Goal: Task Accomplishment & Management: Complete application form

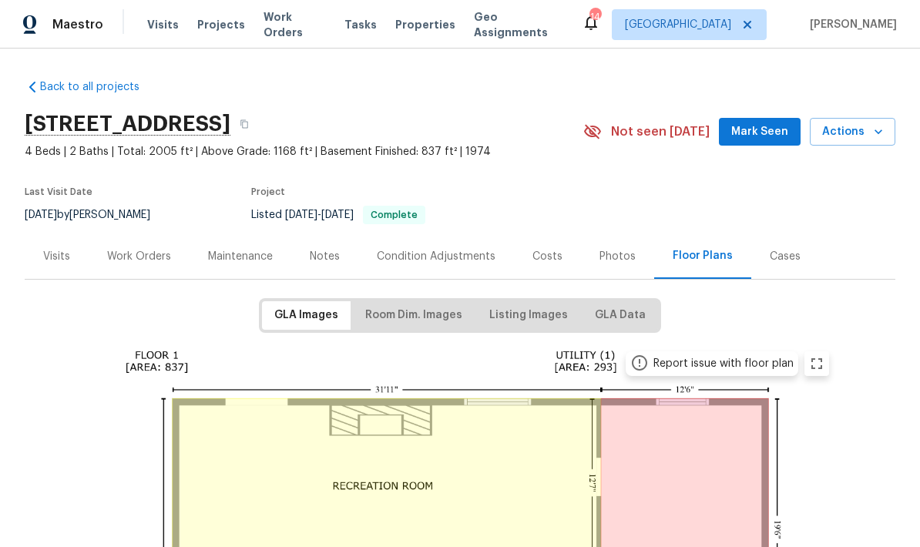
click at [54, 261] on div "Visits" at bounding box center [56, 256] width 27 height 15
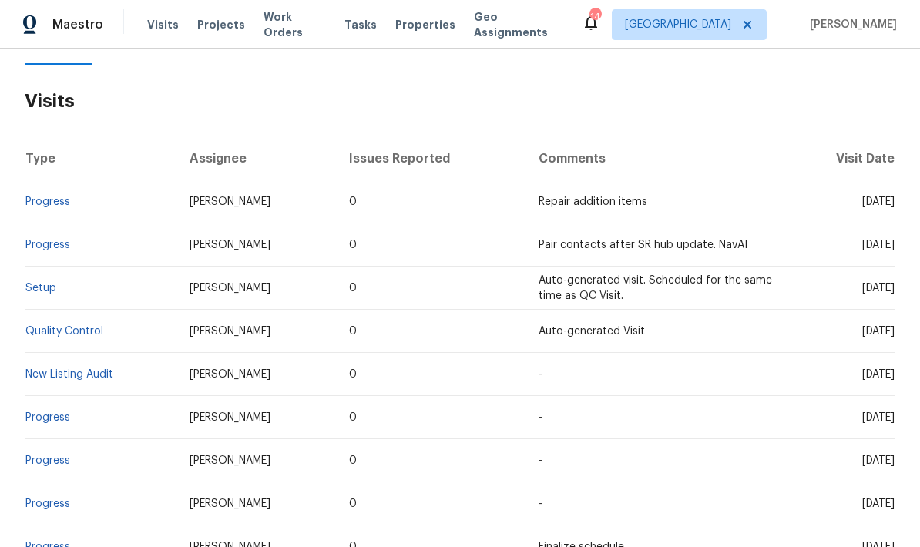
scroll to position [217, 0]
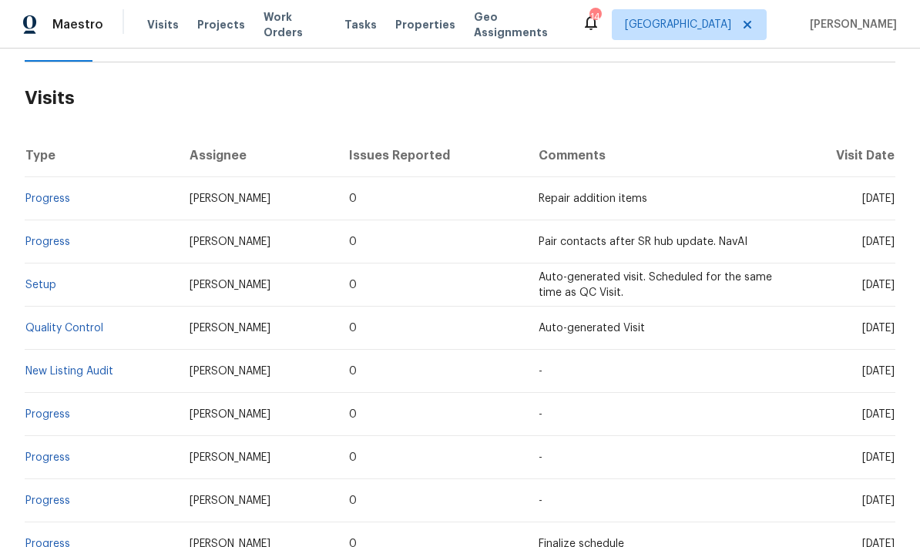
click at [33, 375] on link "New Listing Audit" at bounding box center [69, 371] width 88 height 11
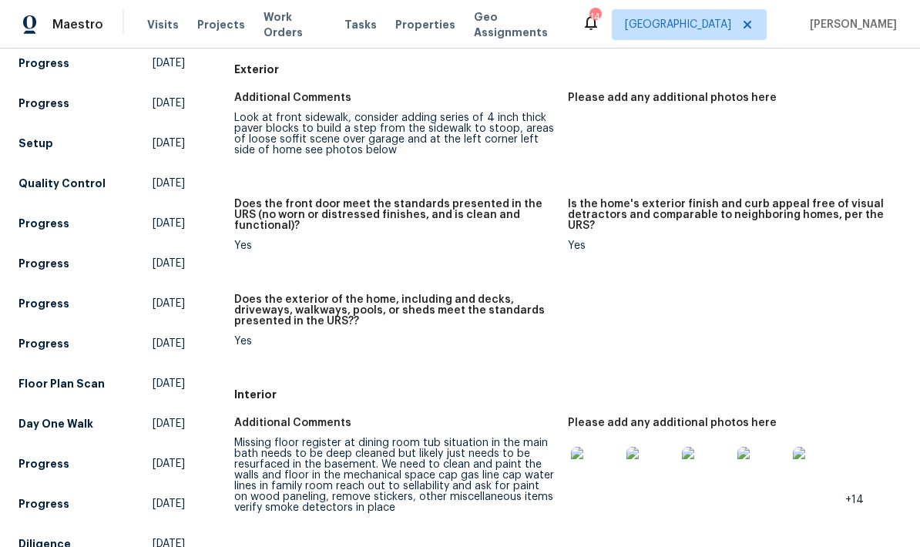
scroll to position [275, 0]
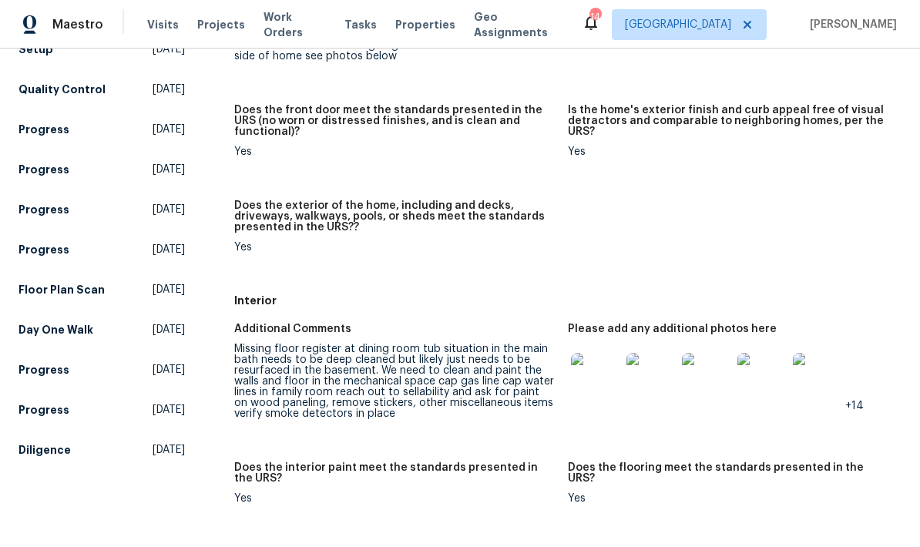
click at [589, 381] on img at bounding box center [595, 377] width 49 height 49
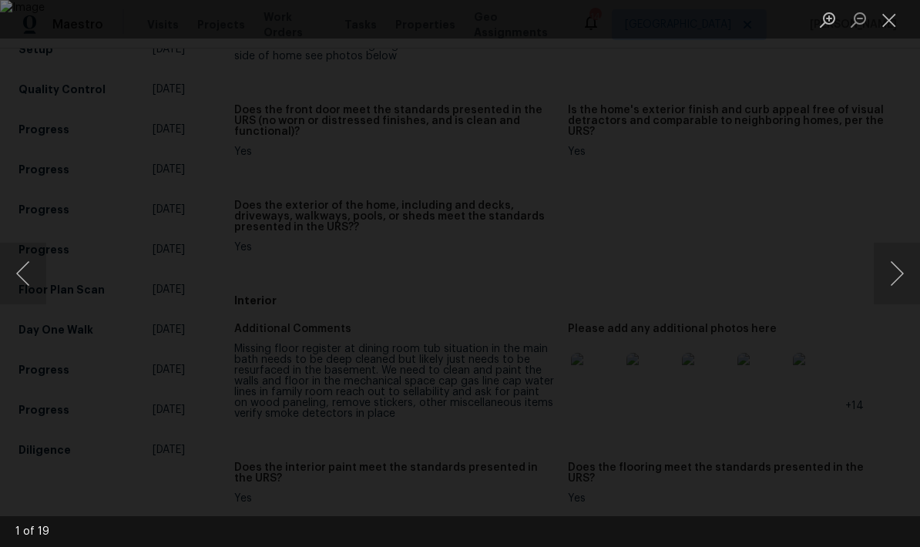
click at [888, 280] on button "Next image" at bounding box center [897, 274] width 46 height 62
click at [897, 269] on button "Next image" at bounding box center [897, 274] width 46 height 62
click at [899, 263] on button "Next image" at bounding box center [897, 274] width 46 height 62
click at [888, 268] on button "Next image" at bounding box center [897, 274] width 46 height 62
click at [896, 280] on button "Next image" at bounding box center [897, 274] width 46 height 62
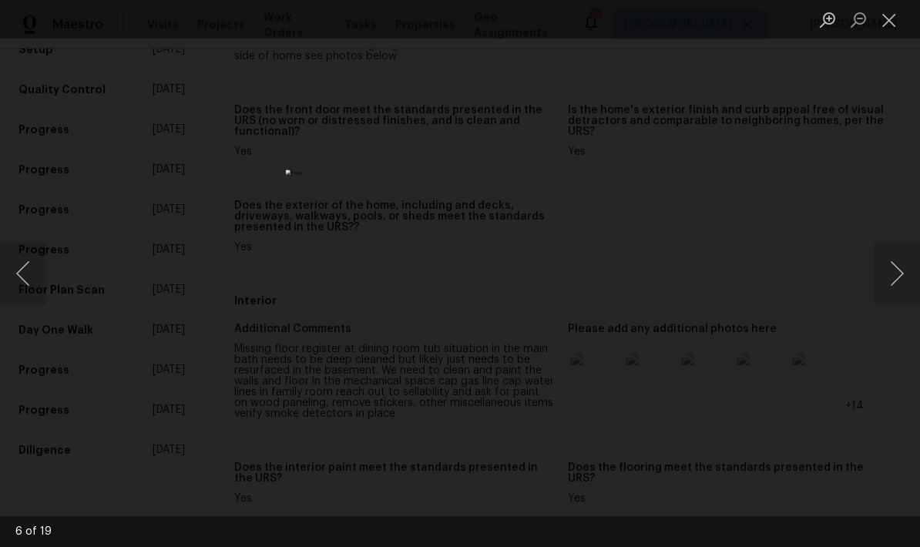
click at [894, 272] on button "Next image" at bounding box center [897, 274] width 46 height 62
click at [895, 287] on button "Next image" at bounding box center [897, 274] width 46 height 62
click at [891, 270] on button "Next image" at bounding box center [897, 274] width 46 height 62
click at [891, 260] on button "Next image" at bounding box center [897, 274] width 46 height 62
click at [894, 270] on button "Next image" at bounding box center [897, 274] width 46 height 62
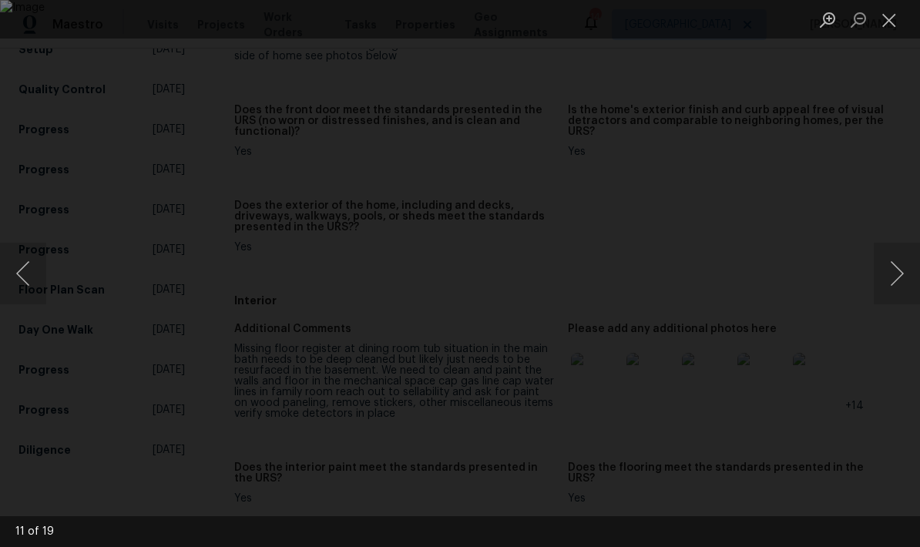
click at [889, 275] on button "Next image" at bounding box center [897, 274] width 46 height 62
click at [894, 277] on button "Next image" at bounding box center [897, 274] width 46 height 62
click at [886, 287] on button "Next image" at bounding box center [897, 274] width 46 height 62
click at [894, 280] on button "Next image" at bounding box center [897, 274] width 46 height 62
click at [39, 299] on button "Previous image" at bounding box center [23, 274] width 46 height 62
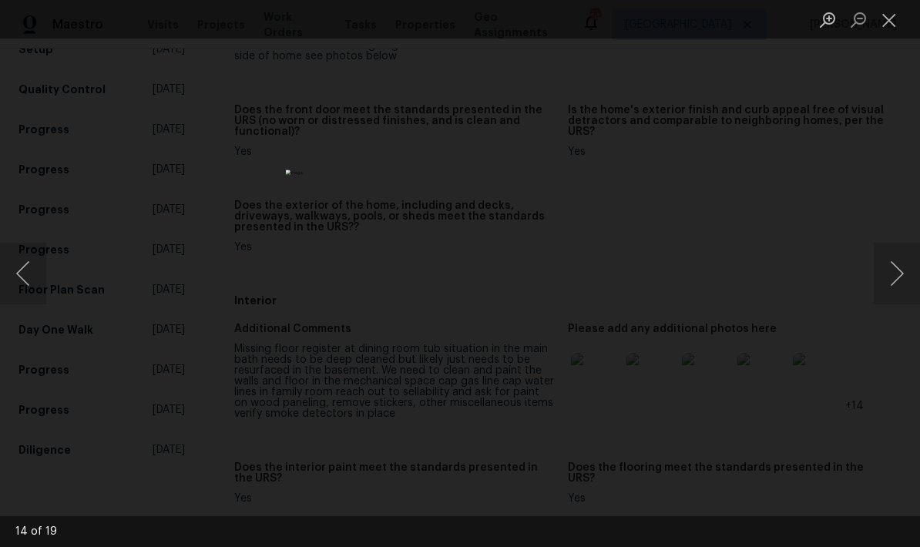
click at [895, 283] on button "Next image" at bounding box center [897, 274] width 46 height 62
click at [890, 277] on button "Next image" at bounding box center [897, 274] width 46 height 62
click at [890, 280] on button "Next image" at bounding box center [897, 274] width 46 height 62
click at [890, 290] on button "Next image" at bounding box center [897, 274] width 46 height 62
click at [893, 276] on button "Next image" at bounding box center [897, 274] width 46 height 62
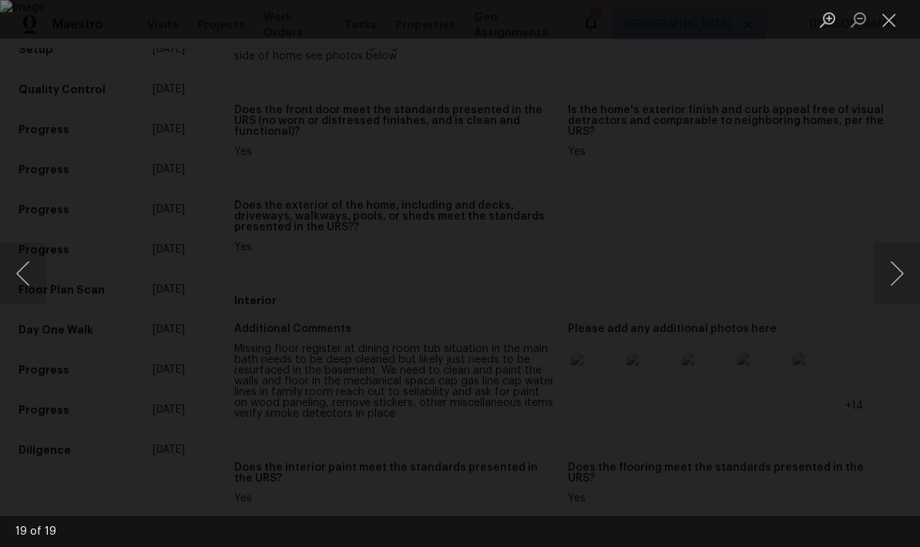
click at [893, 287] on button "Next image" at bounding box center [897, 274] width 46 height 62
click at [890, 297] on button "Next image" at bounding box center [897, 274] width 46 height 62
click at [895, 21] on button "Close lightbox" at bounding box center [889, 19] width 31 height 27
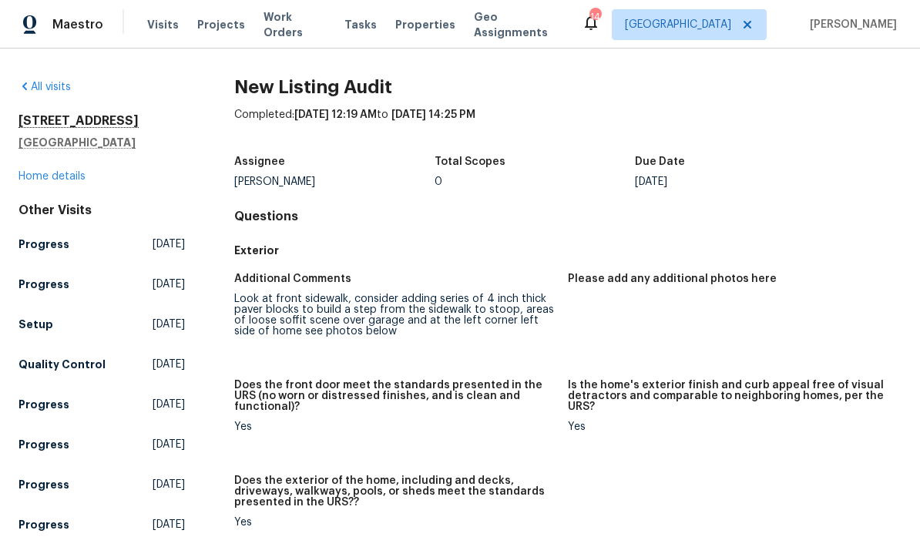
scroll to position [0, 0]
click at [37, 171] on link "Home details" at bounding box center [51, 176] width 67 height 11
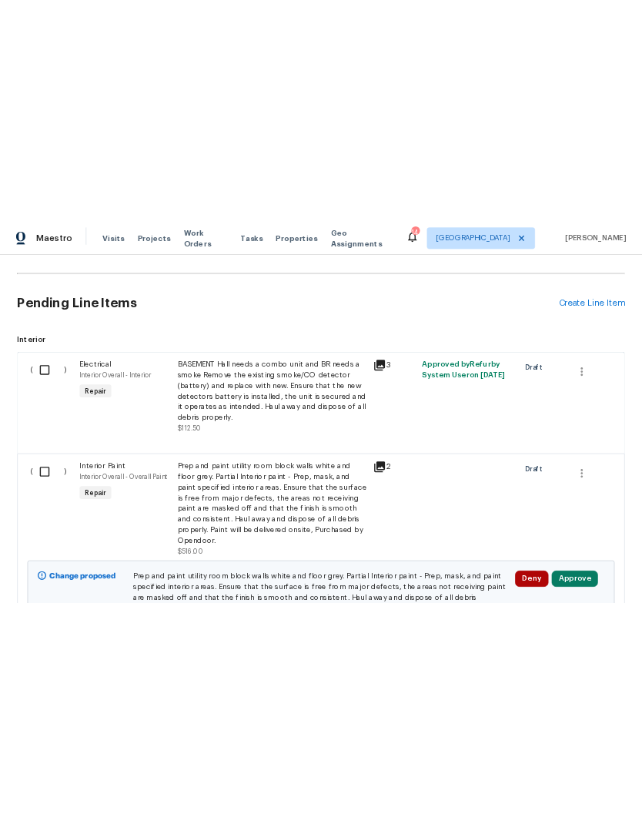
scroll to position [290, 0]
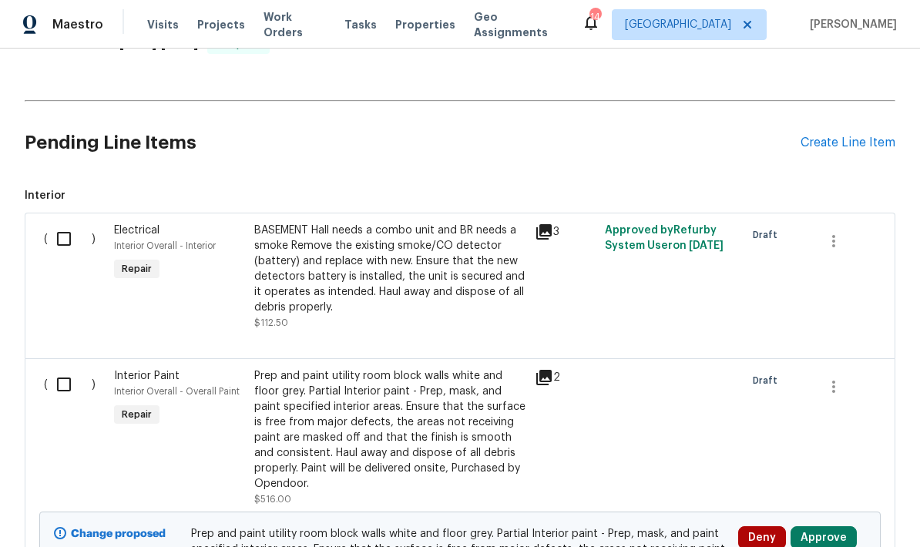
click at [815, 144] on div "Create Line Item" at bounding box center [847, 143] width 95 height 15
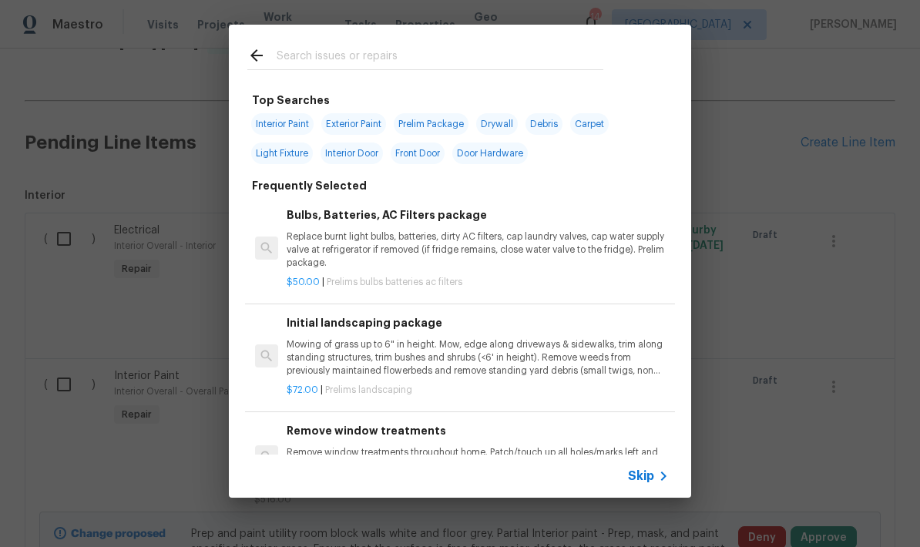
click at [297, 64] on input "text" at bounding box center [440, 57] width 327 height 23
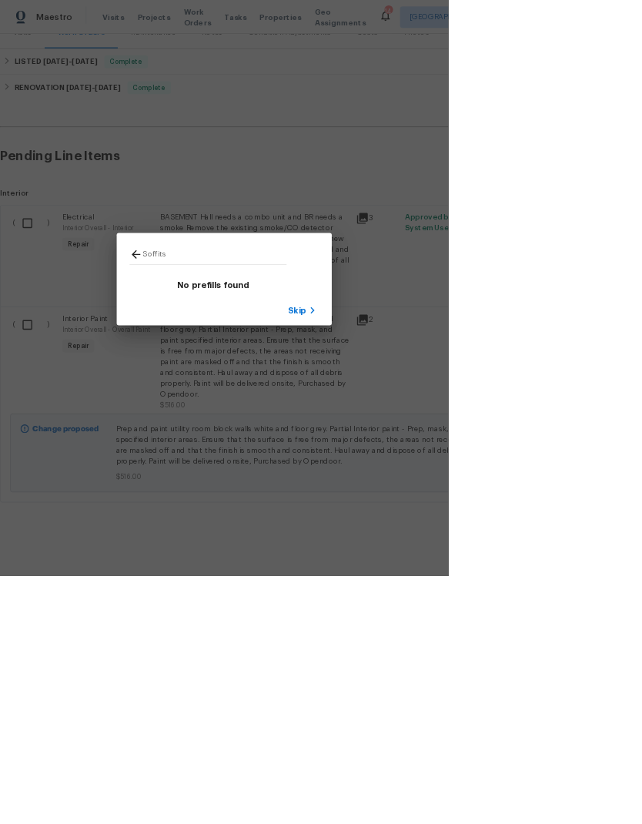
scroll to position [149, 0]
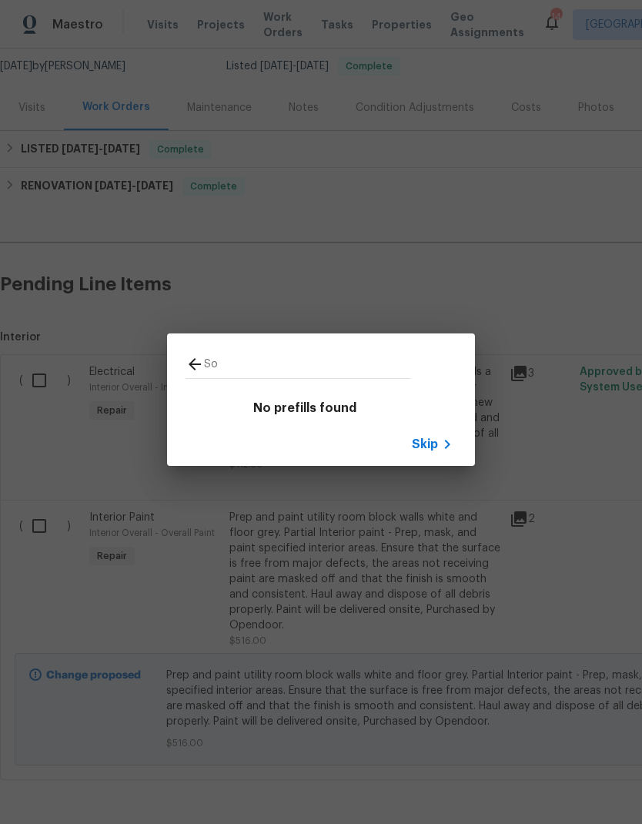
type input "S"
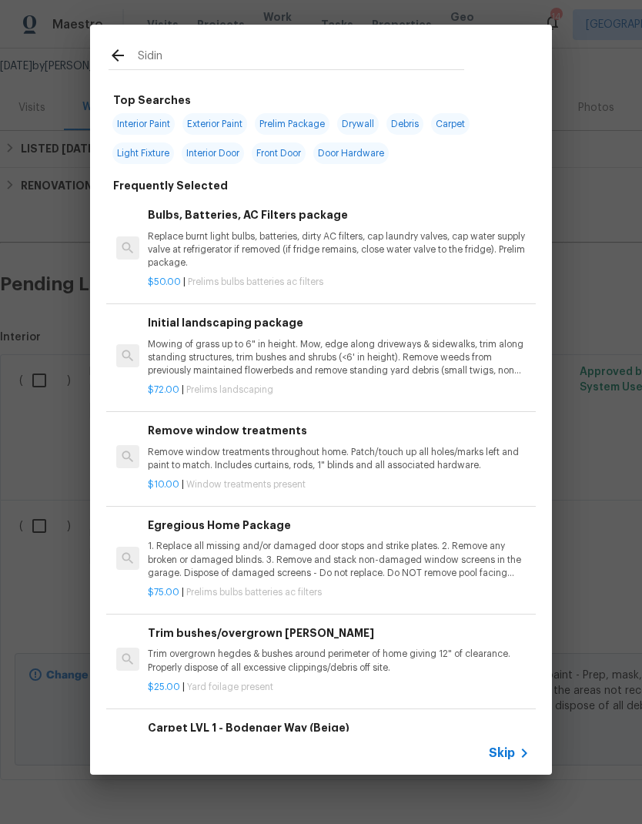
type input "Siding"
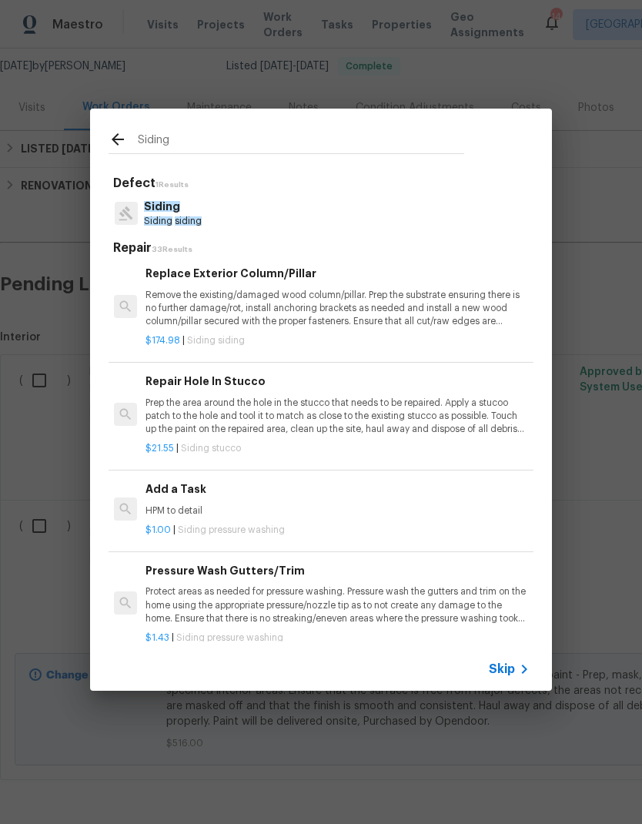
scroll to position [2042, 2]
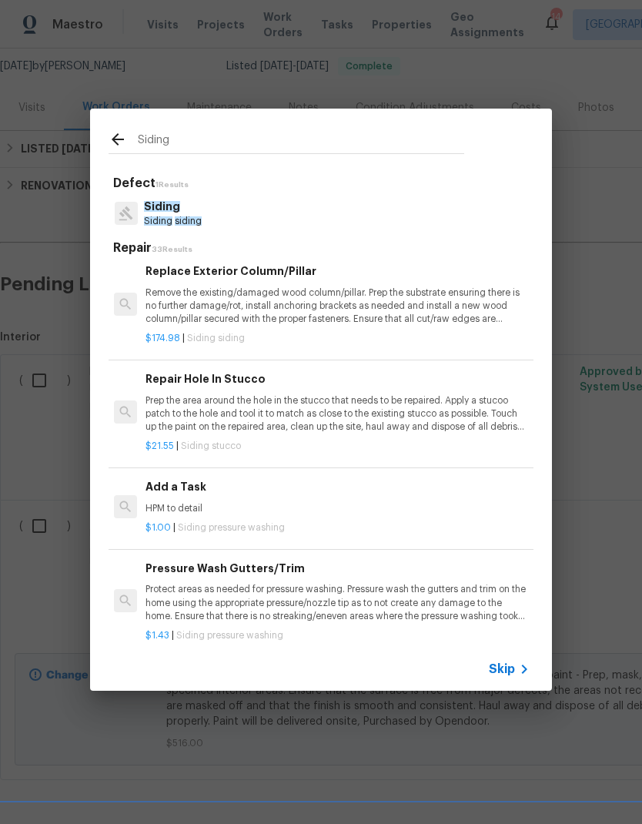
click at [163, 502] on p "HPM to detail" at bounding box center [337, 508] width 382 height 13
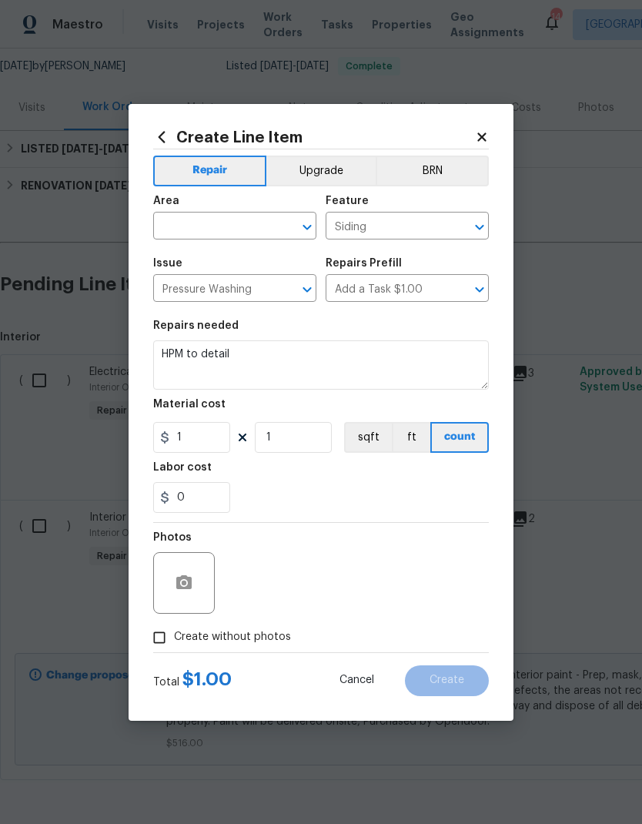
click at [168, 223] on input "text" at bounding box center [213, 228] width 120 height 24
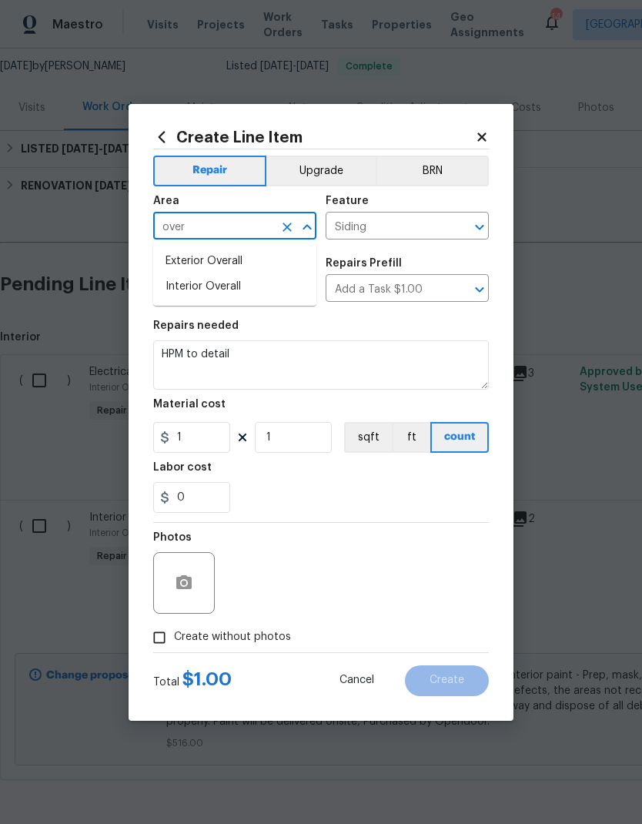
click at [177, 268] on li "Exterior Overall" at bounding box center [234, 261] width 163 height 25
type input "Exterior Overall"
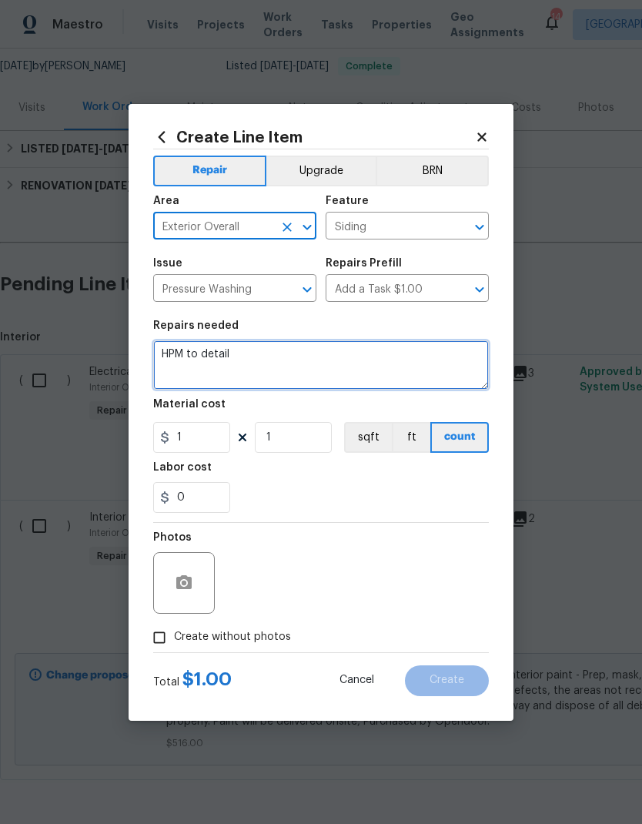
click at [241, 354] on textarea "HPM to detail" at bounding box center [321, 364] width 336 height 49
type textarea "H"
type textarea "Reattach/adjust soffit"
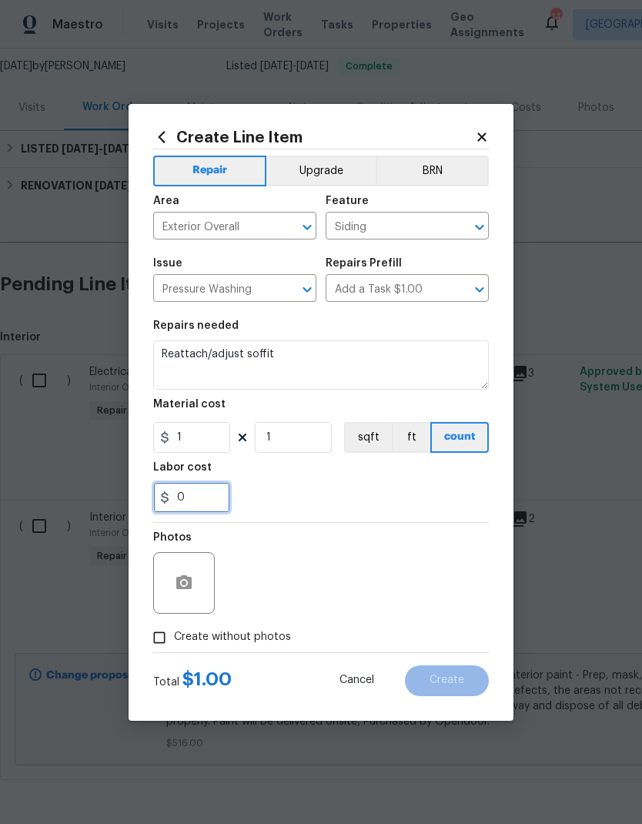
click at [190, 499] on input "0" at bounding box center [191, 497] width 77 height 31
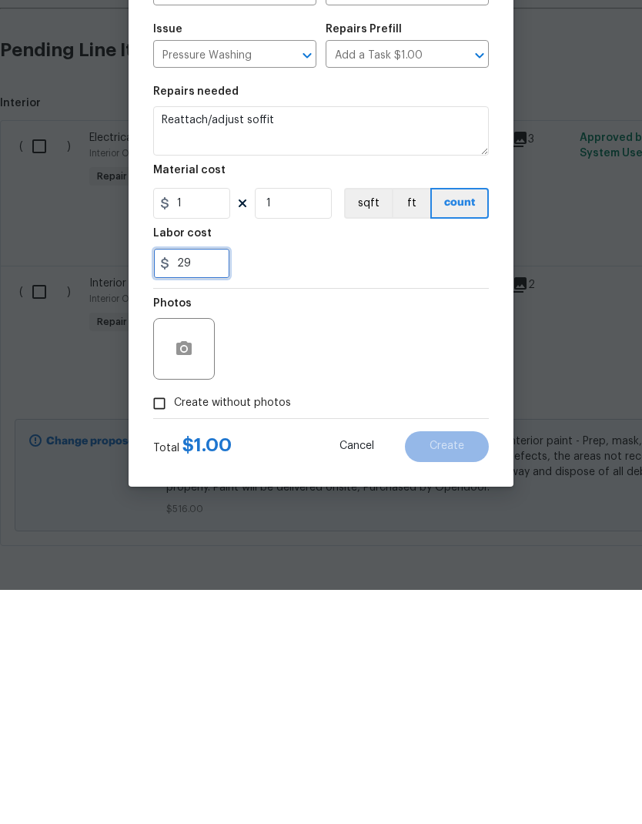
type input "29"
click at [330, 523] on div "Photos" at bounding box center [321, 573] width 336 height 100
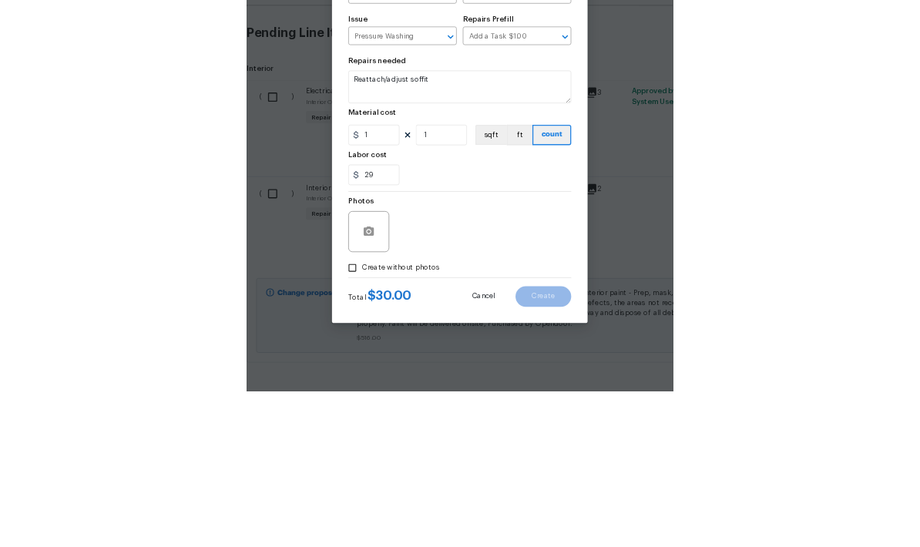
scroll to position [62, 0]
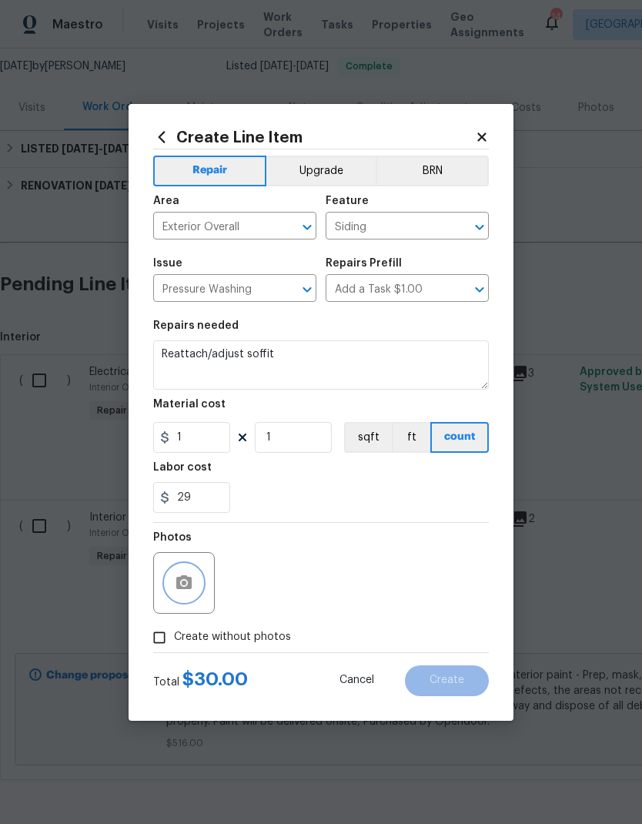
click at [178, 546] on icon "button" at bounding box center [183, 582] width 15 height 14
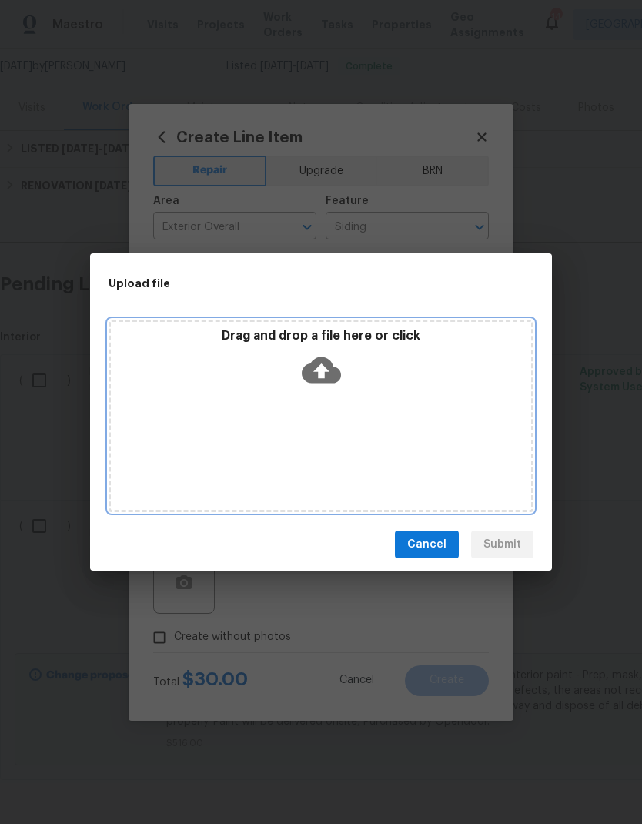
click at [433, 448] on div "Drag and drop a file here or click" at bounding box center [321, 416] width 425 height 193
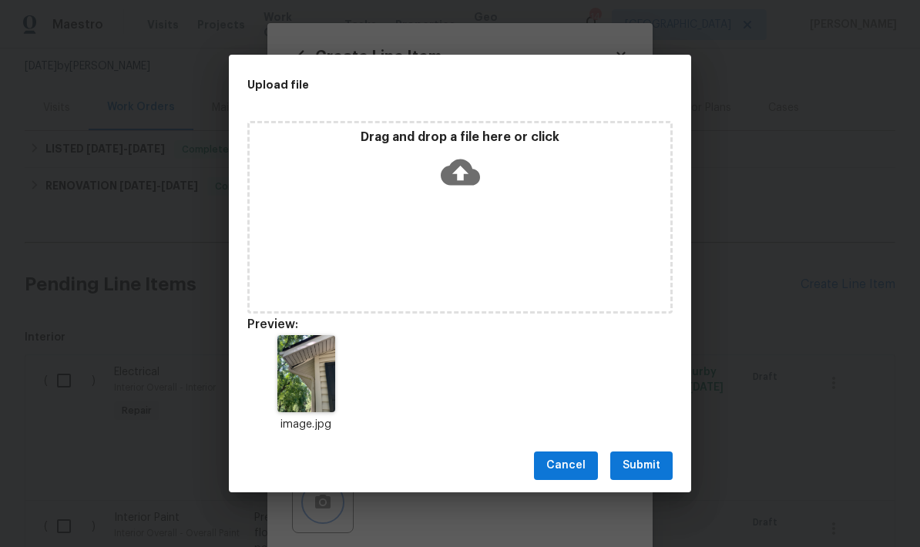
click at [900, 196] on div "Upload file Drag and drop a file here or click Preview: image.jpg Cancel Submit" at bounding box center [460, 273] width 920 height 547
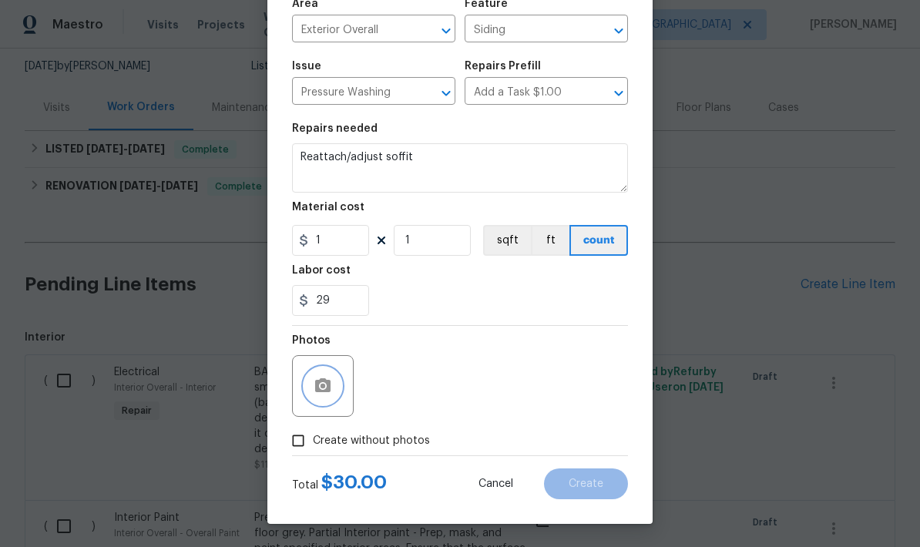
scroll to position [119, 0]
click at [322, 393] on icon "button" at bounding box center [323, 386] width 18 height 18
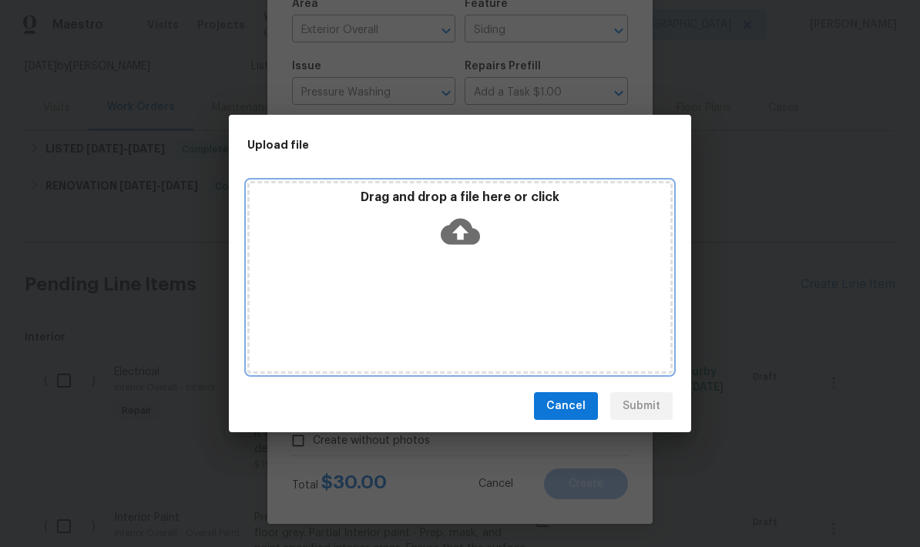
click at [421, 280] on div "Drag and drop a file here or click" at bounding box center [459, 277] width 425 height 193
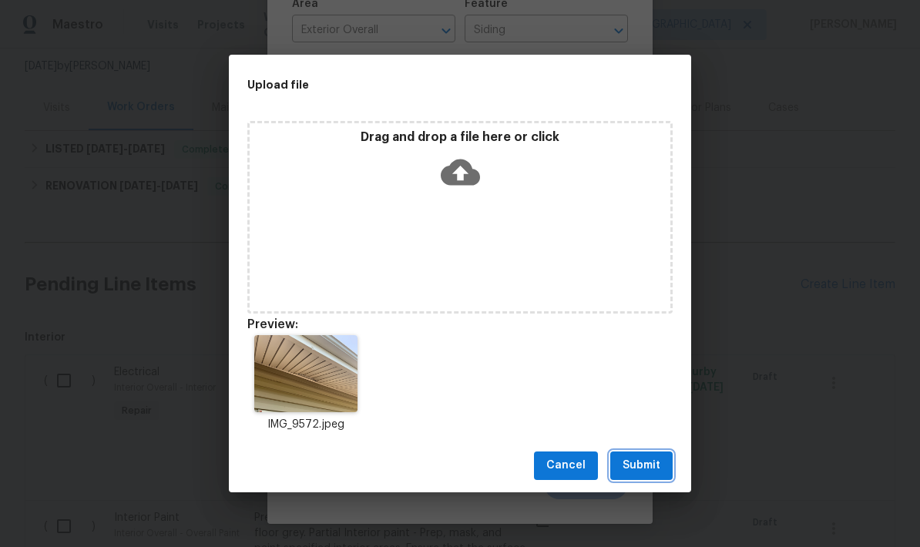
click at [632, 469] on span "Submit" at bounding box center [641, 465] width 38 height 19
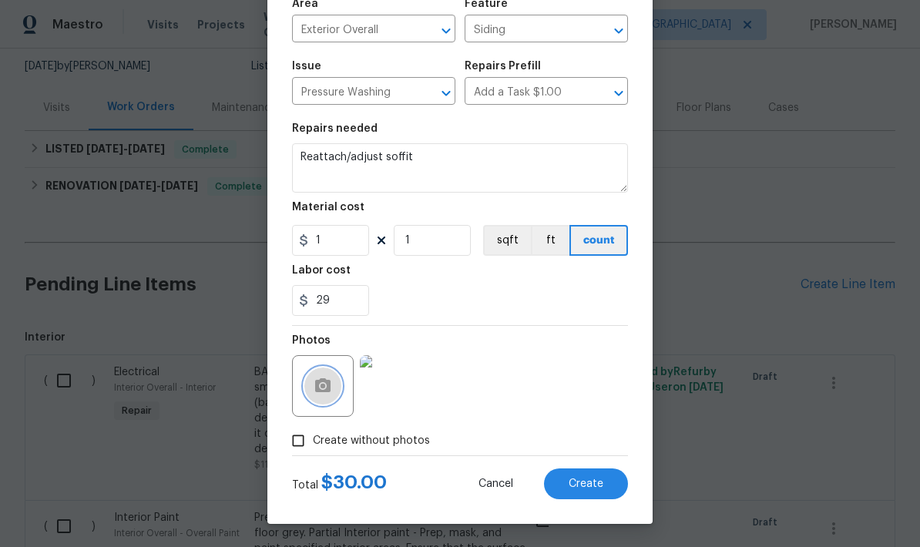
click at [314, 390] on icon "button" at bounding box center [323, 386] width 18 height 18
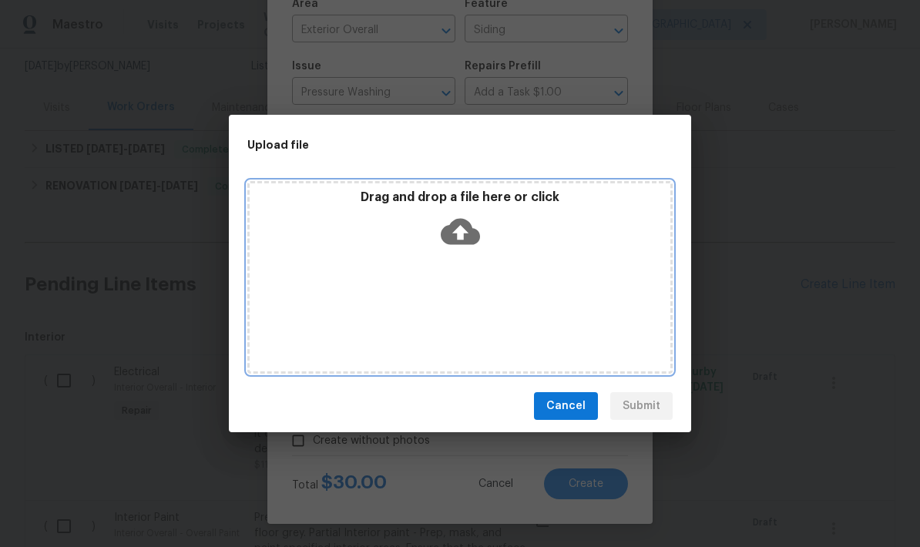
click at [423, 277] on div "Drag and drop a file here or click" at bounding box center [459, 277] width 425 height 193
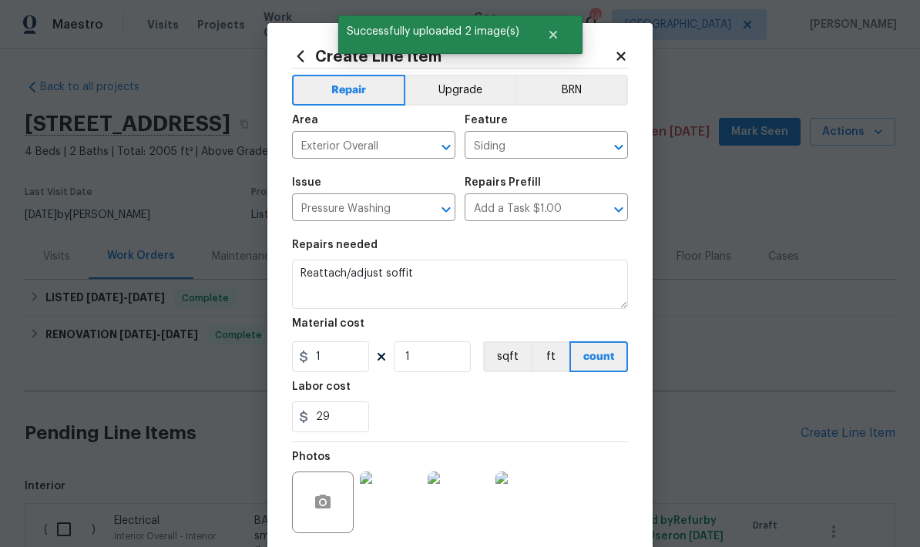
scroll to position [119, 0]
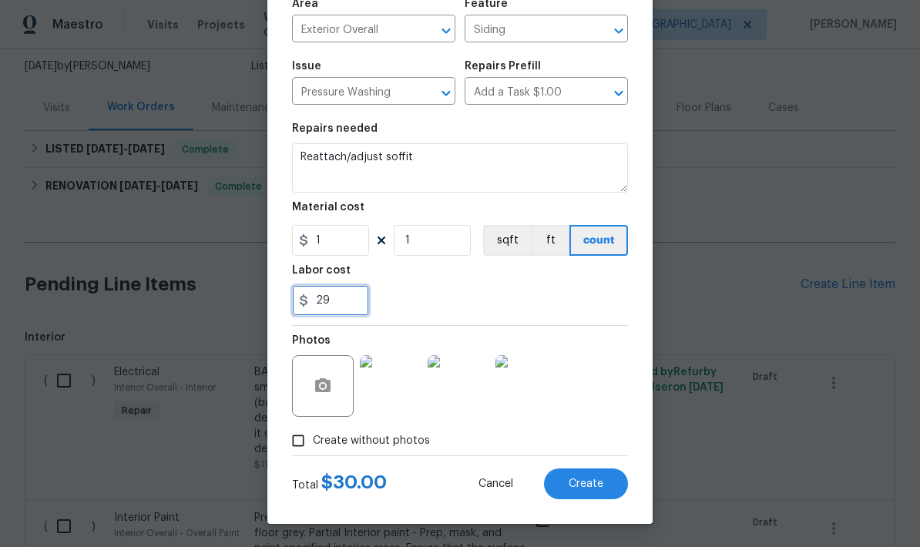
click at [338, 300] on input "29" at bounding box center [330, 300] width 77 height 31
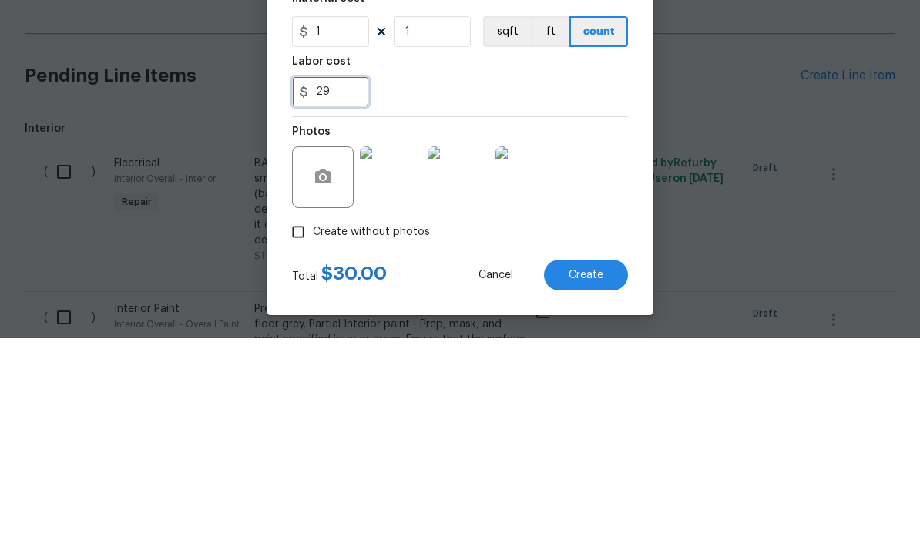
type input "2"
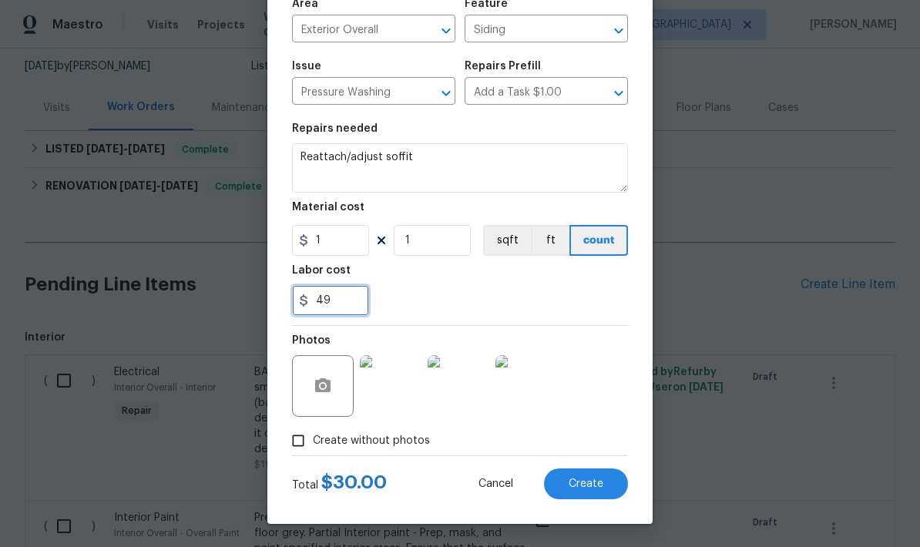
type input "49"
click at [445, 294] on div "49" at bounding box center [460, 300] width 336 height 31
click at [568, 486] on span "Create" at bounding box center [585, 484] width 35 height 12
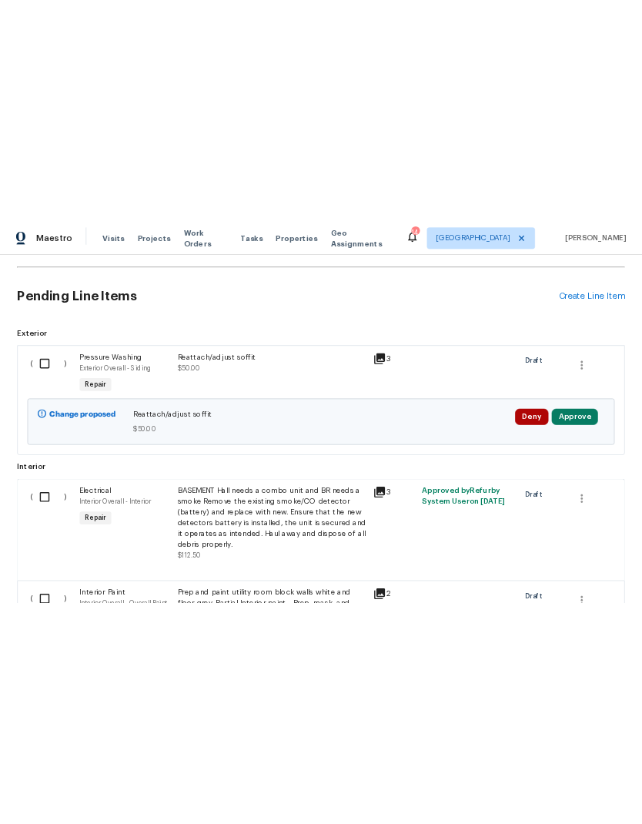
scroll to position [285, 0]
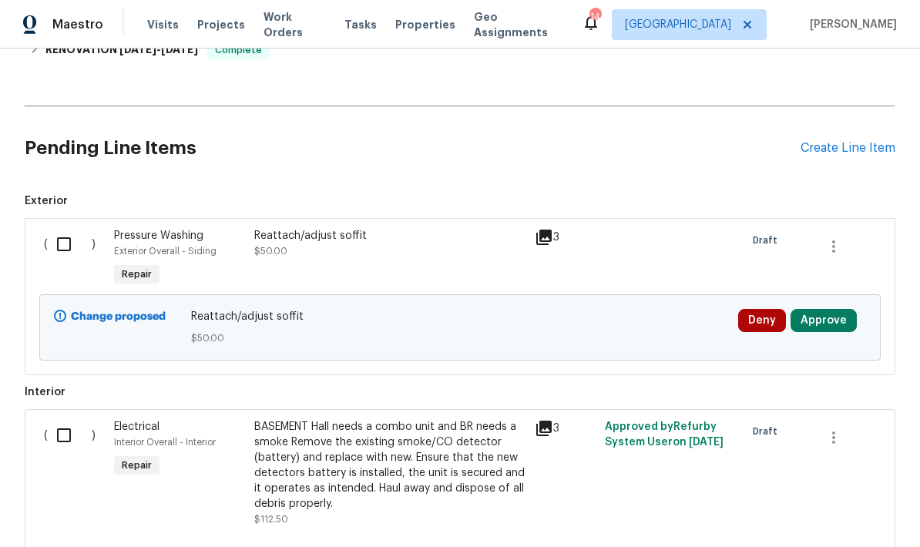
click at [809, 141] on div "Create Line Item" at bounding box center [847, 148] width 95 height 15
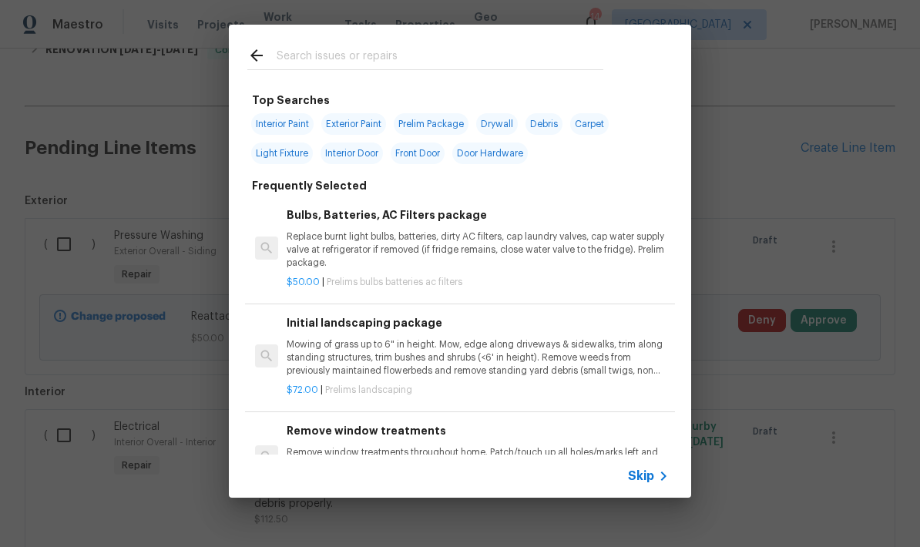
click at [299, 62] on input "text" at bounding box center [440, 57] width 327 height 23
type input "Plum"
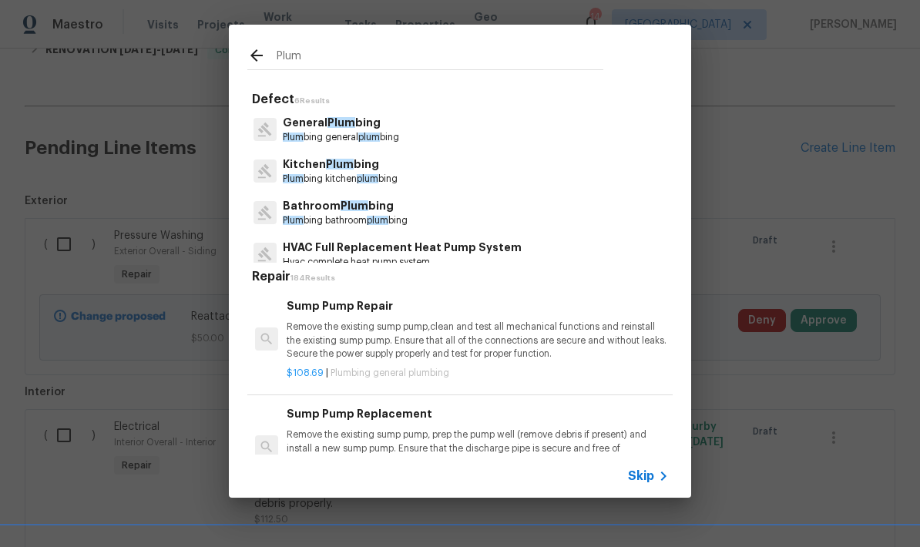
click at [307, 136] on p "Plum bing general plum bing" at bounding box center [341, 137] width 116 height 13
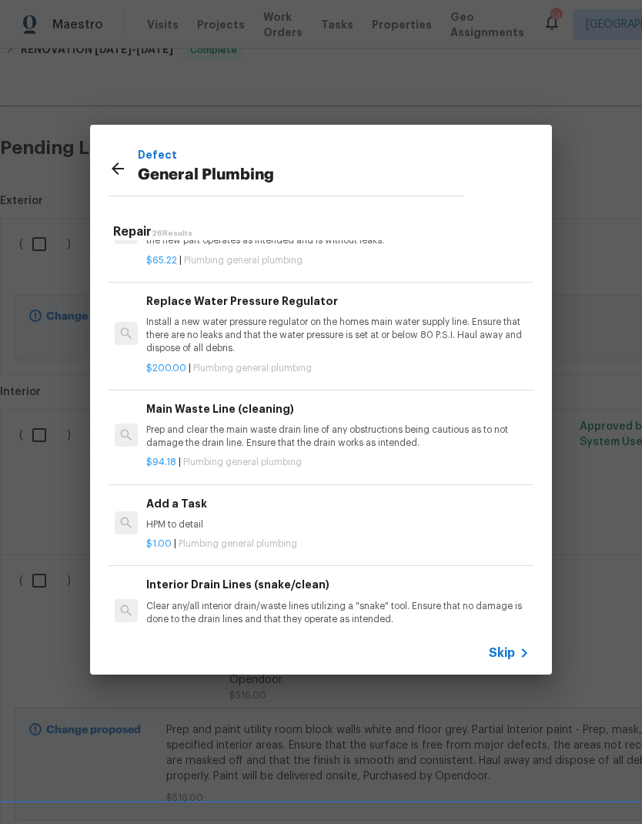
scroll to position [1609, 2]
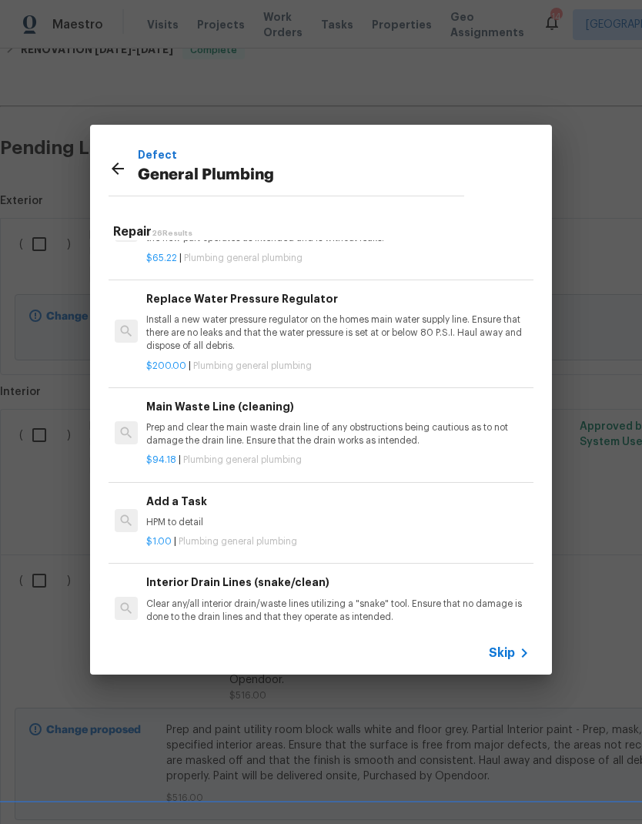
click at [162, 516] on p "HPM to detail" at bounding box center [337, 522] width 382 height 13
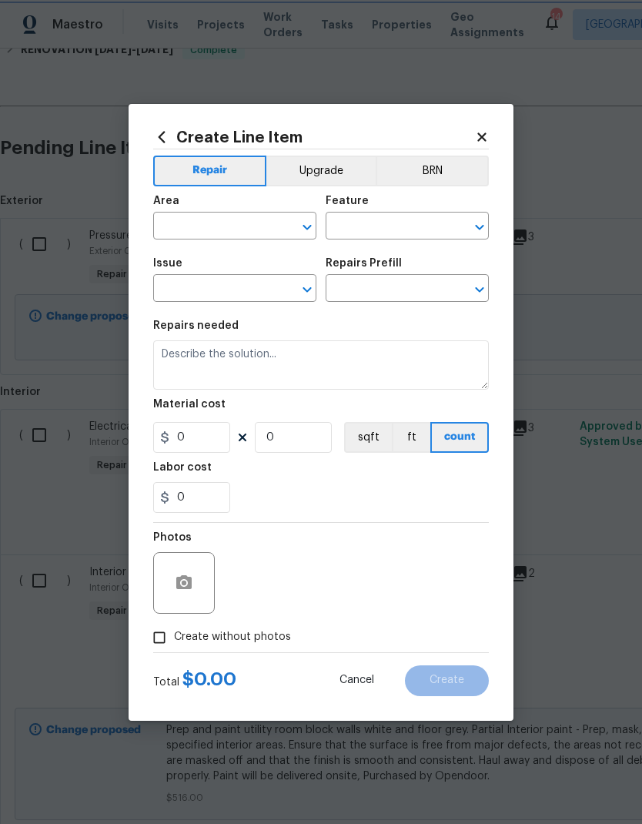
type input "Plumbing"
type input "General Plumbing"
type input "Add a Task $1.00"
type textarea "HPM to detail"
type input "1"
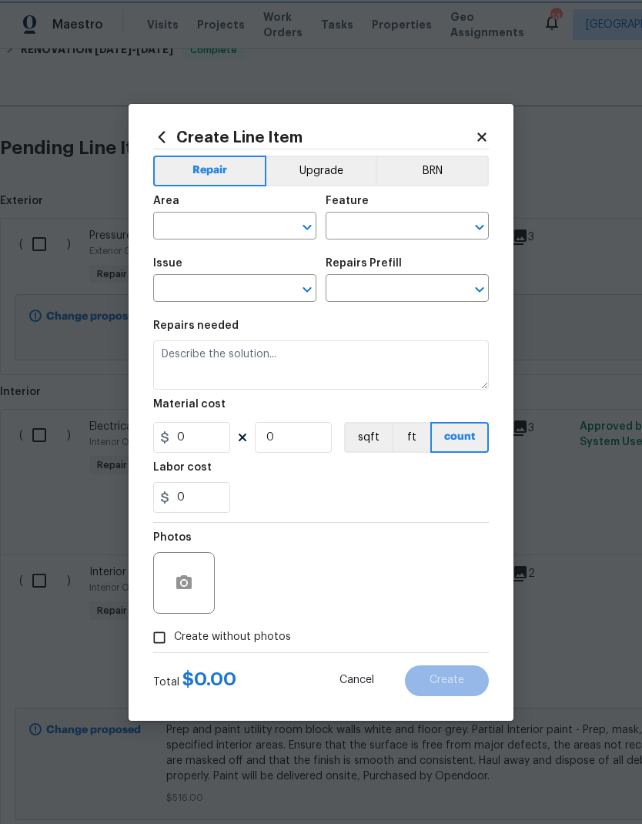
type input "1"
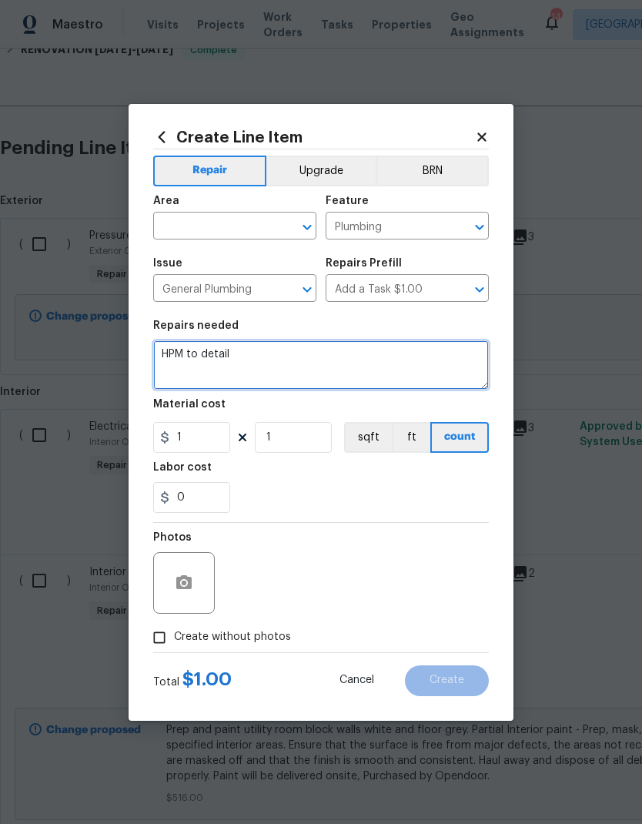
click at [232, 365] on textarea "HPM to detail" at bounding box center [321, 364] width 336 height 49
type textarea "H"
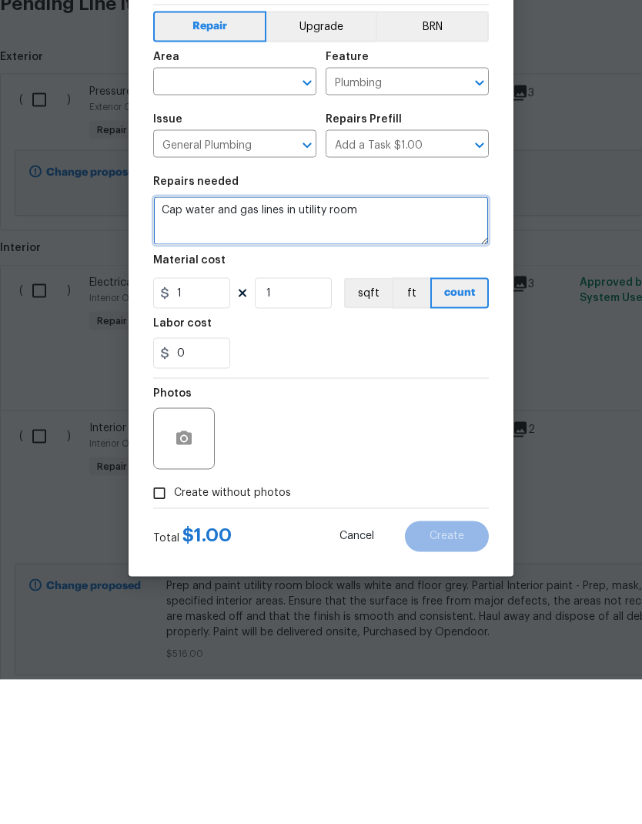
type textarea "Cap water and gas lines in utility room"
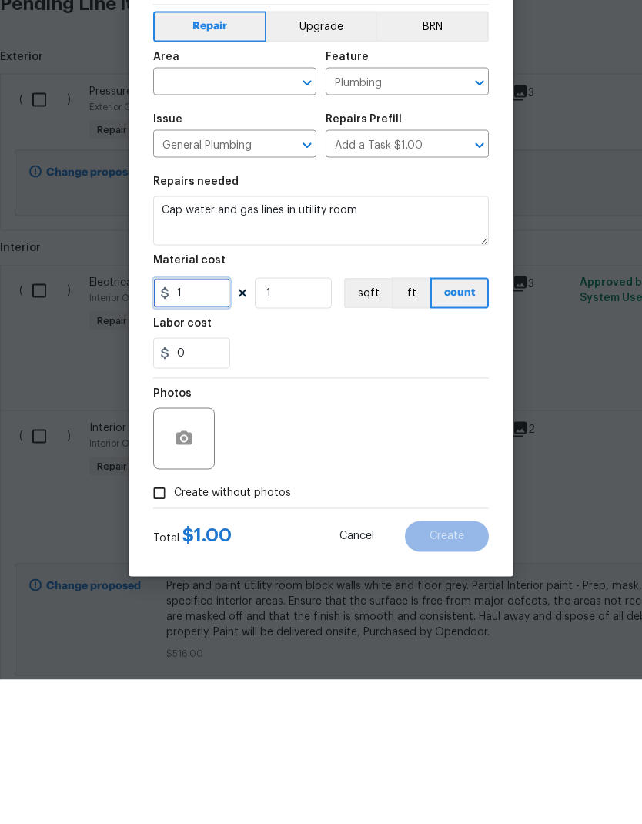
click at [193, 422] on input "1" at bounding box center [191, 437] width 77 height 31
type input "20"
click at [196, 482] on input "0" at bounding box center [191, 497] width 77 height 31
type input "20"
click at [176, 546] on icon "button" at bounding box center [183, 582] width 15 height 14
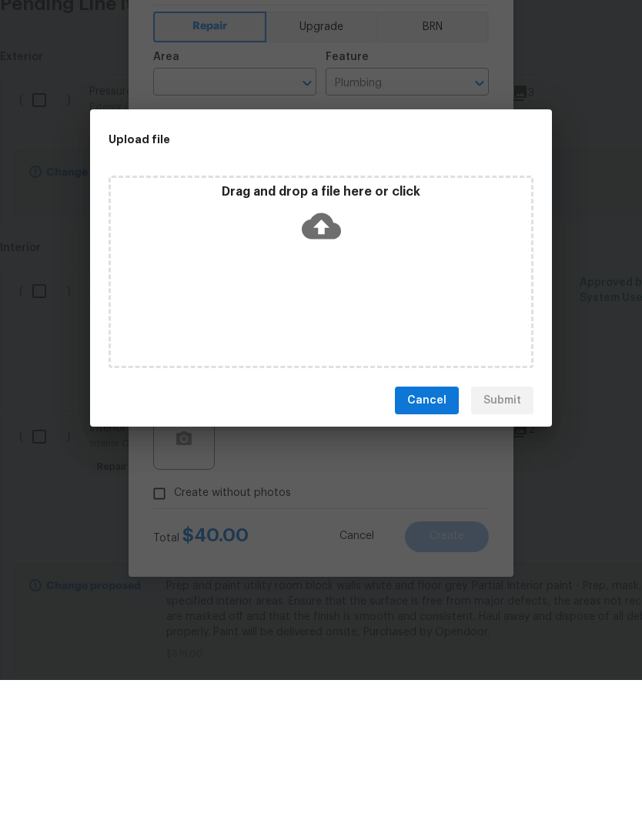
scroll to position [62, 0]
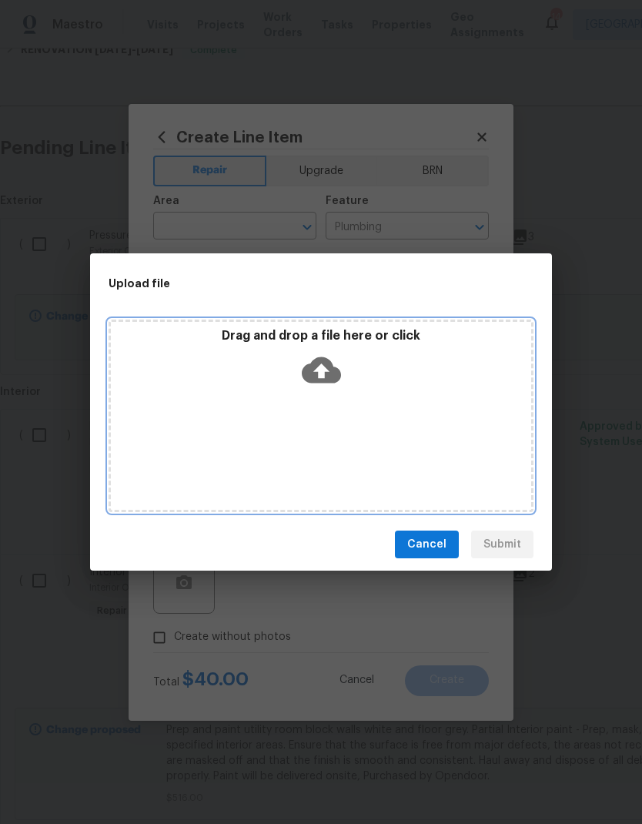
click at [334, 433] on div "Drag and drop a file here or click" at bounding box center [321, 416] width 425 height 193
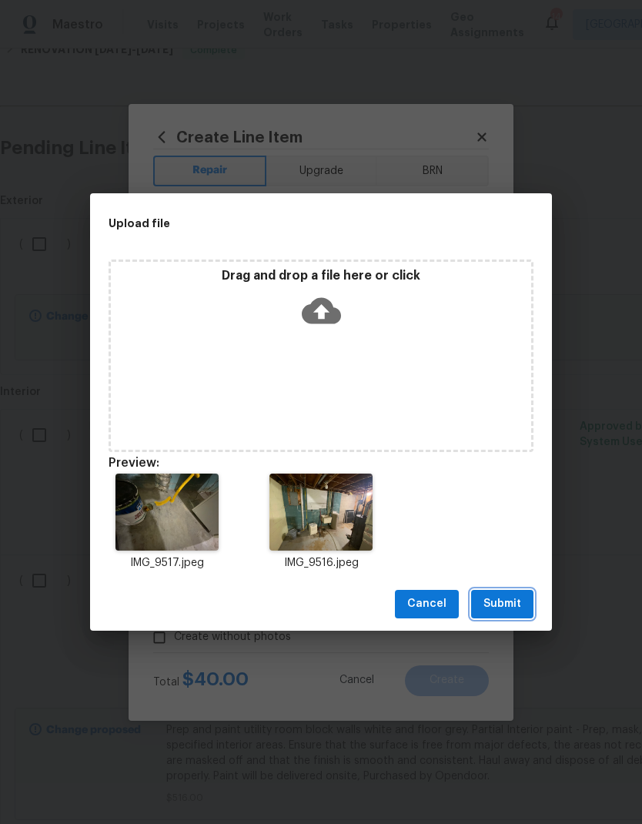
click at [506, 546] on span "Submit" at bounding box center [503, 604] width 38 height 19
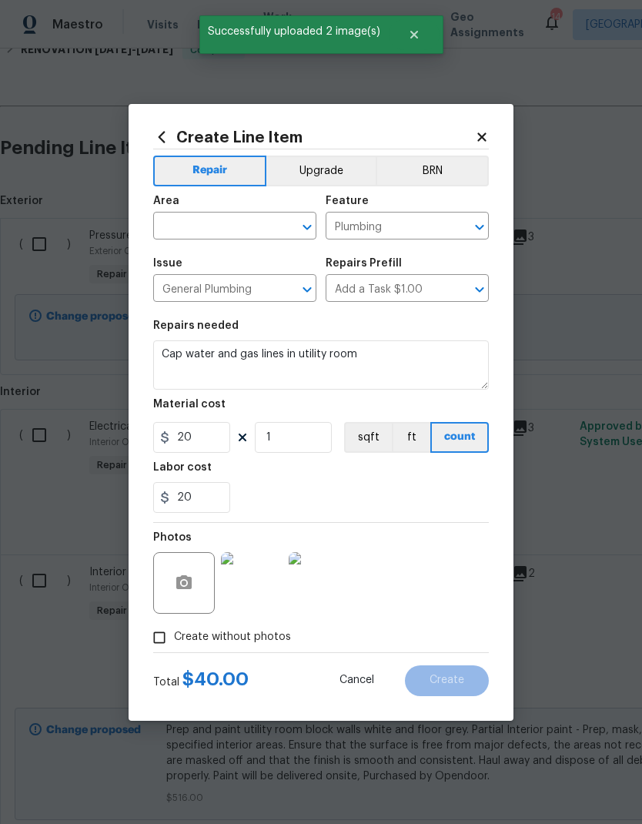
click at [174, 223] on input "text" at bounding box center [213, 228] width 120 height 24
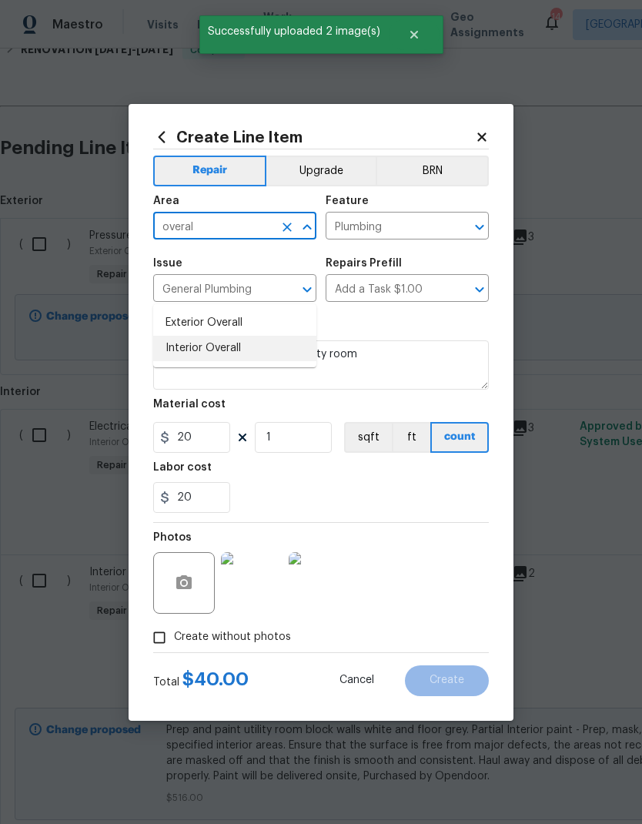
click at [187, 336] on li "Interior Overall" at bounding box center [234, 348] width 163 height 25
type input "Interior Overall"
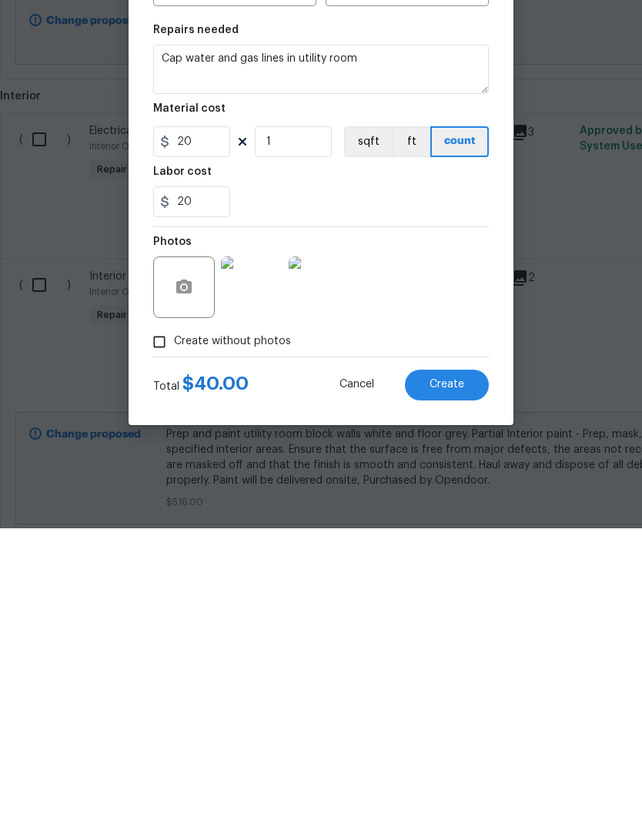
click at [431, 546] on span "Create" at bounding box center [447, 681] width 35 height 12
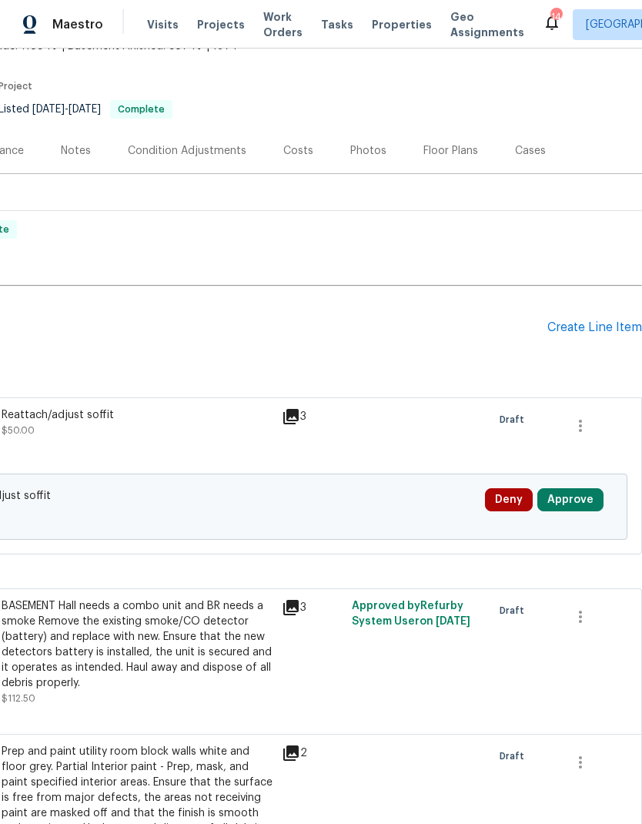
scroll to position [107, 228]
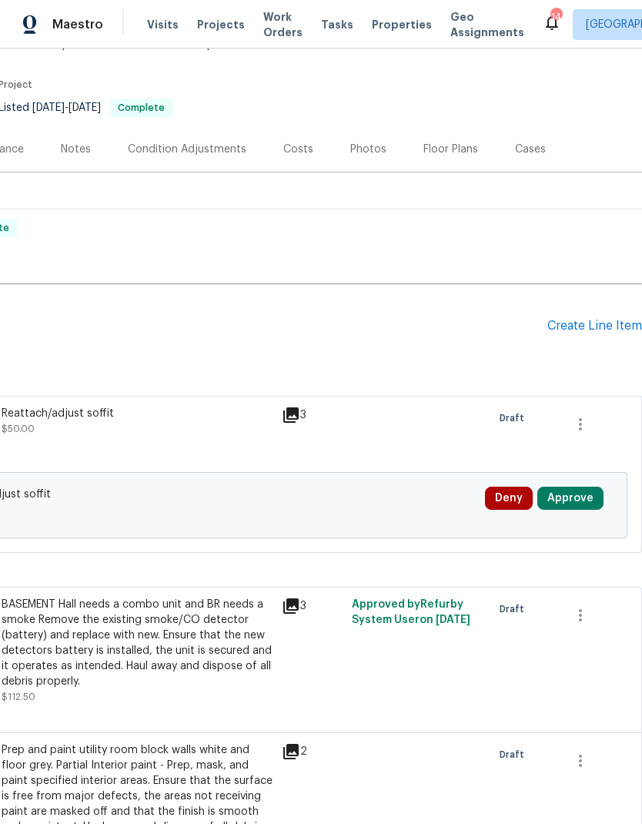
click at [570, 322] on div "Create Line Item" at bounding box center [595, 326] width 95 height 15
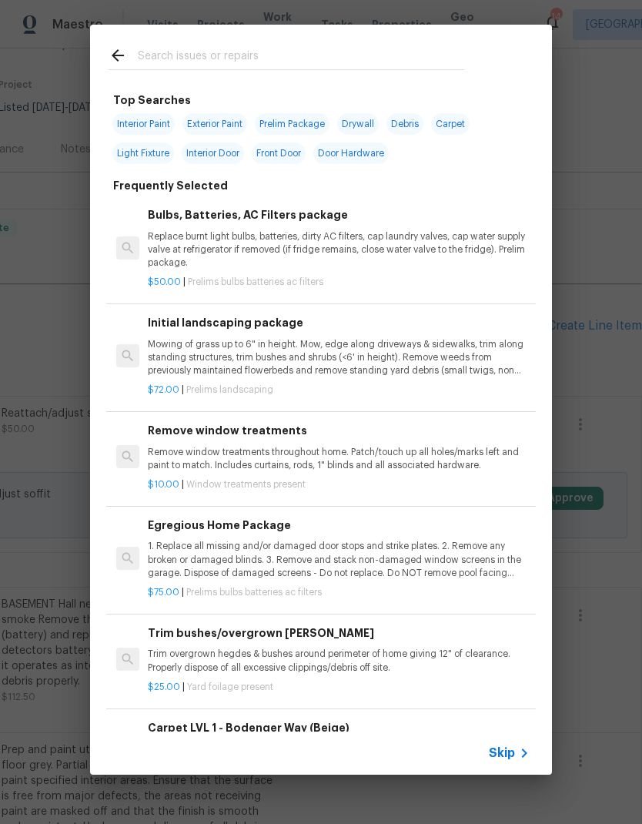
click at [159, 56] on input "text" at bounding box center [301, 57] width 327 height 23
type input "Register"
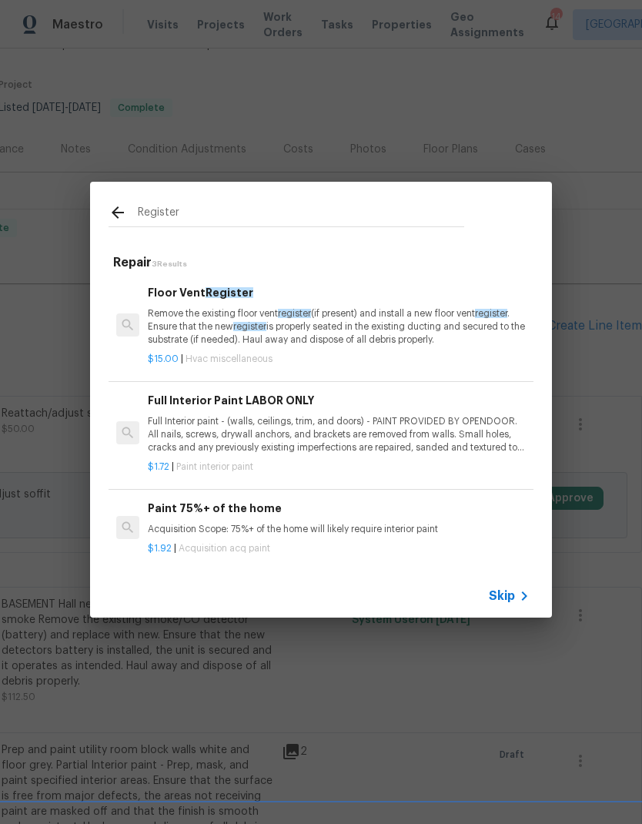
click at [182, 318] on p "Remove the existing floor vent register (if present) and install a new floor ve…" at bounding box center [339, 326] width 382 height 39
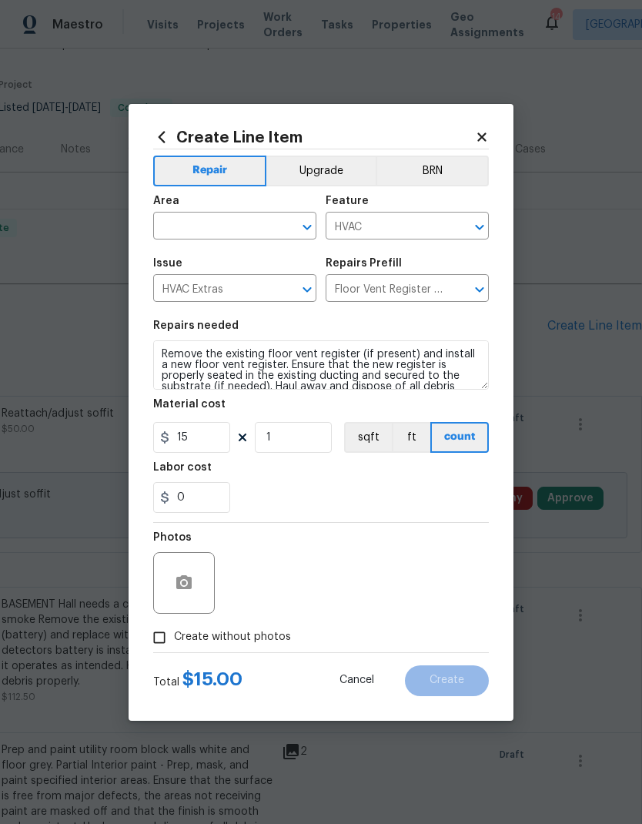
click at [173, 217] on input "text" at bounding box center [213, 228] width 120 height 24
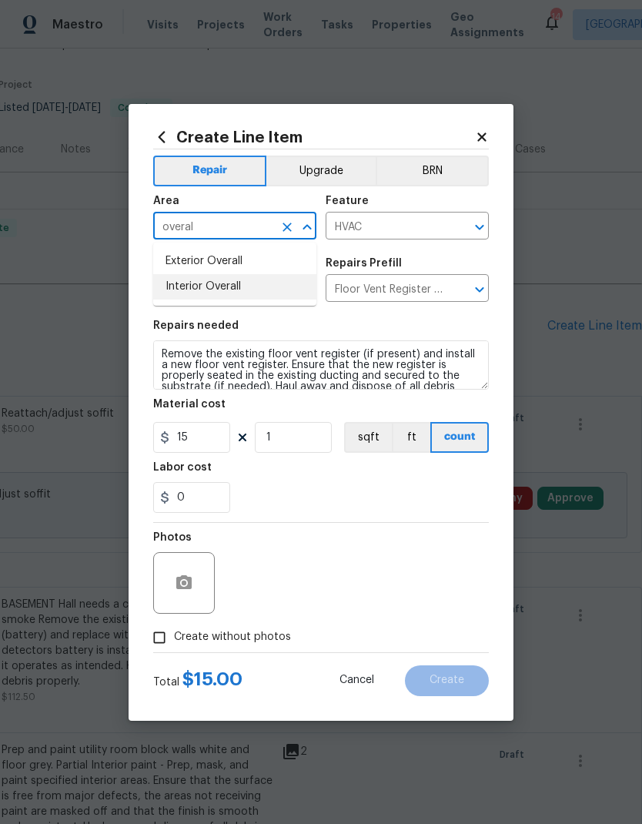
click at [185, 290] on li "Interior Overall" at bounding box center [234, 286] width 163 height 25
type input "Interior Overall"
click at [183, 498] on input "0" at bounding box center [191, 497] width 77 height 31
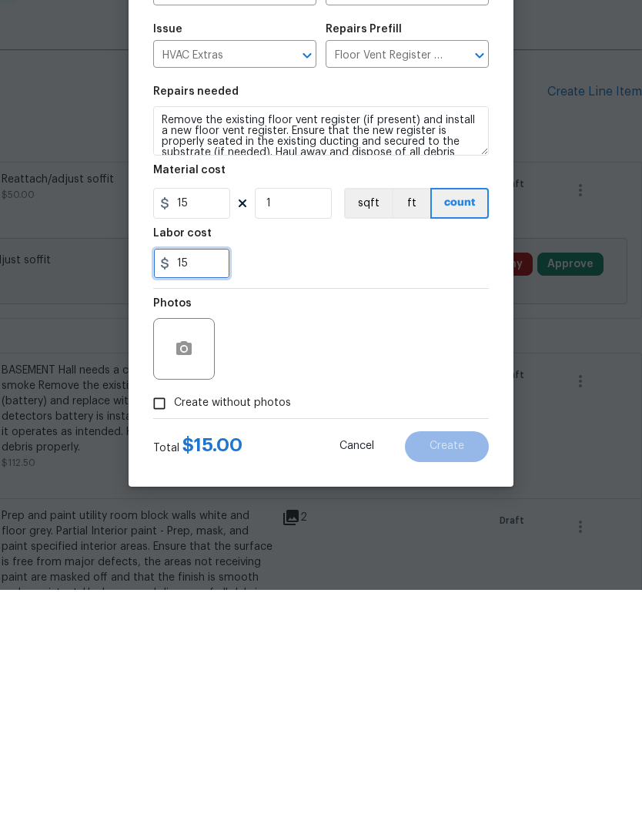
type input "15"
click at [273, 482] on div "15" at bounding box center [321, 497] width 336 height 31
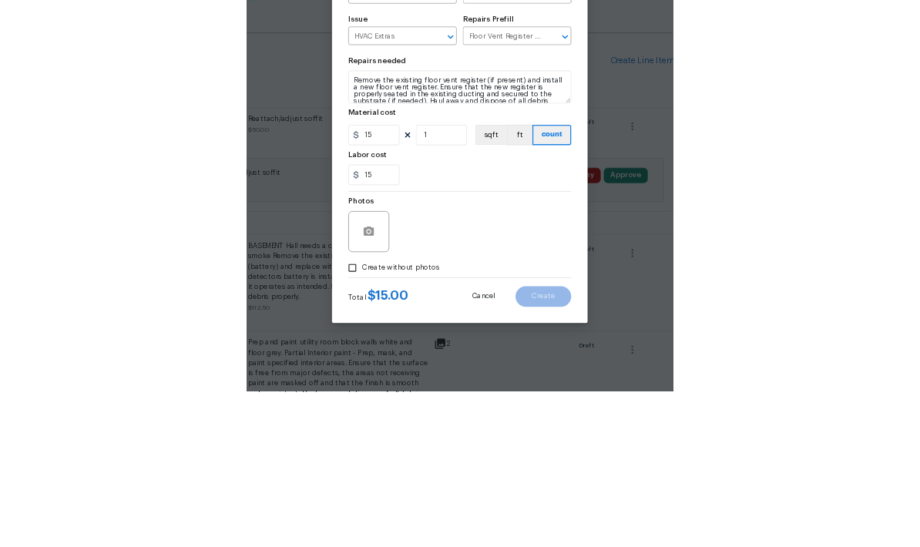
scroll to position [62, 0]
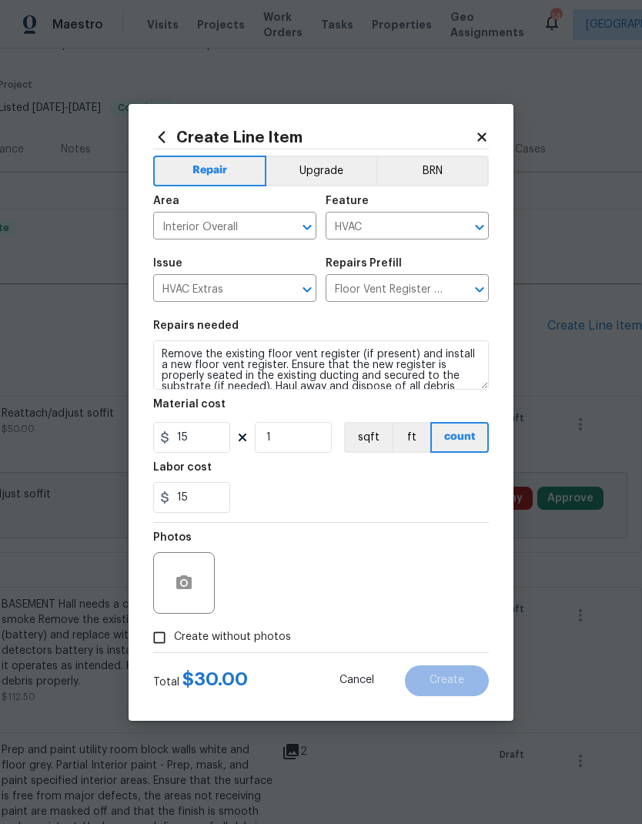
click at [164, 546] on div "Photos" at bounding box center [185, 573] width 65 height 100
click at [163, 546] on div "Photos" at bounding box center [185, 573] width 65 height 100
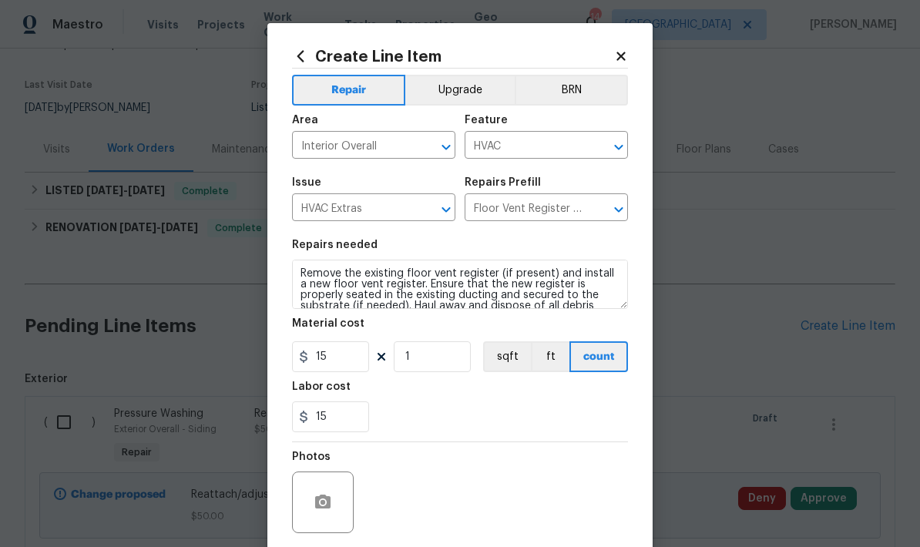
scroll to position [107, 0]
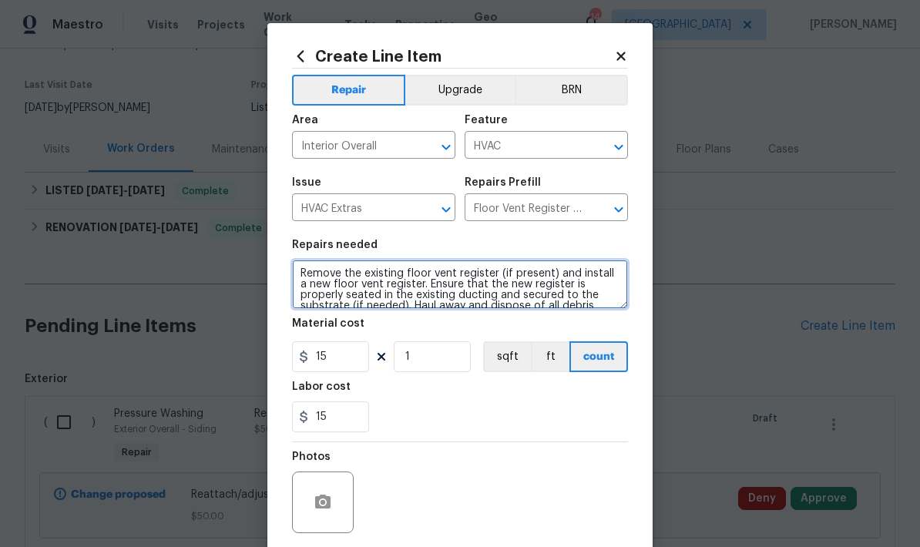
click at [294, 272] on textarea "Remove the existing floor vent register (if present) and install a new floor ve…" at bounding box center [460, 284] width 336 height 49
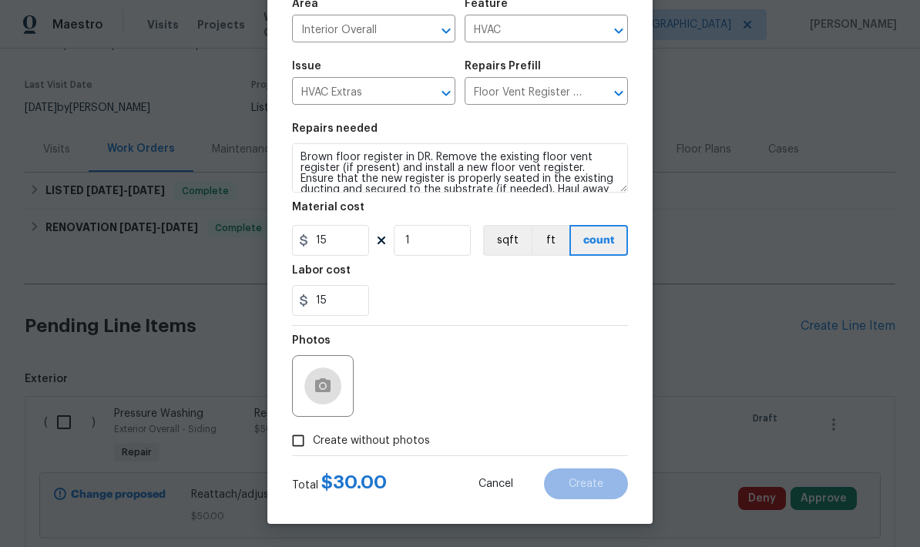
scroll to position [119, 0]
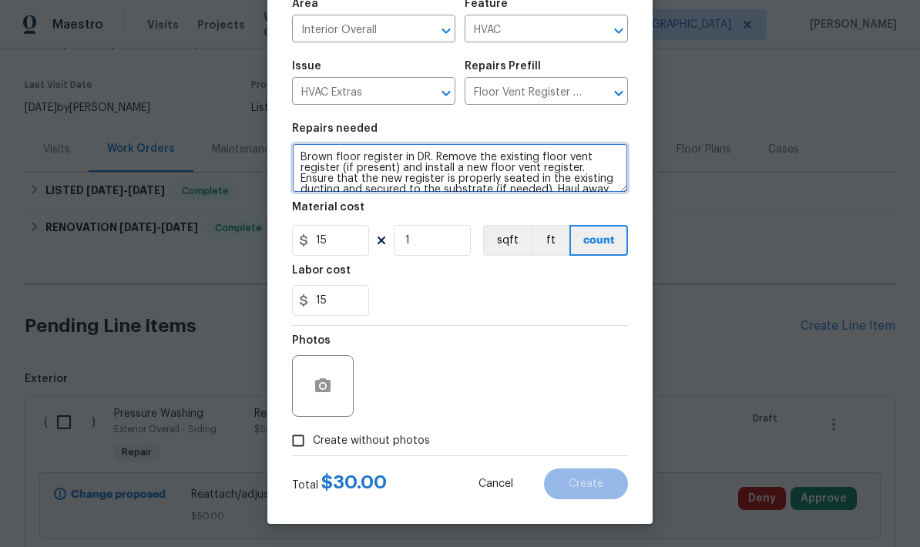
type textarea "Brown floor register in DR. Remove the existing floor vent register (if present…"
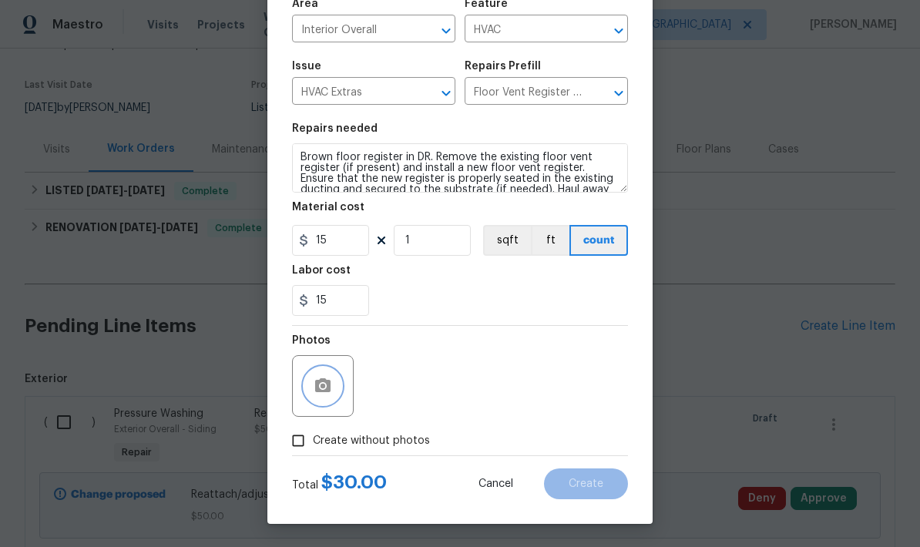
click at [310, 394] on button "button" at bounding box center [322, 385] width 37 height 37
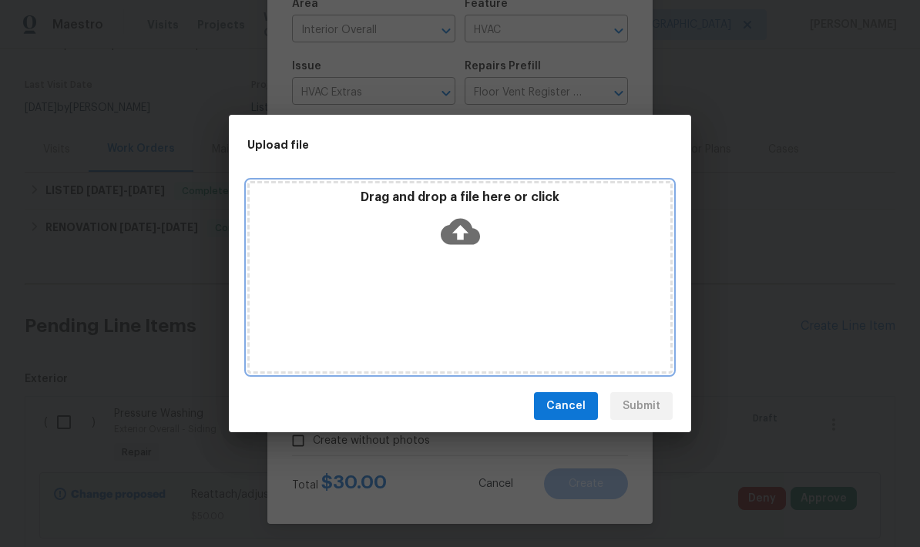
click at [473, 284] on div "Drag and drop a file here or click" at bounding box center [459, 277] width 425 height 193
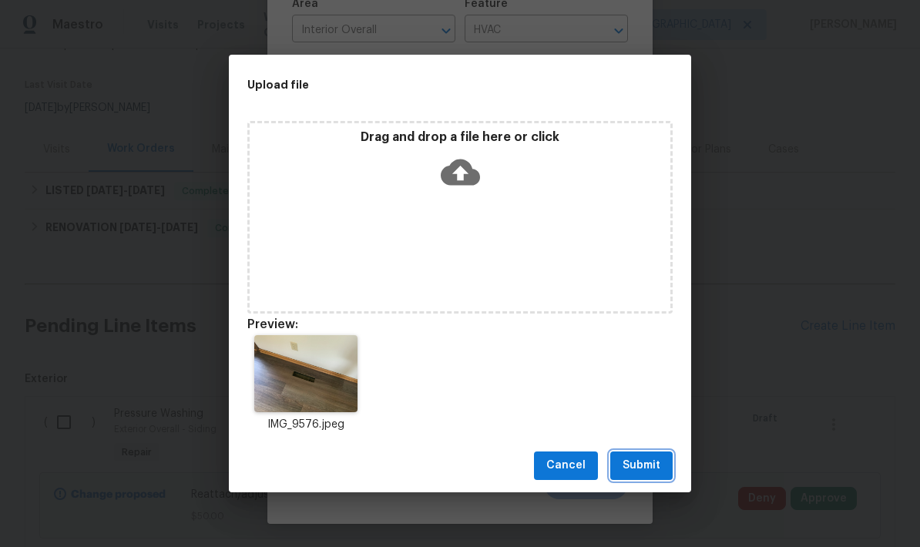
click at [639, 471] on span "Submit" at bounding box center [641, 465] width 38 height 19
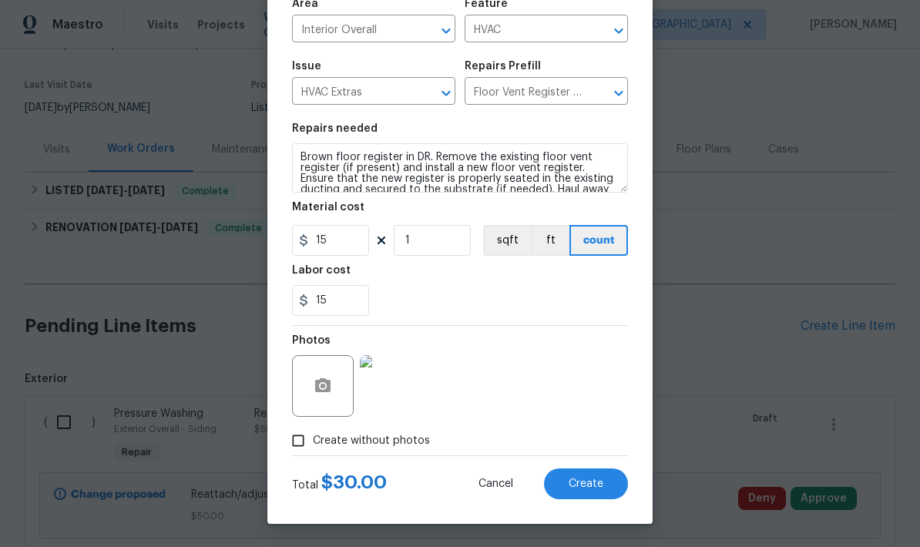
click at [564, 468] on button "Create" at bounding box center [586, 483] width 84 height 31
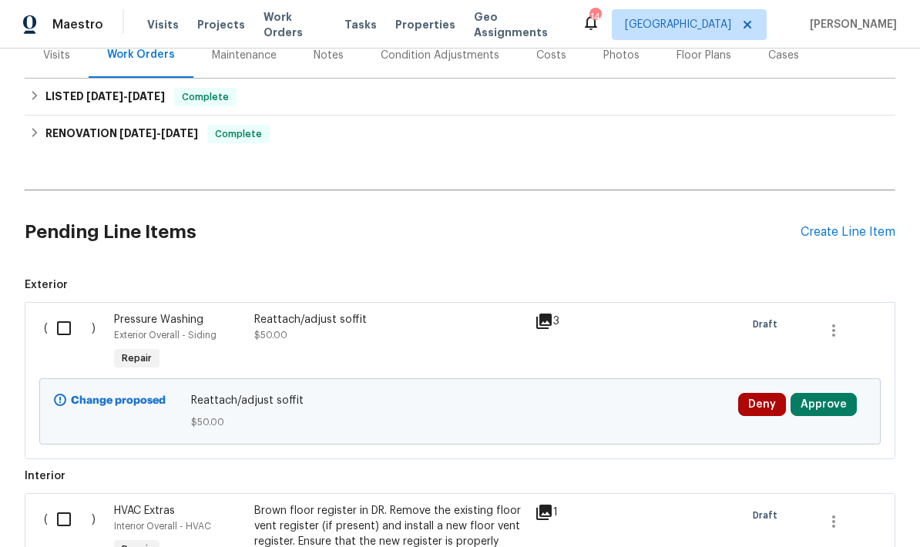
scroll to position [191, 0]
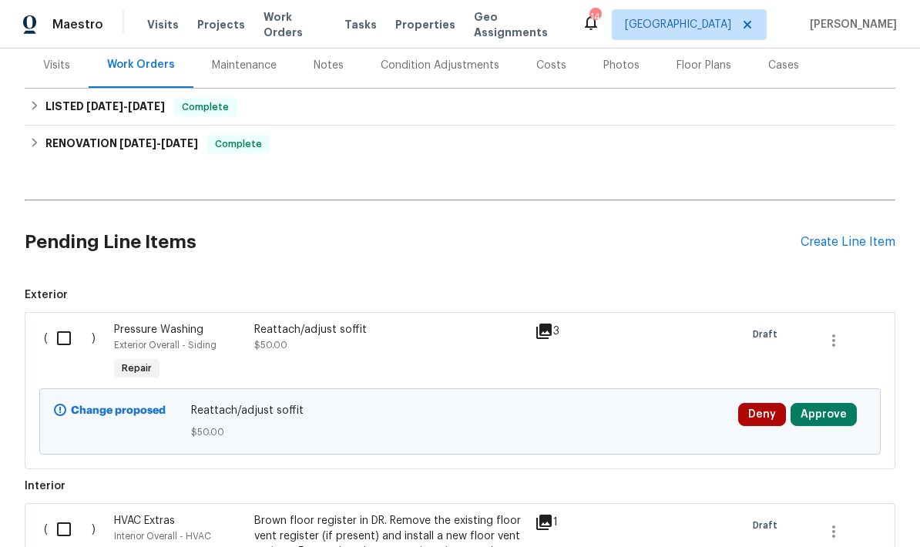
click at [827, 235] on div "Create Line Item" at bounding box center [847, 242] width 95 height 15
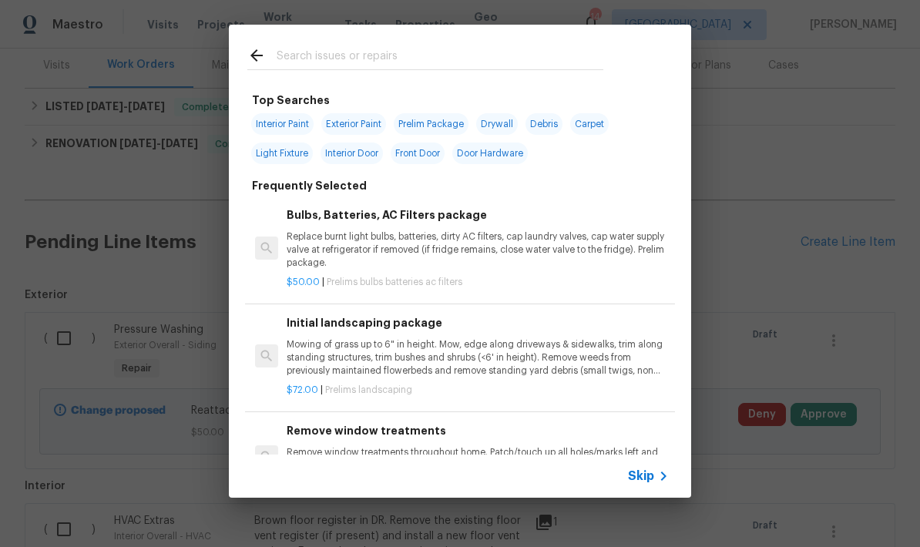
click at [302, 52] on input "text" at bounding box center [440, 57] width 327 height 23
type input "Demo"
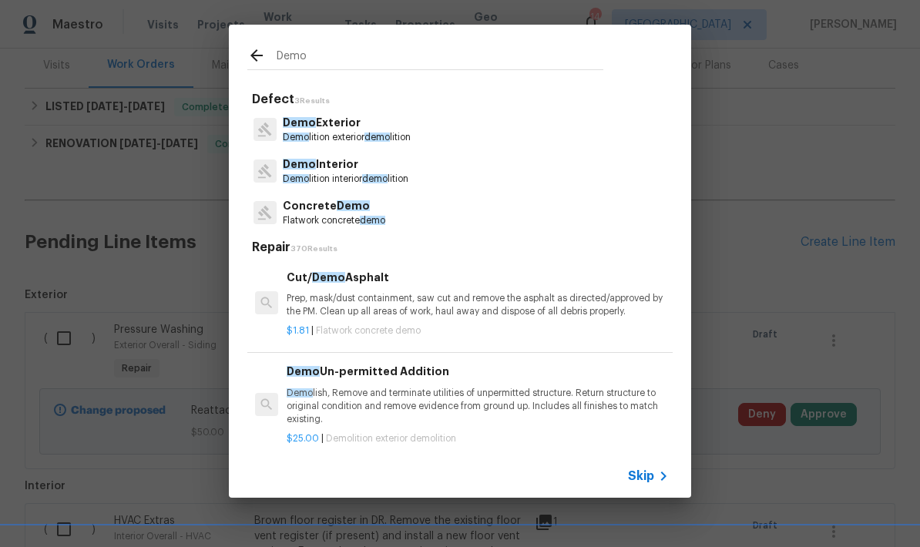
click at [294, 165] on span "Demo" at bounding box center [299, 164] width 33 height 11
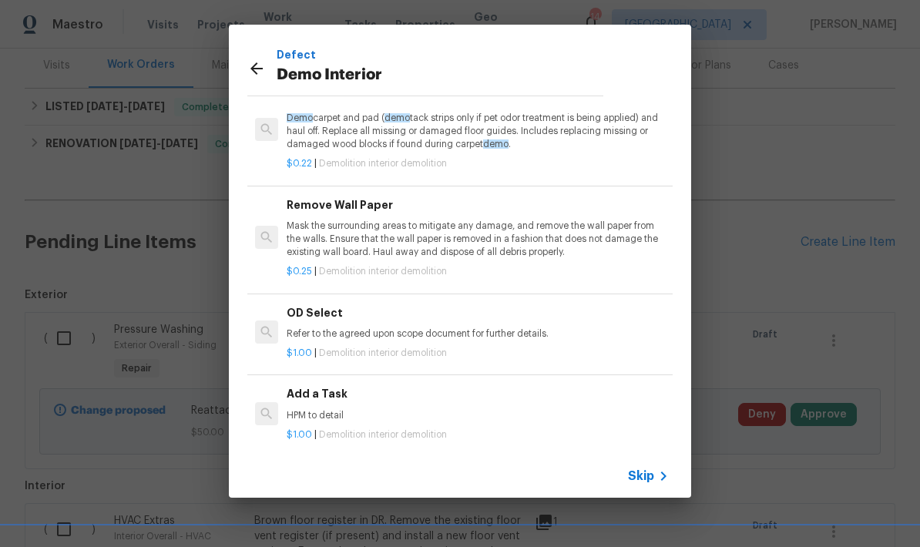
scroll to position [77, 0]
click at [317, 399] on div "Add a Task HPM to detail" at bounding box center [478, 403] width 382 height 37
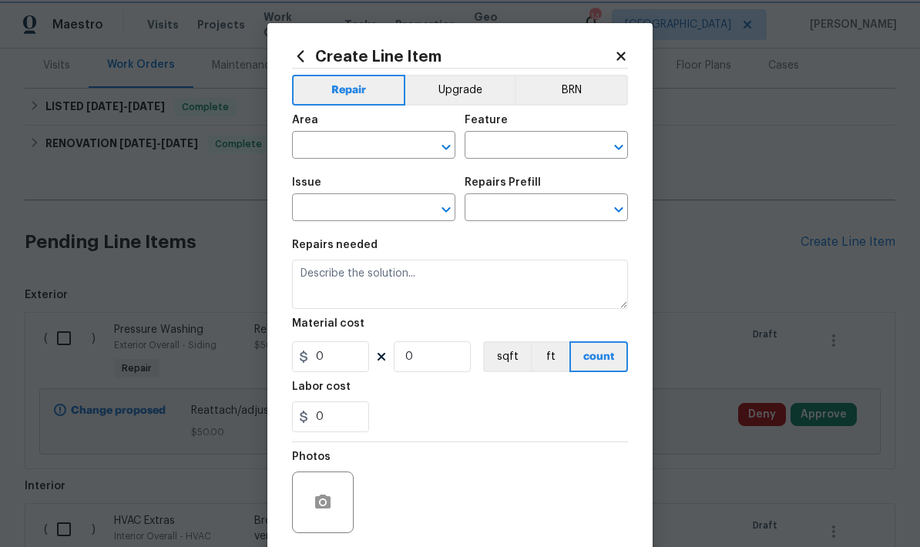
type input "Demolition"
type input "Demo Interior"
type input "Add a Task $1.00"
type textarea "HPM to detail"
type input "1"
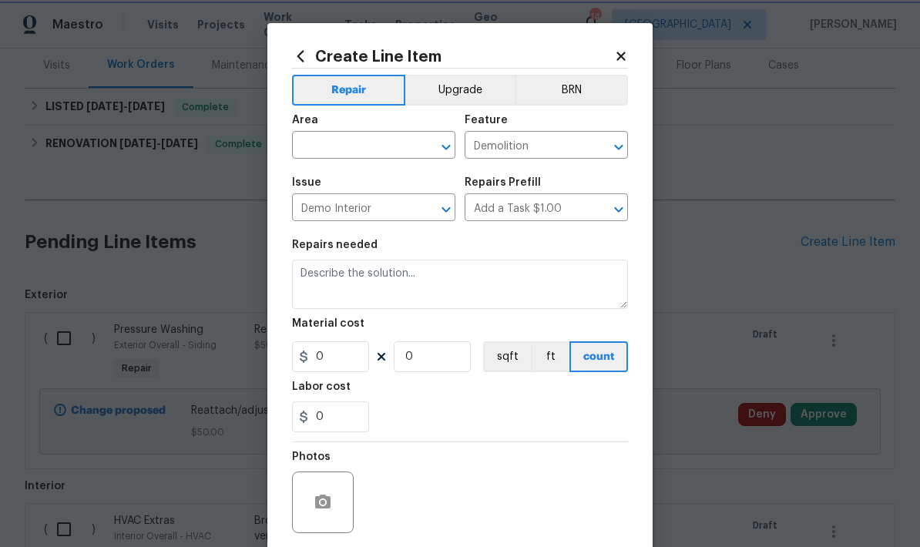
type input "1"
click at [303, 146] on input "text" at bounding box center [352, 147] width 120 height 24
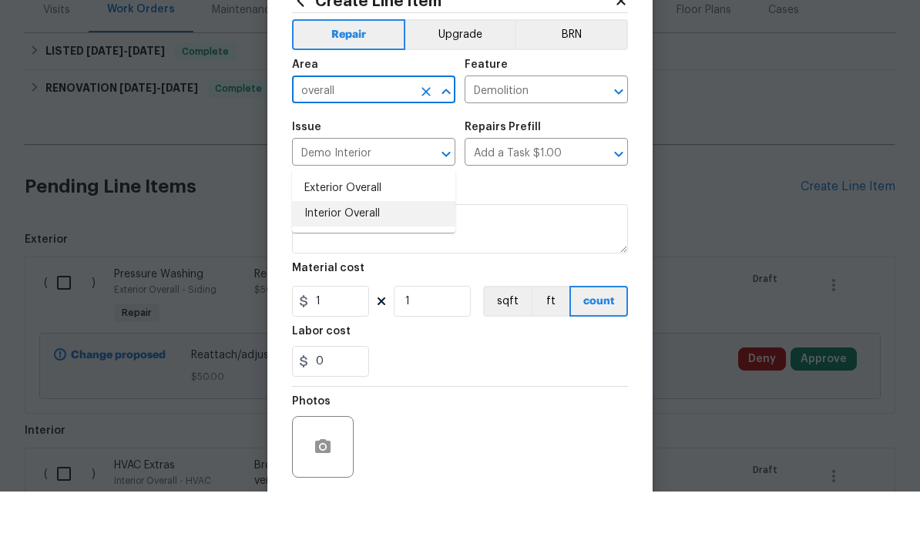
click at [321, 257] on li "Interior Overall" at bounding box center [373, 269] width 163 height 25
type input "Interior Overall"
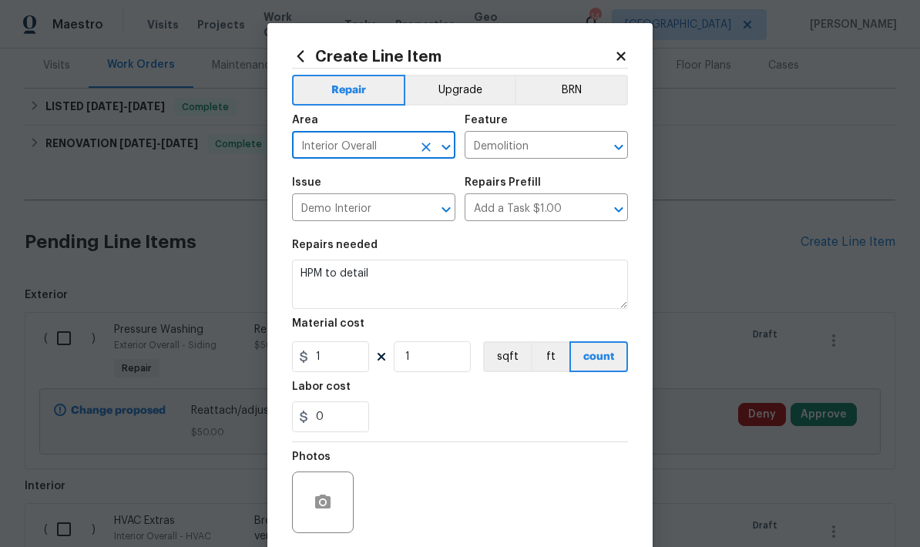
scroll to position [0, 0]
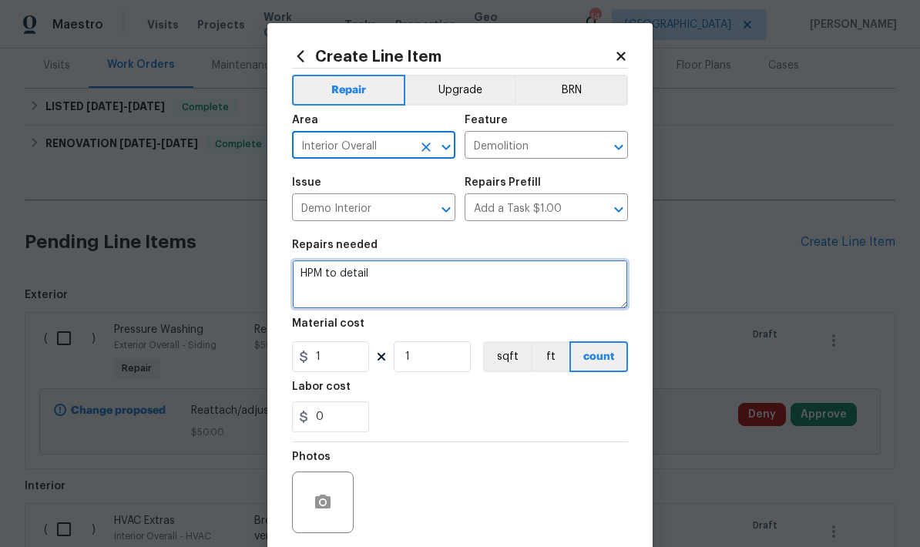
click at [380, 277] on textarea "HPM to detail" at bounding box center [460, 284] width 336 height 49
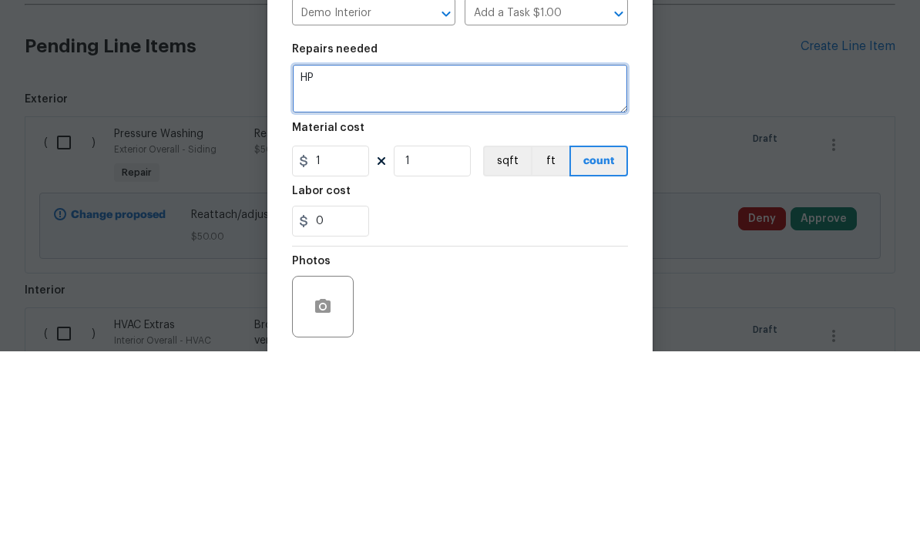
type textarea "H"
type textarea "Remove table from basement"
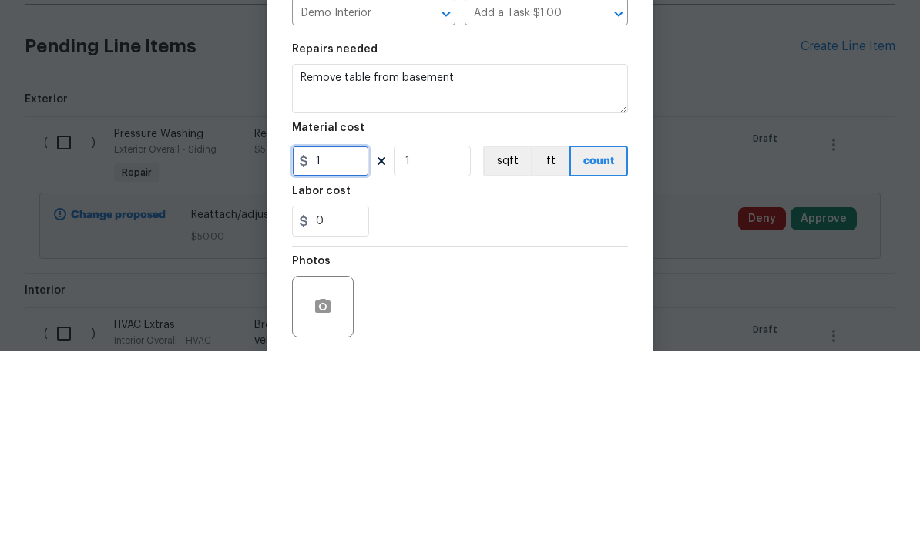
click at [334, 341] on input "1" at bounding box center [330, 356] width 77 height 31
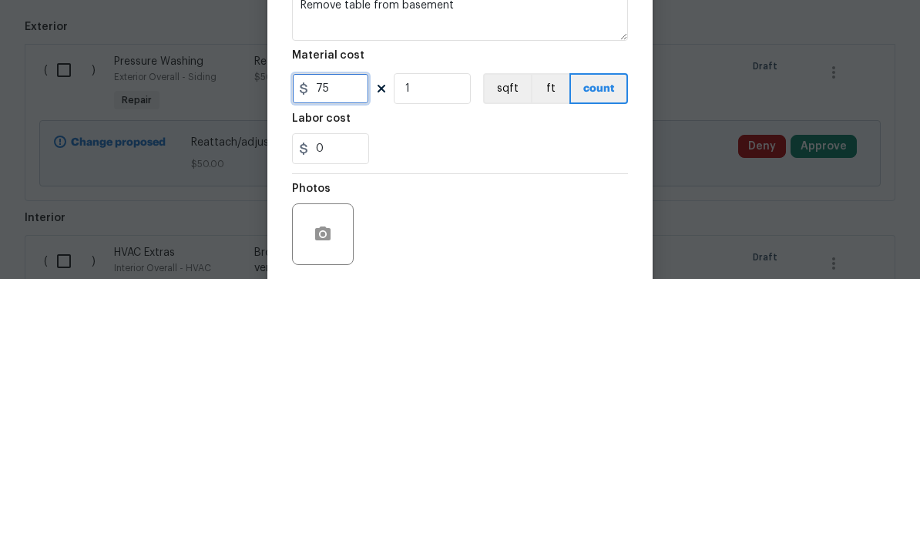
type input "75"
click at [403, 401] on div "0" at bounding box center [460, 416] width 336 height 31
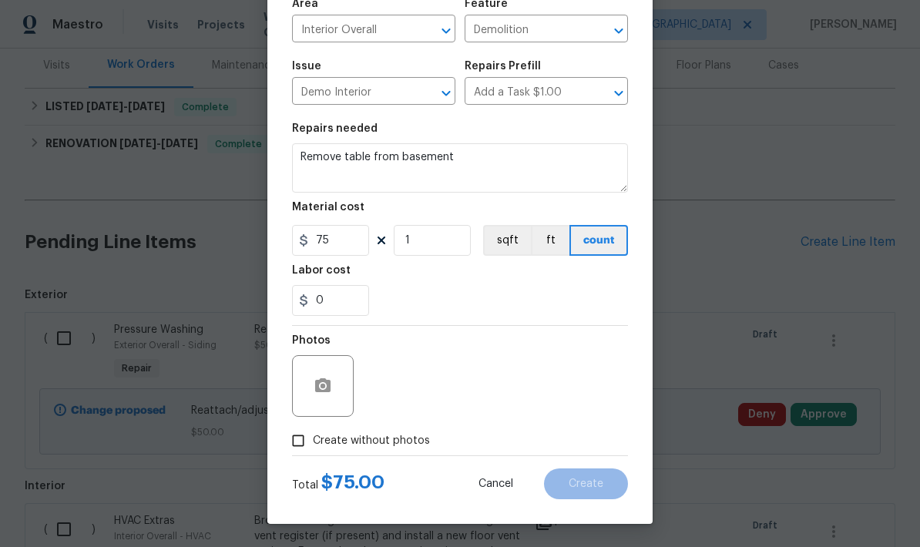
scroll to position [119, 0]
click at [320, 379] on icon "button" at bounding box center [322, 385] width 15 height 14
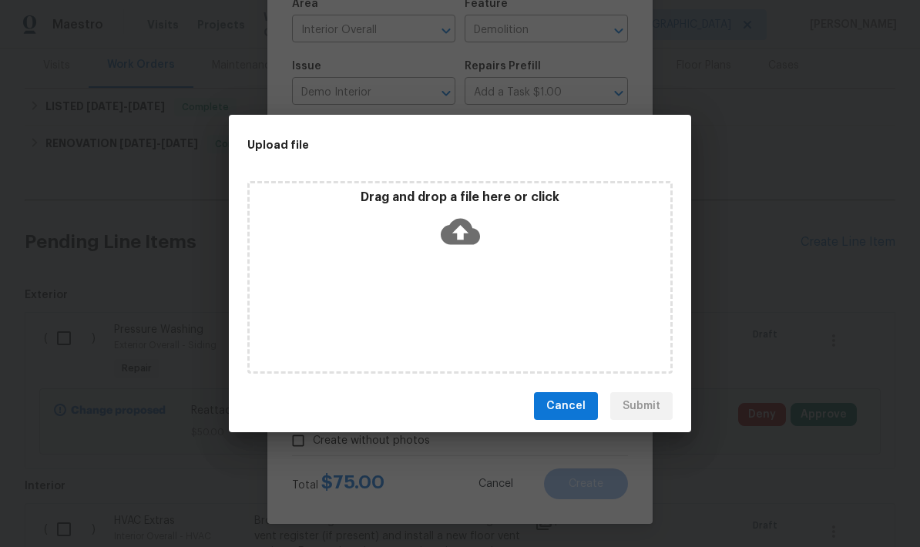
click at [357, 159] on div "Upload file" at bounding box center [425, 145] width 393 height 60
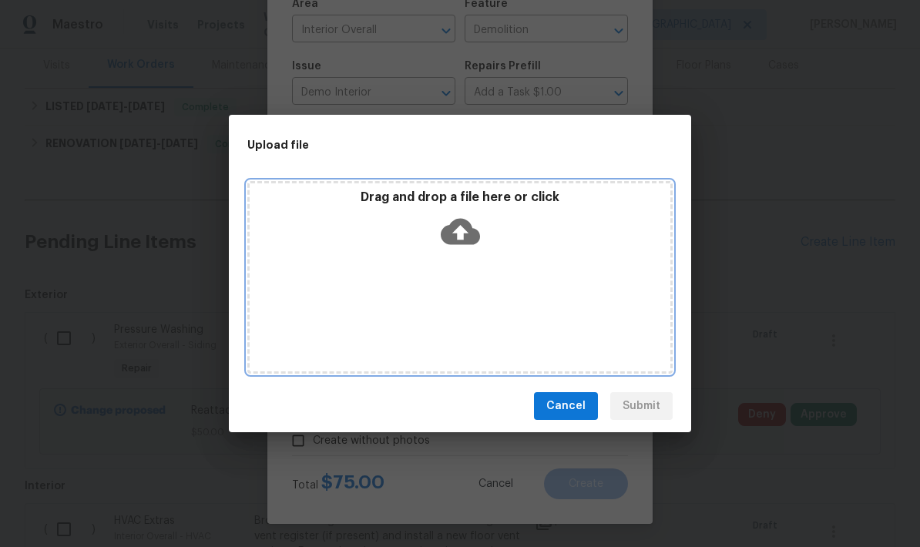
click at [374, 290] on div "Drag and drop a file here or click" at bounding box center [459, 277] width 425 height 193
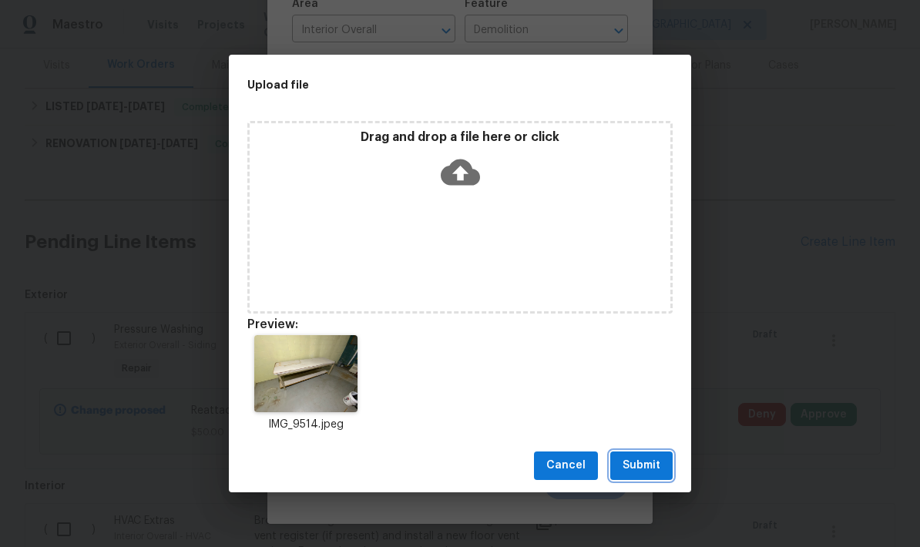
click at [639, 469] on span "Submit" at bounding box center [641, 465] width 38 height 19
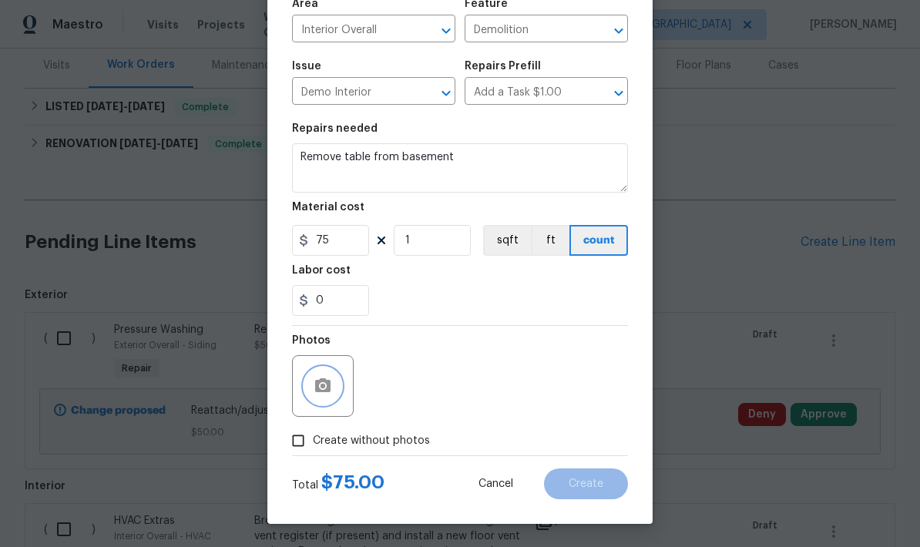
scroll to position [0, 0]
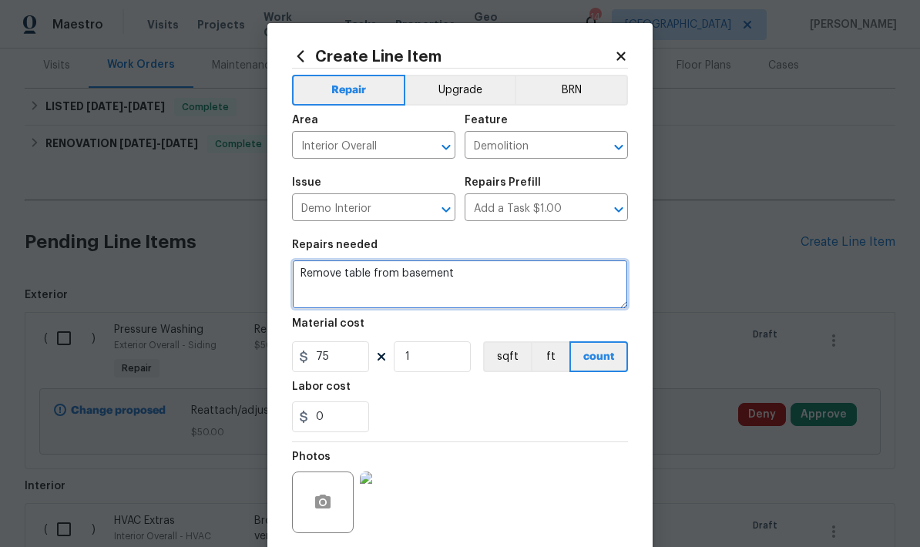
click at [461, 279] on textarea "Remove table from basement" at bounding box center [460, 284] width 336 height 49
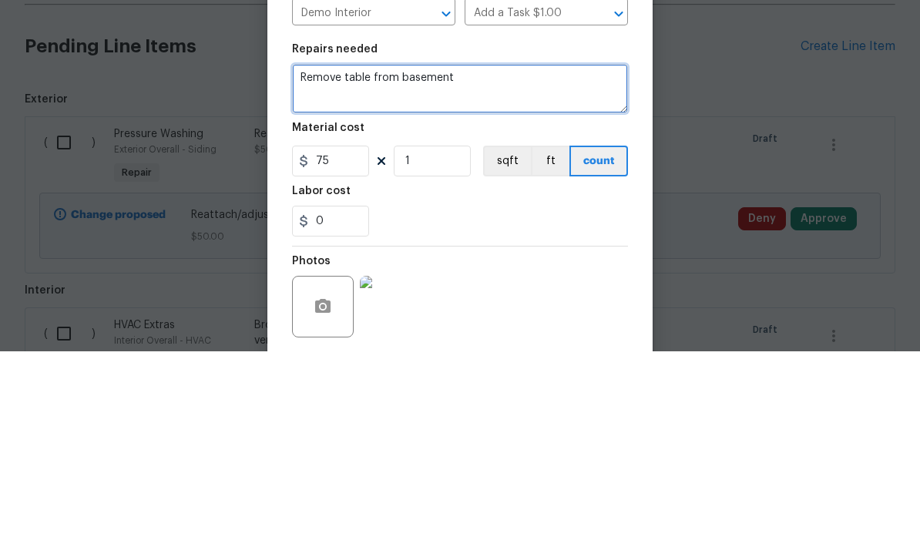
click at [366, 260] on textarea "Remove table from basement" at bounding box center [460, 284] width 336 height 49
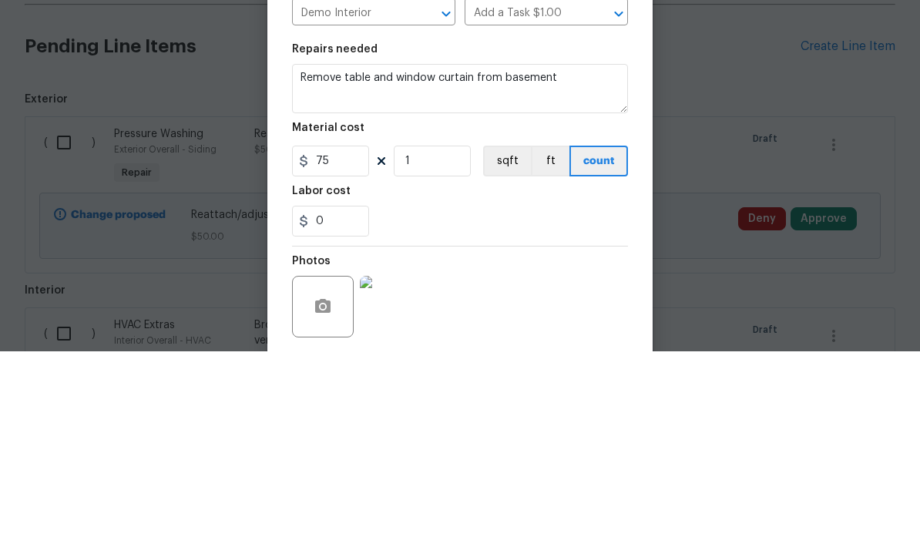
scroll to position [62, 0]
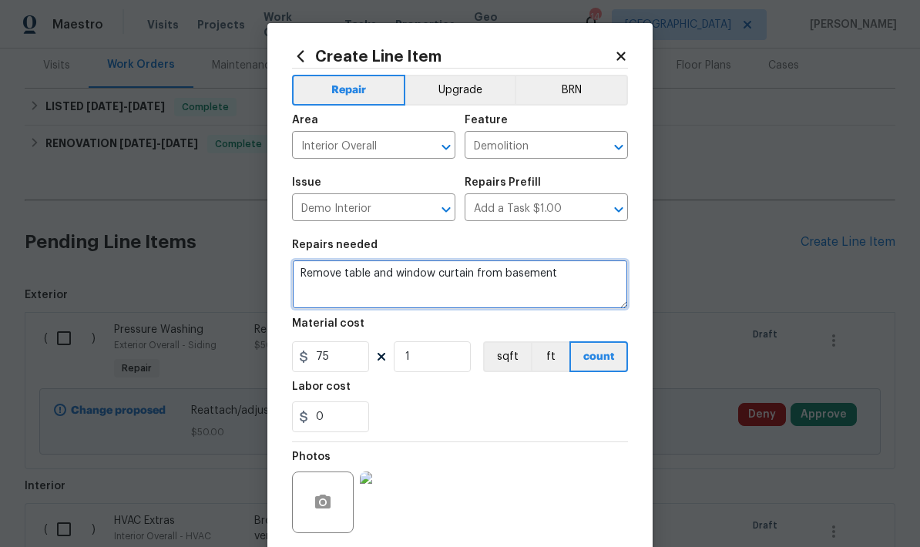
type textarea "Remove table and window curtain from basement"
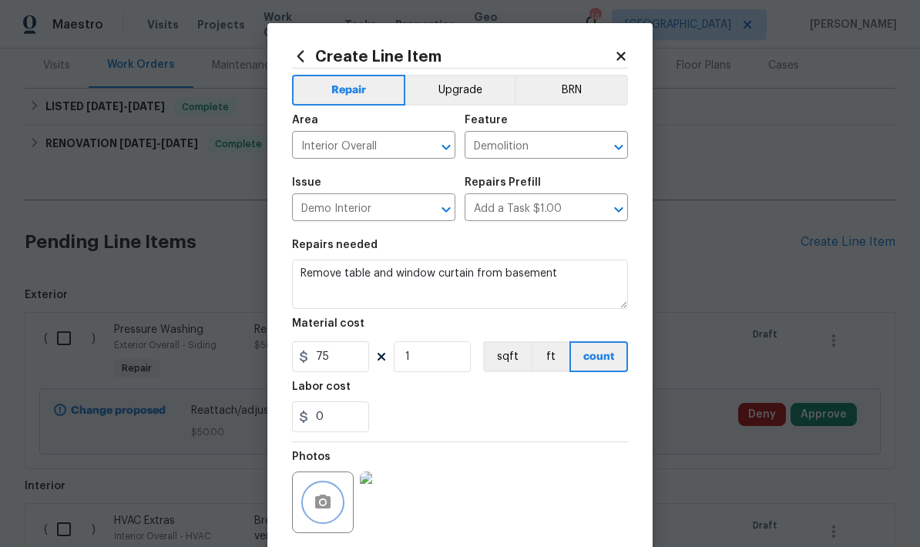
click at [314, 495] on button "button" at bounding box center [322, 502] width 37 height 37
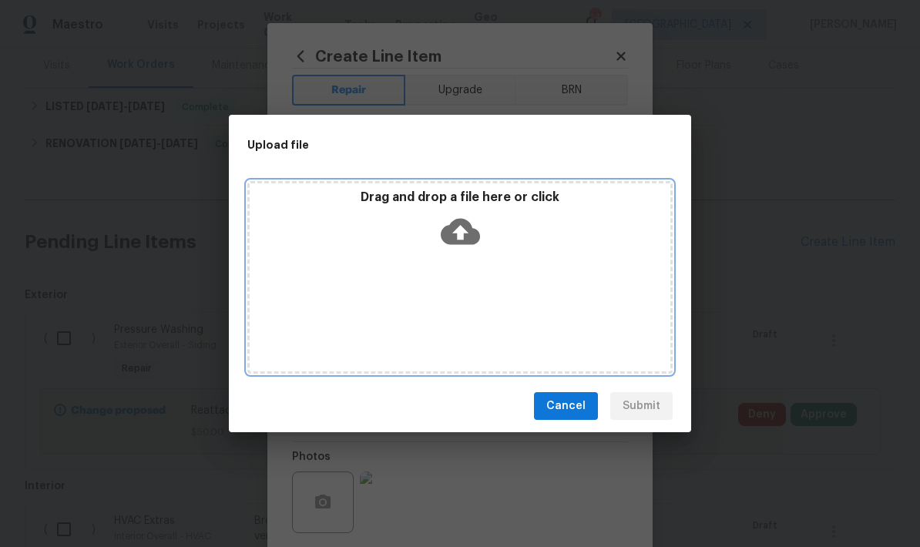
click at [359, 281] on div "Drag and drop a file here or click" at bounding box center [459, 277] width 425 height 193
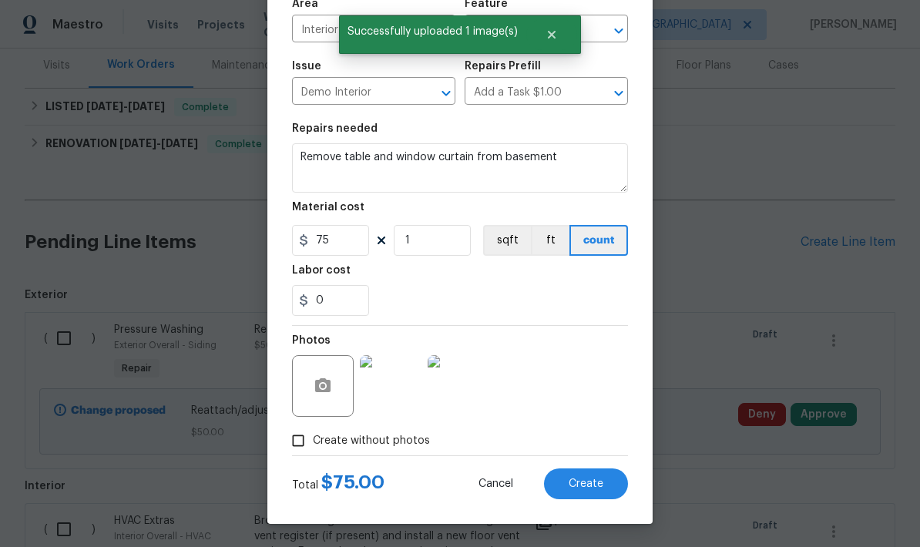
scroll to position [119, 0]
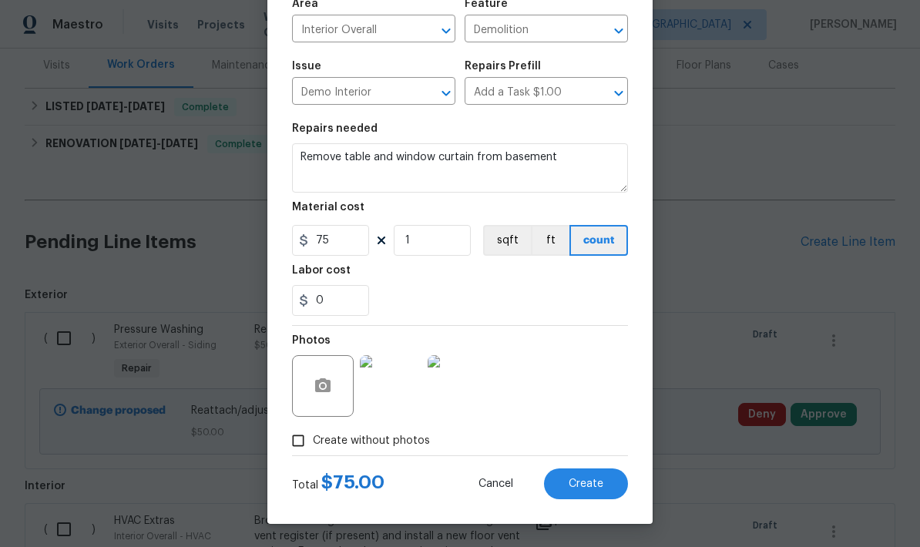
click at [577, 489] on span "Create" at bounding box center [585, 484] width 35 height 12
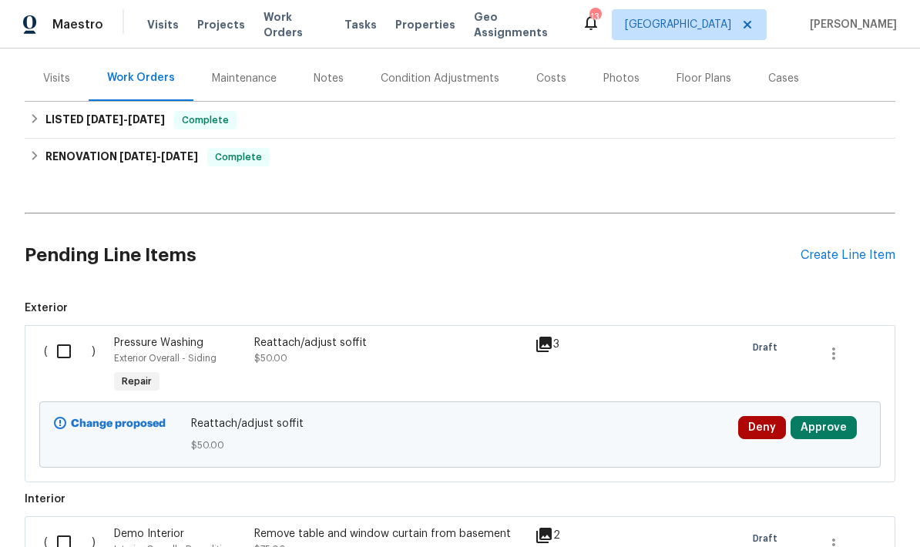
scroll to position [182, 0]
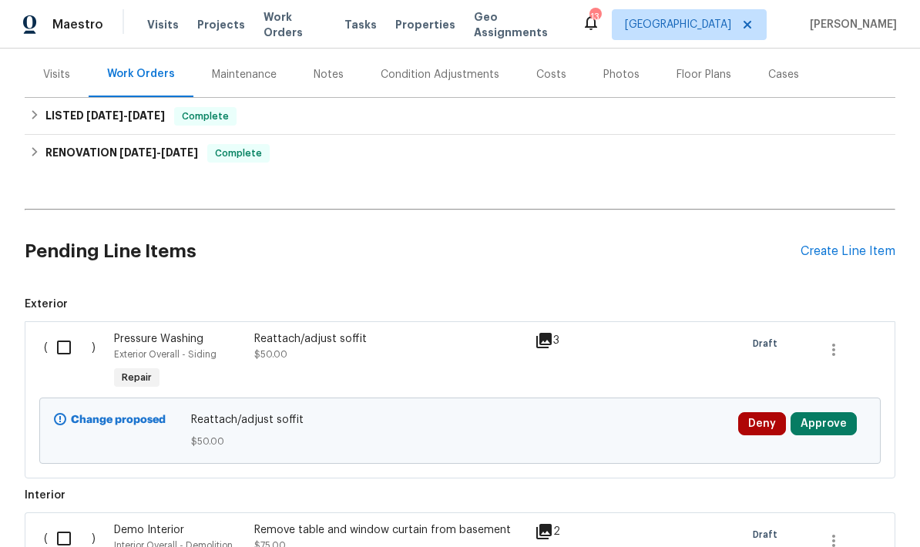
click at [50, 349] on input "checkbox" at bounding box center [70, 347] width 44 height 32
checkbox input "true"
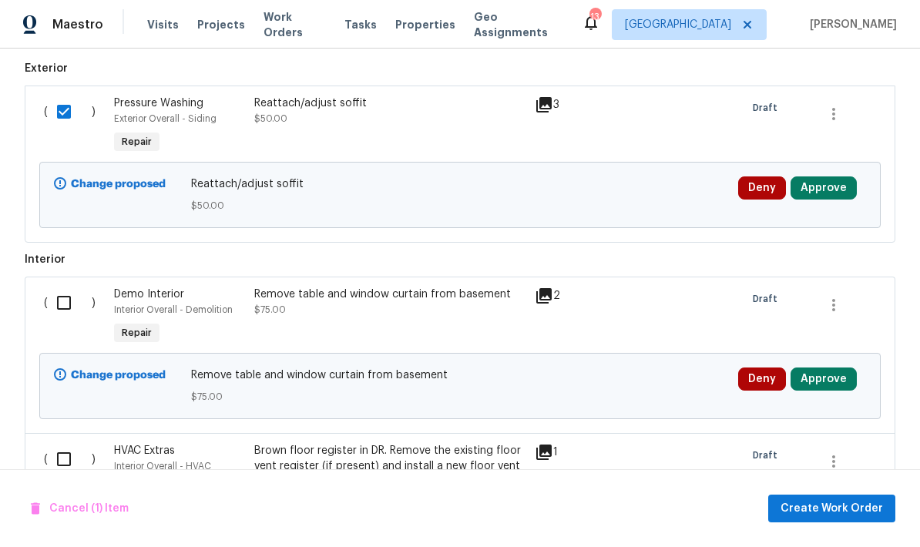
scroll to position [438, 0]
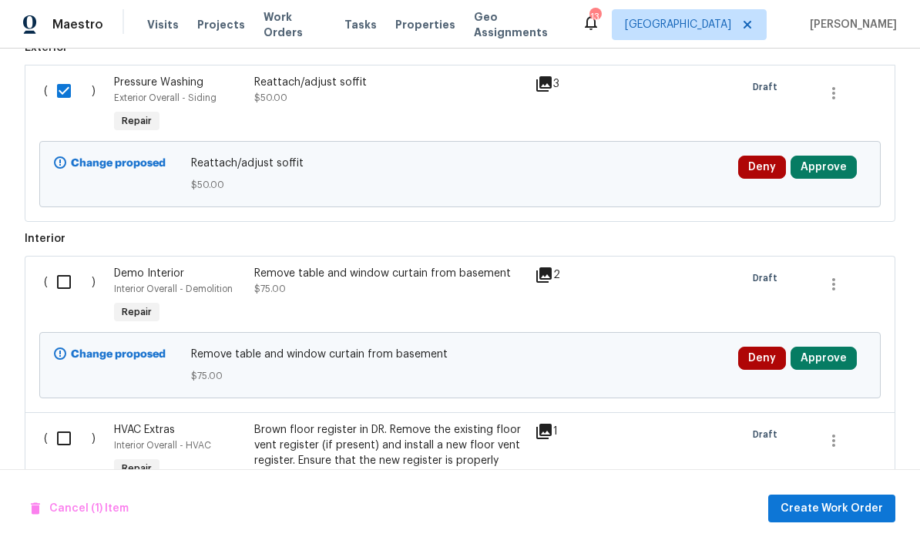
click at [53, 287] on input "checkbox" at bounding box center [70, 282] width 44 height 32
checkbox input "true"
click at [64, 441] on input "checkbox" at bounding box center [70, 438] width 44 height 32
checkbox input "true"
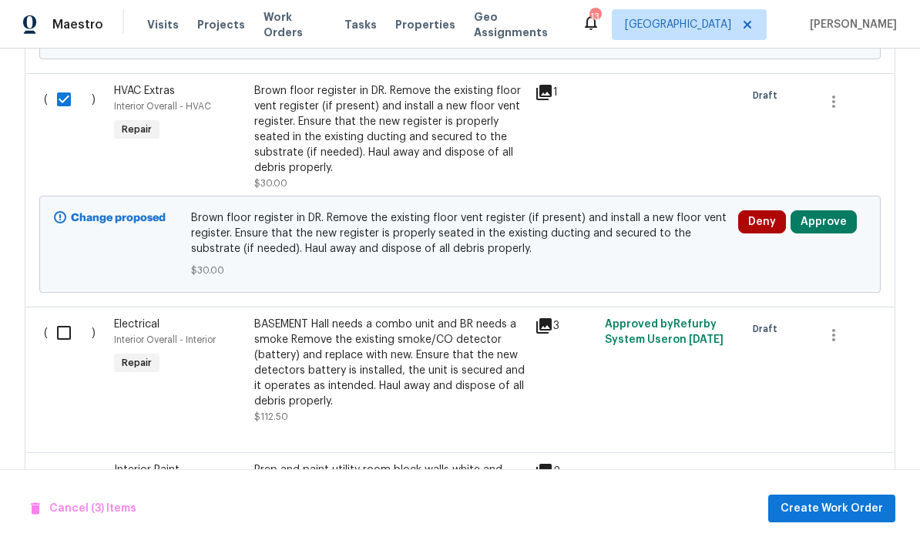
click at [52, 339] on input "checkbox" at bounding box center [70, 333] width 44 height 32
checkbox input "true"
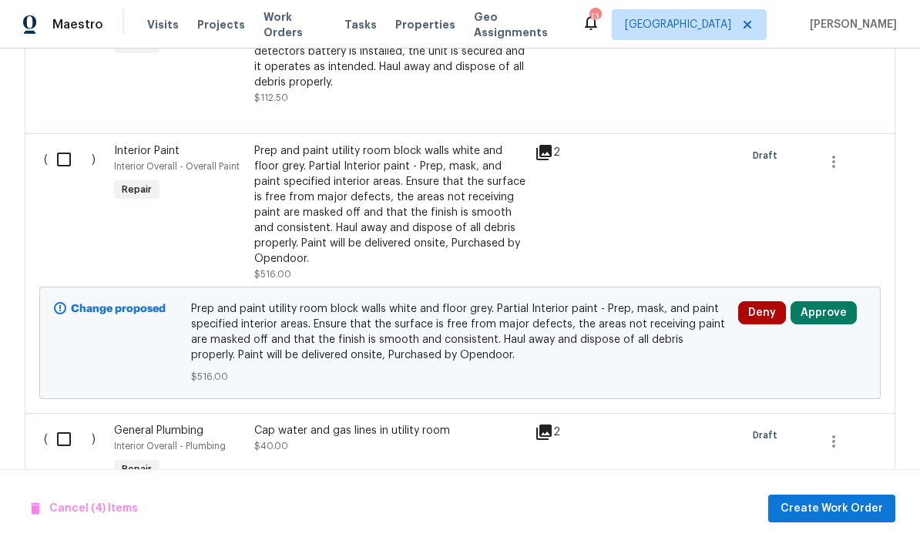
scroll to position [1122, 0]
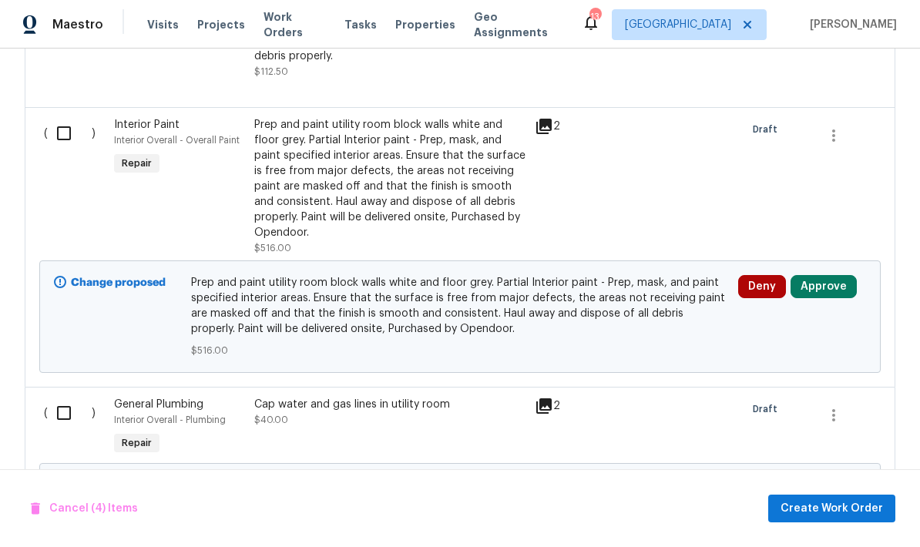
click at [57, 128] on input "checkbox" at bounding box center [70, 133] width 44 height 32
checkbox input "true"
click at [68, 420] on input "checkbox" at bounding box center [70, 413] width 44 height 32
checkbox input "true"
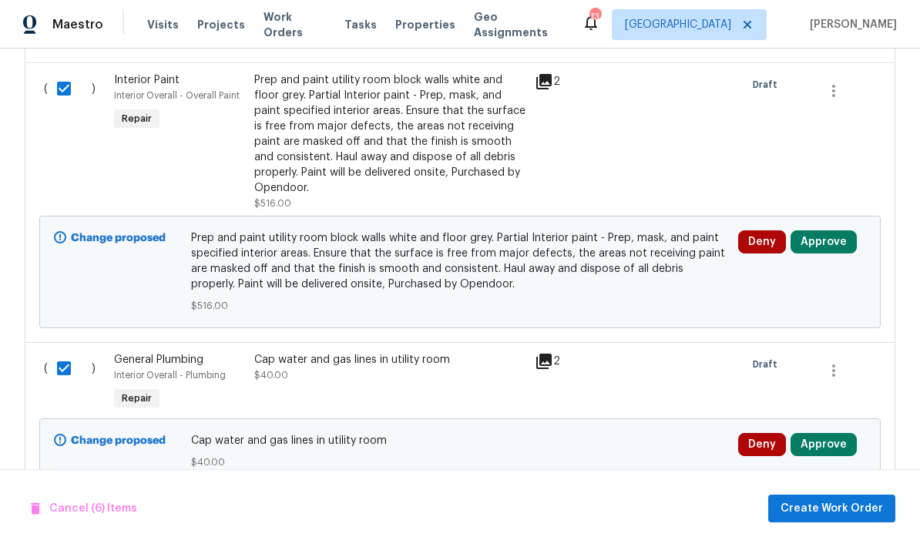
scroll to position [1166, 0]
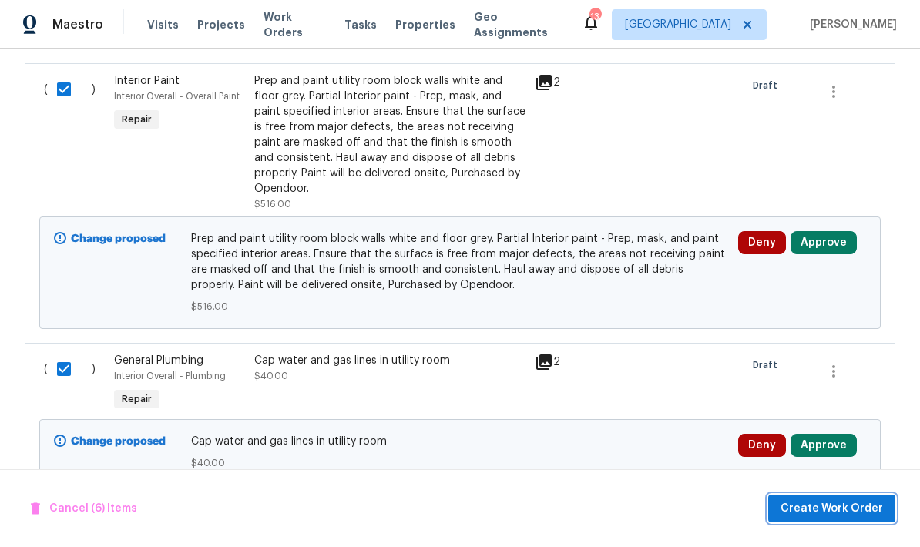
click at [824, 515] on span "Create Work Order" at bounding box center [831, 508] width 102 height 19
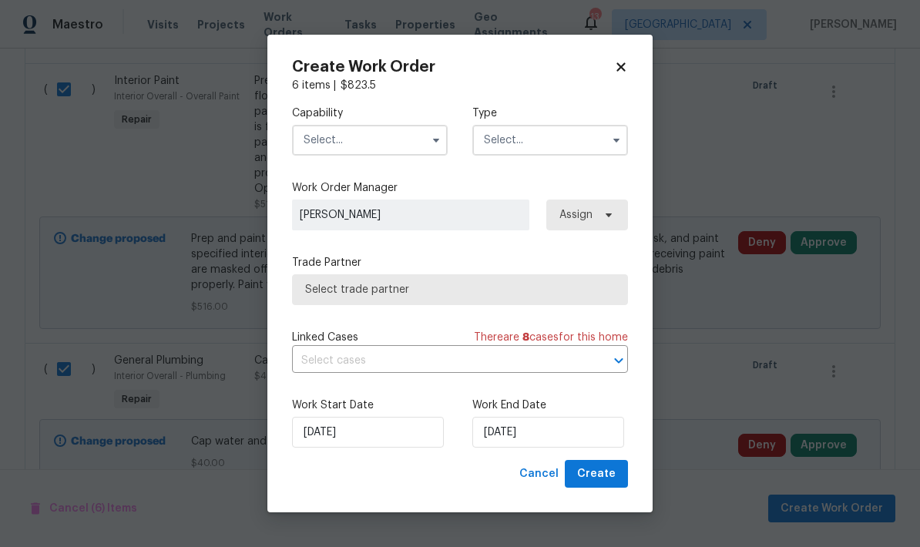
click at [320, 136] on input "text" at bounding box center [370, 140] width 156 height 31
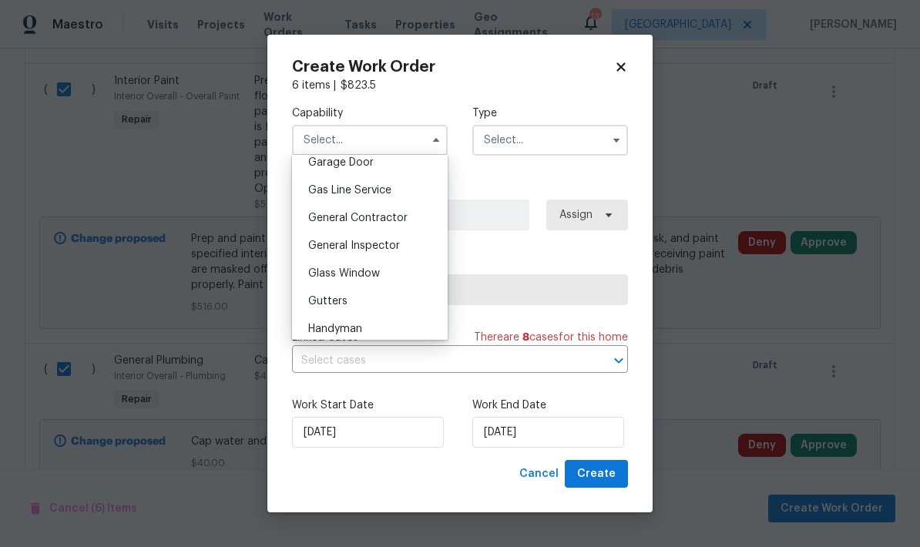
scroll to position [693, 0]
click at [316, 218] on span "General Contractor" at bounding box center [357, 215] width 99 height 11
type input "General Contractor"
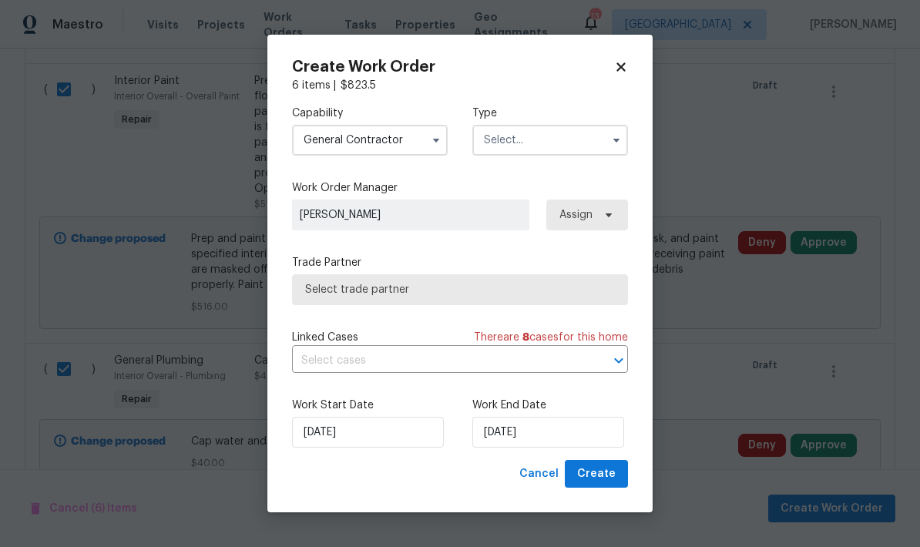
click at [481, 139] on input "text" at bounding box center [550, 140] width 156 height 31
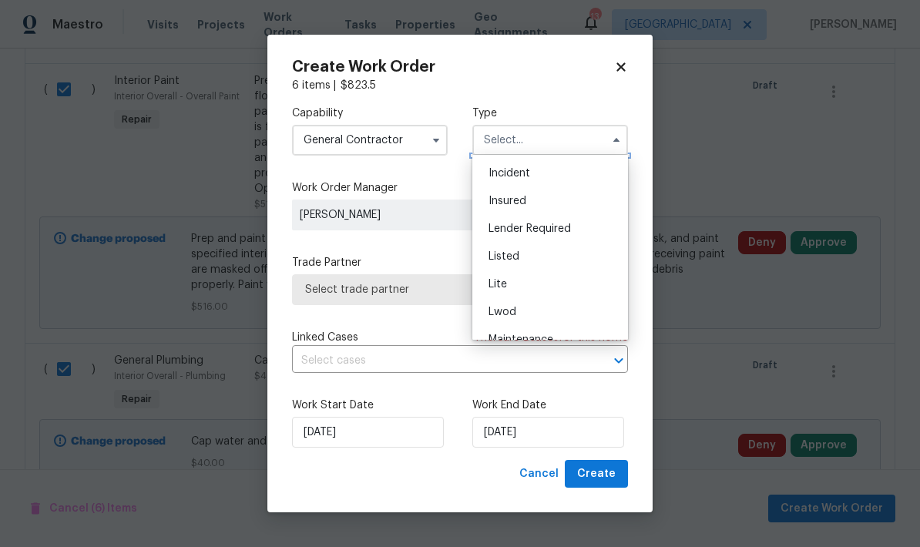
scroll to position [82, 0]
click at [493, 263] on div "Listed" at bounding box center [550, 257] width 148 height 28
type input "Listed"
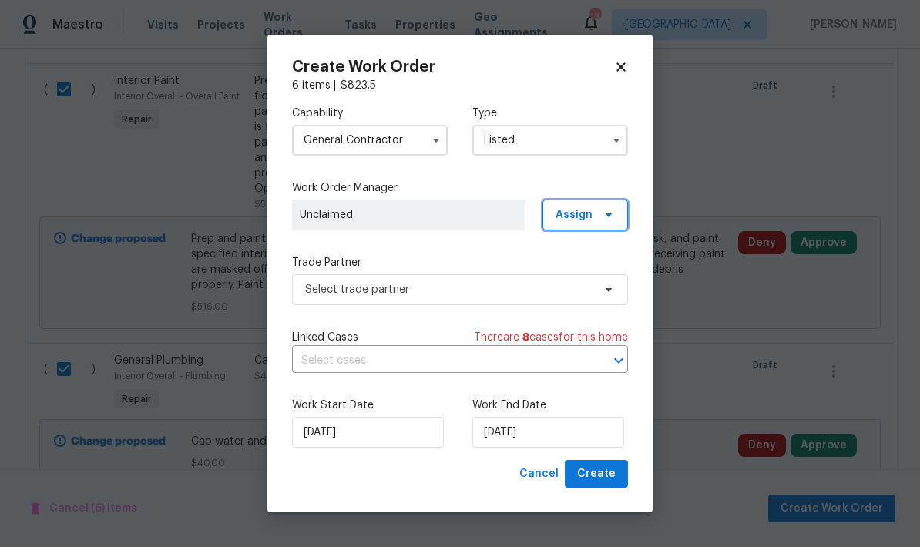
click at [595, 210] on span "Assign" at bounding box center [585, 215] width 86 height 31
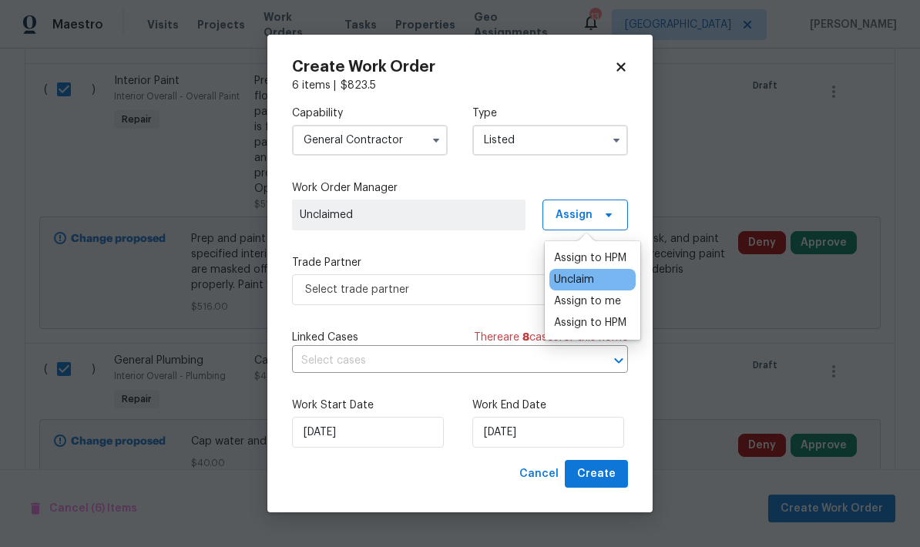
click at [563, 305] on div "Assign to me" at bounding box center [587, 300] width 67 height 15
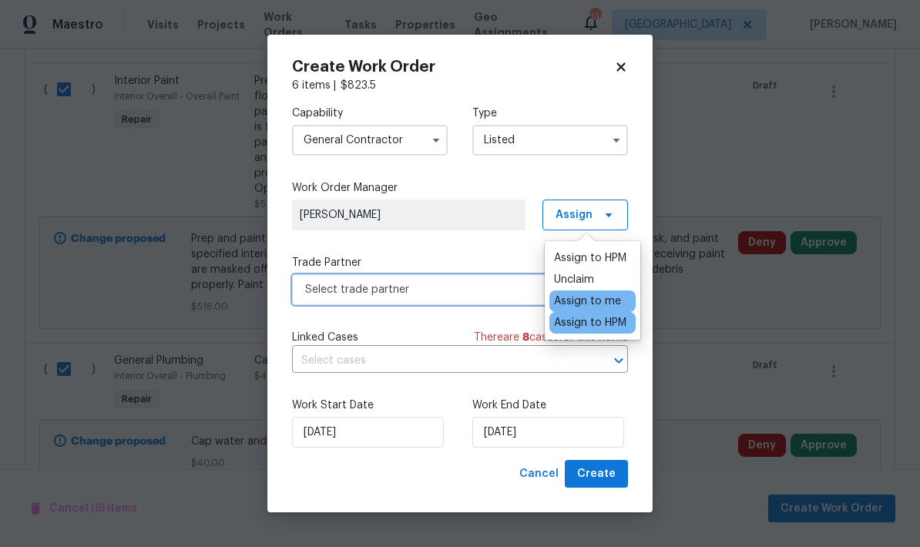
click at [318, 290] on span "Select trade partner" at bounding box center [448, 289] width 287 height 15
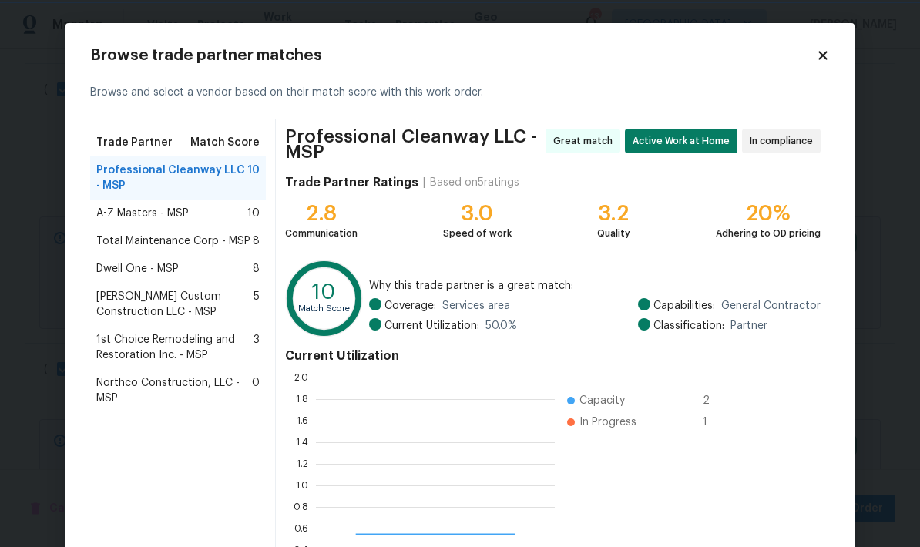
scroll to position [216, 239]
click at [112, 179] on span "Professional Cleanway LLC - MSP" at bounding box center [171, 178] width 151 height 31
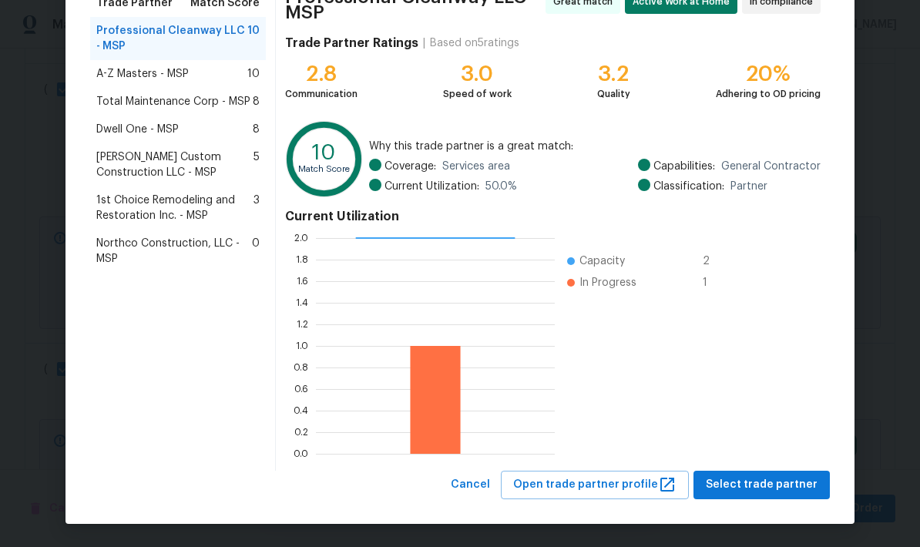
scroll to position [139, 0]
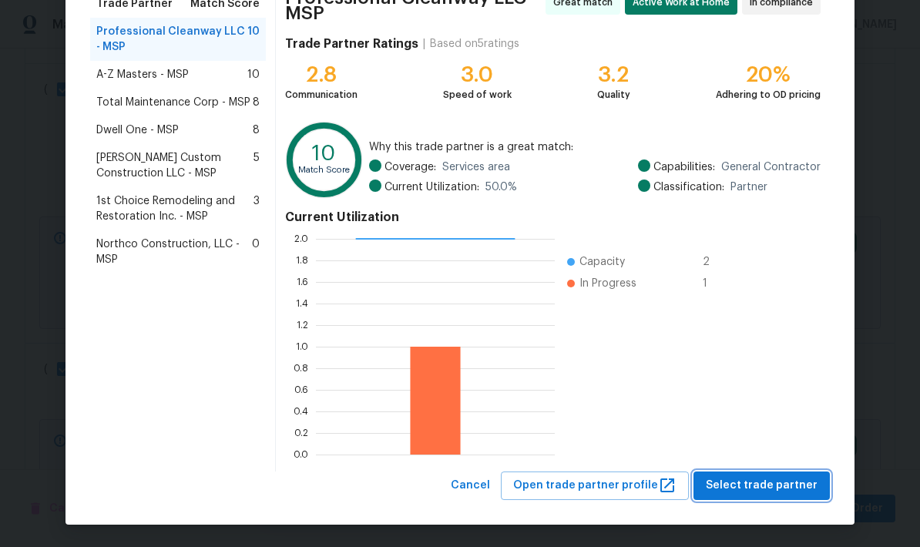
click at [758, 486] on span "Select trade partner" at bounding box center [762, 485] width 112 height 19
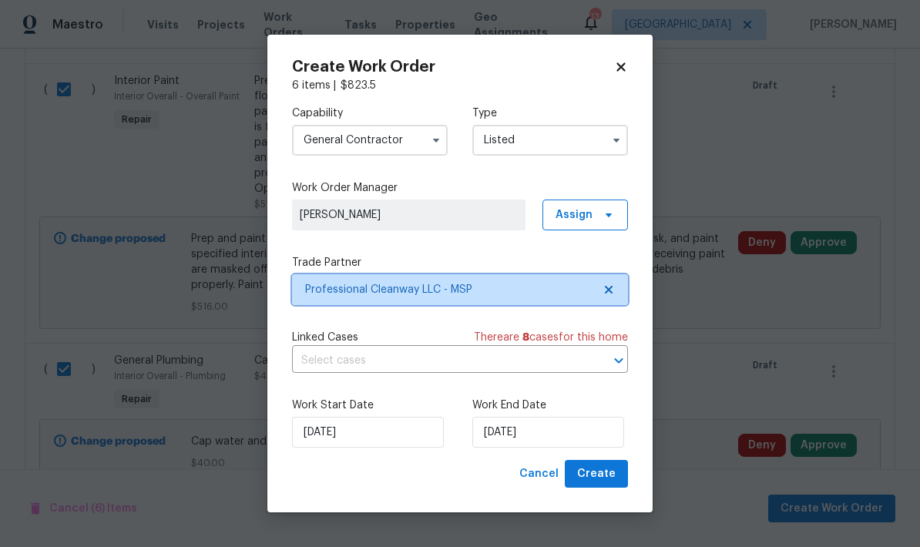
scroll to position [0, 0]
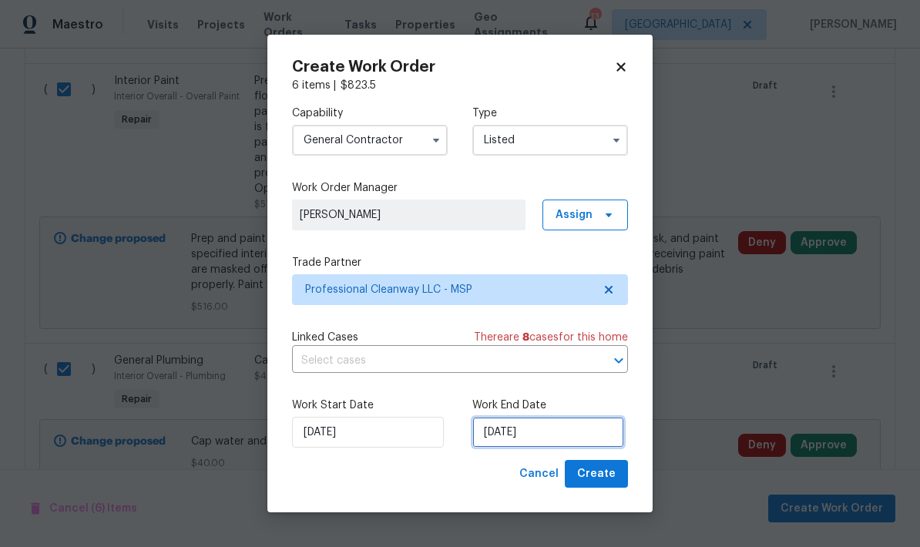
click at [547, 430] on input "8/13/2025" at bounding box center [548, 432] width 152 height 31
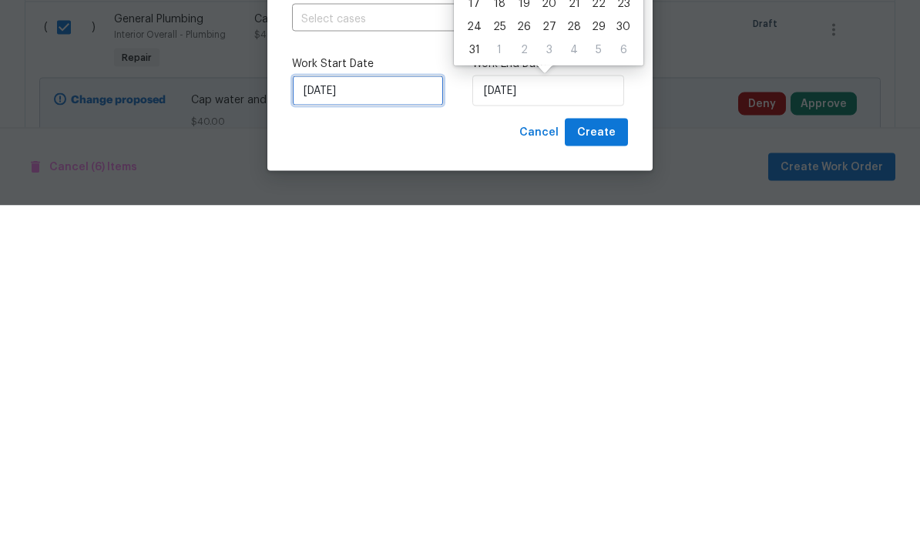
click at [358, 417] on input "8/13/2025" at bounding box center [368, 432] width 152 height 31
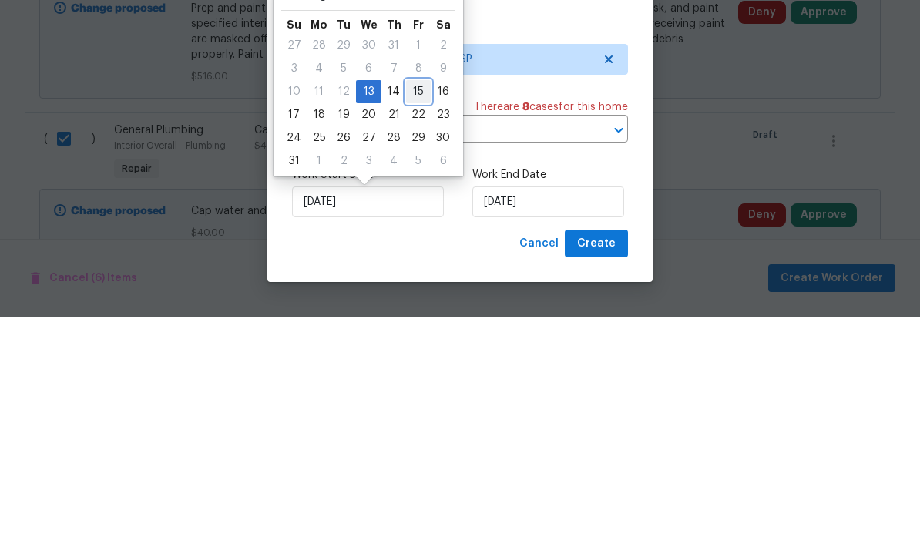
click at [406, 311] on div "15" at bounding box center [418, 322] width 25 height 22
type input "[DATE]"
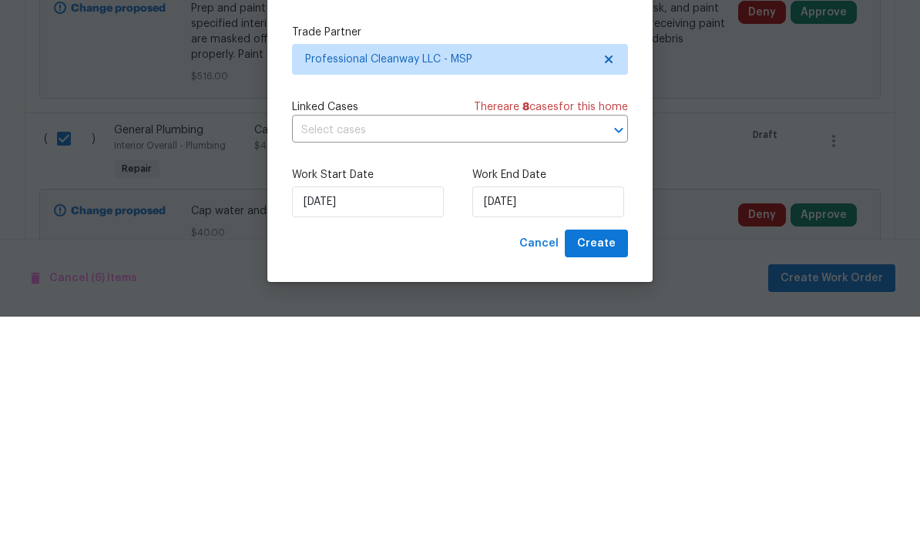
scroll to position [62, 0]
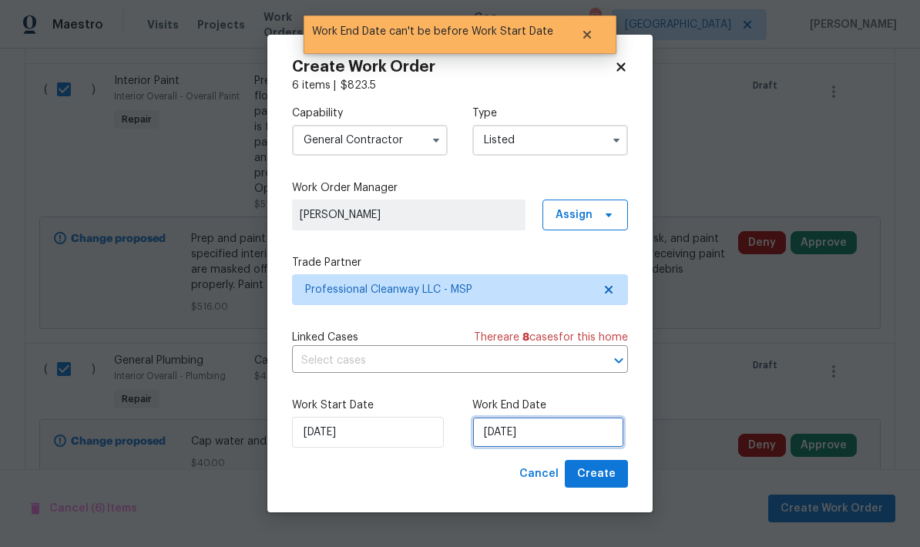
click at [548, 433] on input "[DATE]" at bounding box center [548, 432] width 152 height 31
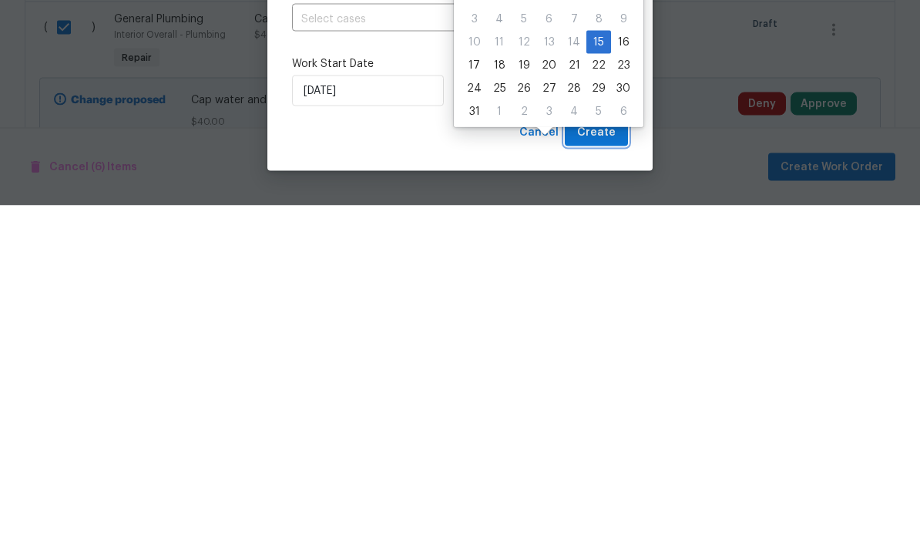
click at [589, 464] on span "Create" at bounding box center [596, 473] width 39 height 19
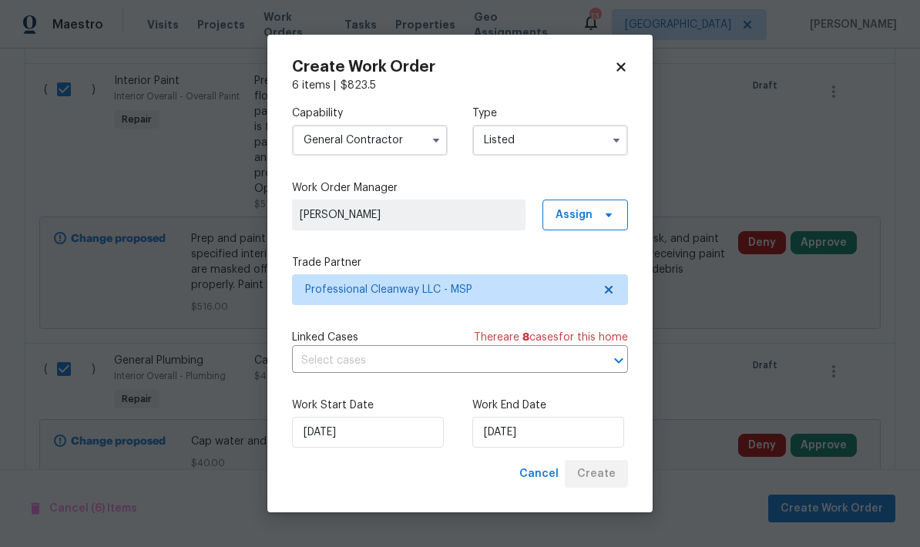
checkbox input "false"
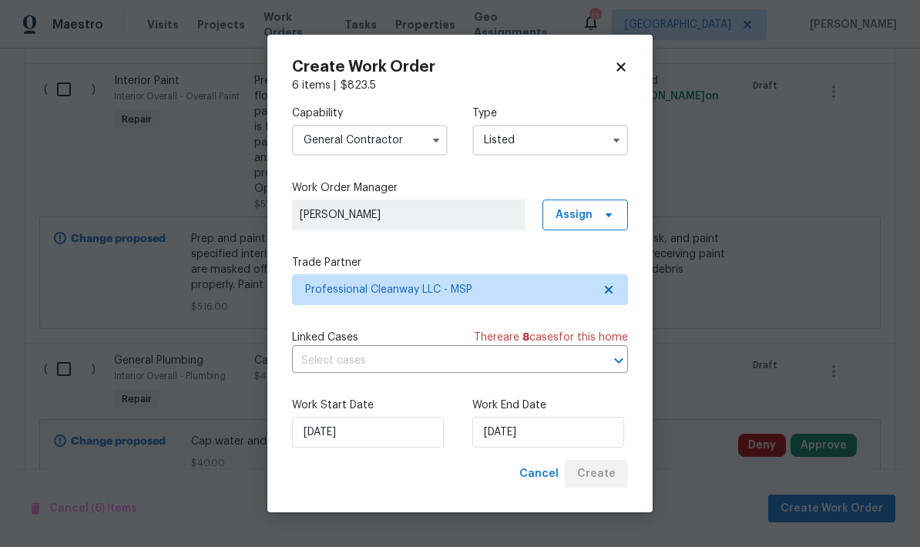
checkbox input "false"
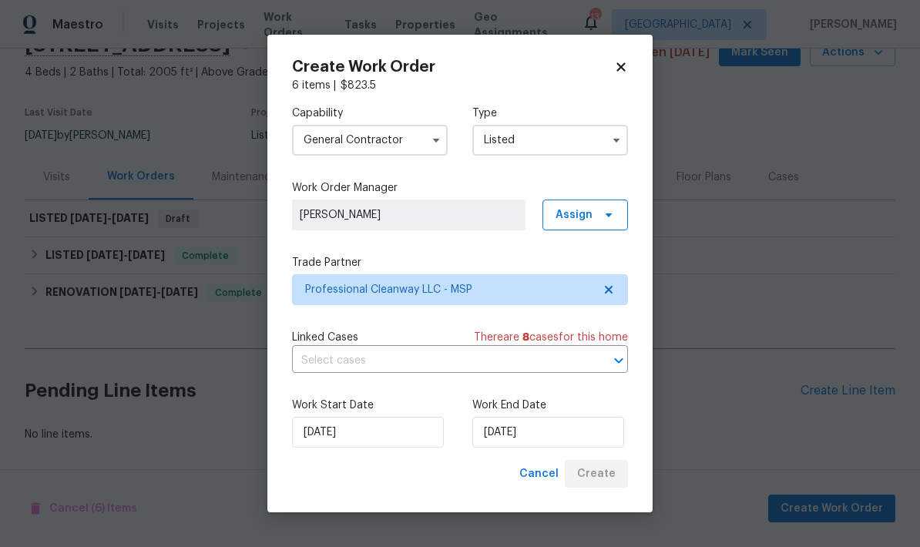
scroll to position [17, 0]
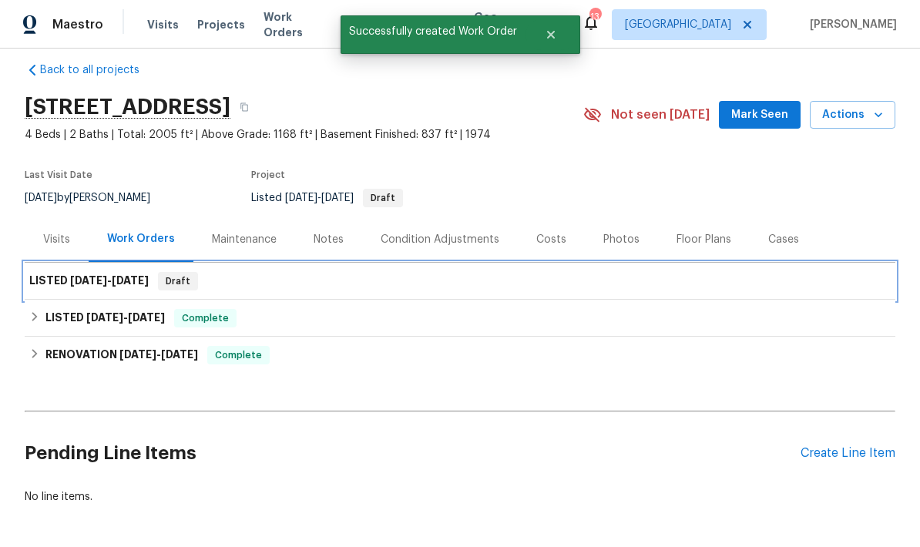
click at [43, 272] on h6 "LISTED 8/15/25 - 8/15/25" at bounding box center [88, 281] width 119 height 18
click at [65, 272] on h6 "LISTED 8/15/25 - 8/15/25" at bounding box center [88, 281] width 119 height 18
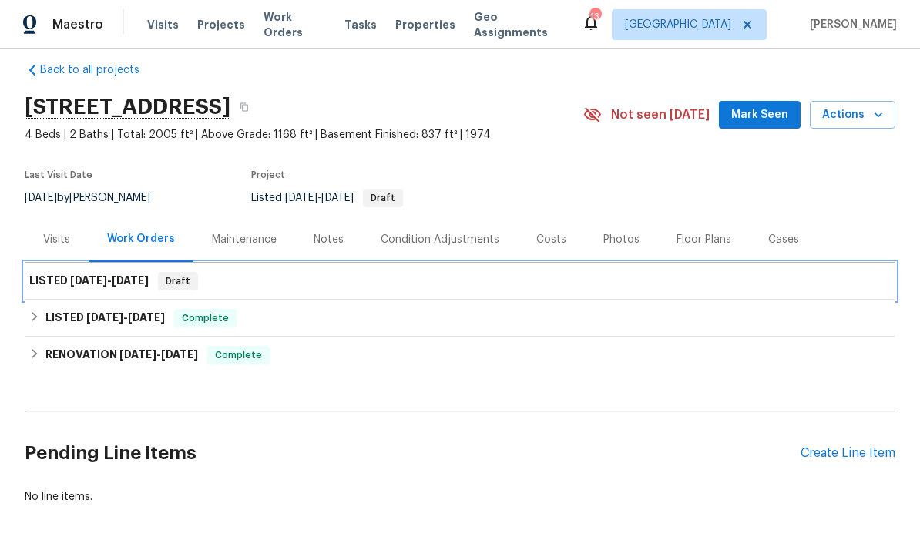
click at [81, 275] on span "[DATE]" at bounding box center [88, 280] width 37 height 11
click at [140, 272] on h6 "LISTED 8/15/25 - 8/15/25" at bounding box center [88, 281] width 119 height 18
click at [50, 272] on h6 "LISTED 8/15/25 - 8/15/25" at bounding box center [88, 281] width 119 height 18
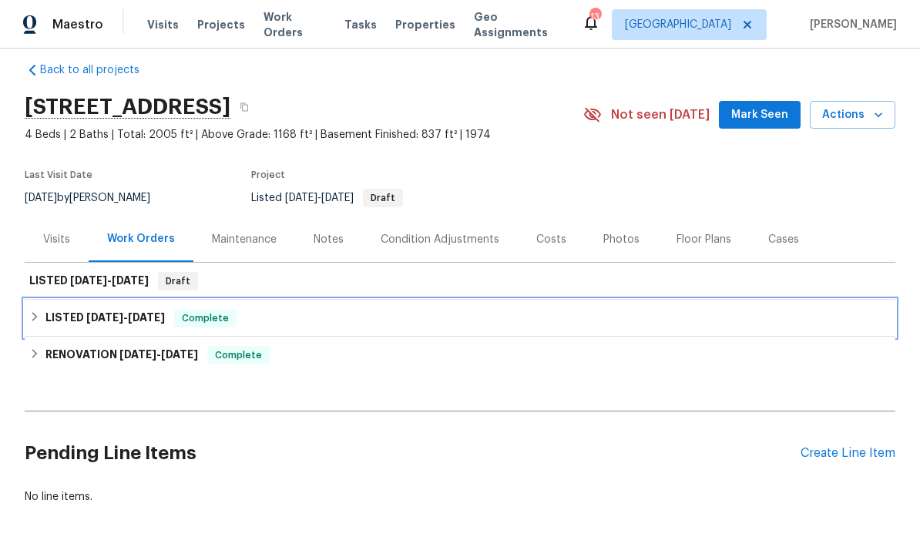
click at [65, 309] on h6 "LISTED 8/9/25 - 8/11/25" at bounding box center [104, 318] width 119 height 18
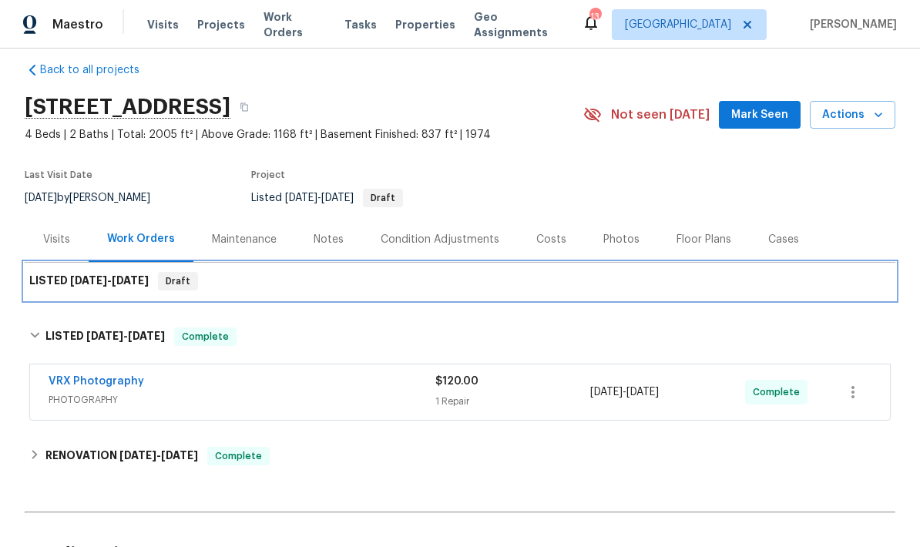
click at [52, 272] on h6 "LISTED 8/15/25 - 8/15/25" at bounding box center [88, 281] width 119 height 18
click at [44, 272] on h6 "LISTED 8/15/25 - 8/15/25" at bounding box center [88, 281] width 119 height 18
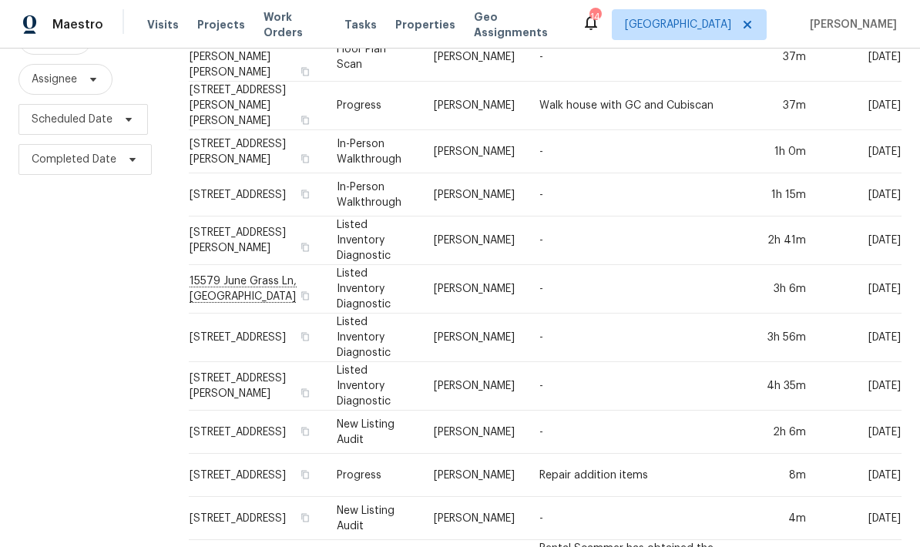
scroll to position [173, 0]
click at [212, 411] on td "[STREET_ADDRESS]" at bounding box center [257, 432] width 136 height 43
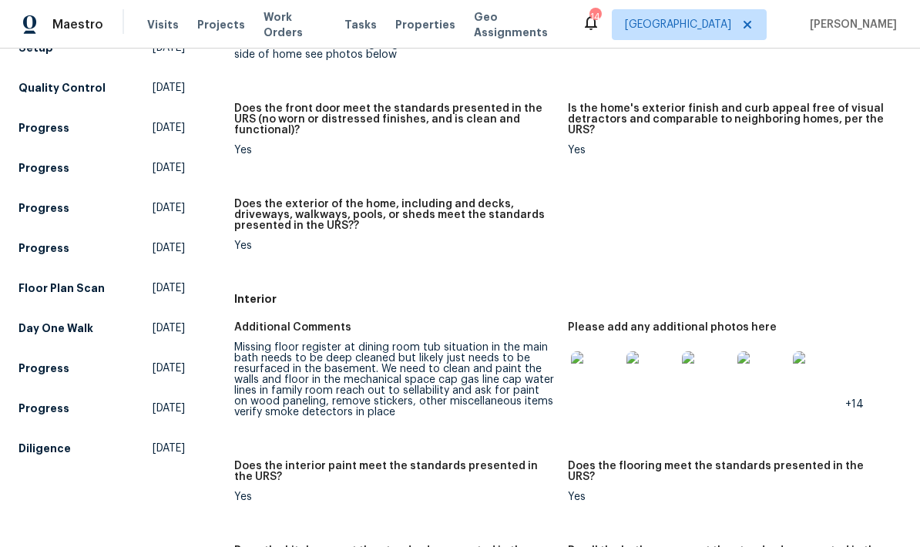
scroll to position [299, 0]
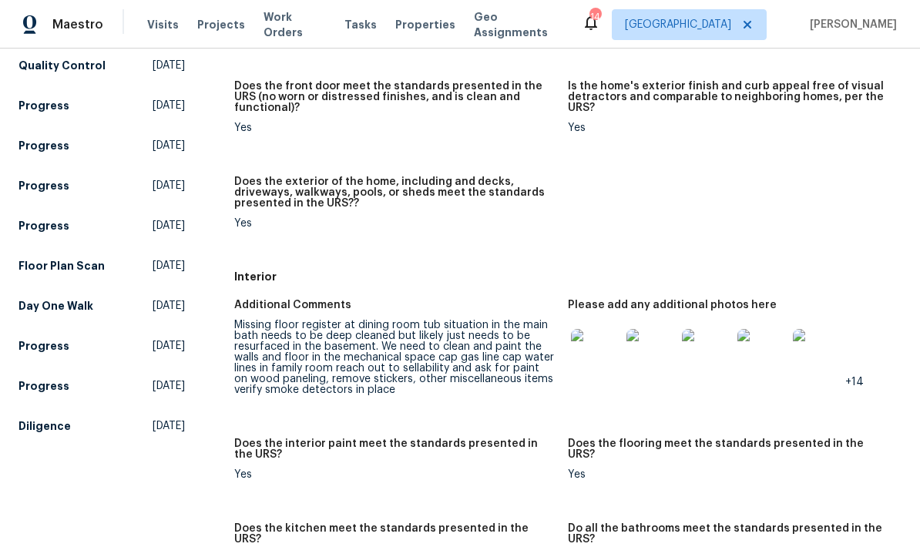
click at [585, 361] on img at bounding box center [595, 353] width 49 height 49
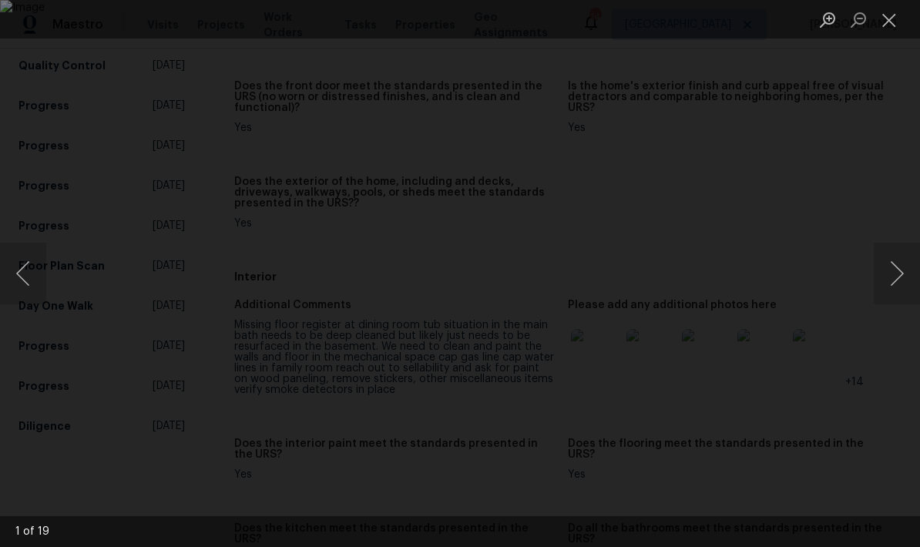
click at [887, 274] on button "Next image" at bounding box center [897, 274] width 46 height 62
click at [895, 272] on button "Next image" at bounding box center [897, 274] width 46 height 62
click at [894, 269] on button "Next image" at bounding box center [897, 274] width 46 height 62
click at [892, 266] on button "Next image" at bounding box center [897, 274] width 46 height 62
click at [895, 263] on button "Next image" at bounding box center [897, 274] width 46 height 62
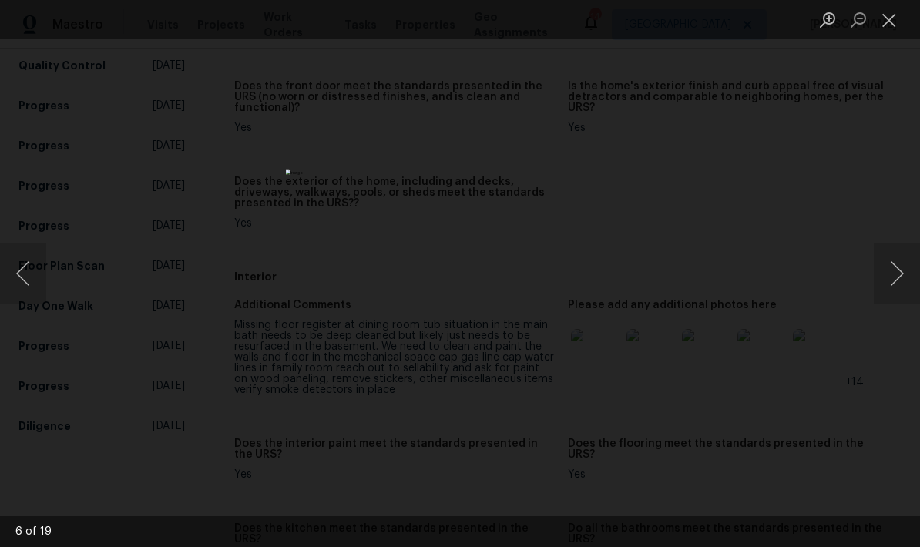
click at [897, 260] on button "Next image" at bounding box center [897, 274] width 46 height 62
click at [895, 259] on button "Next image" at bounding box center [897, 274] width 46 height 62
click at [886, 273] on button "Next image" at bounding box center [897, 274] width 46 height 62
click at [896, 274] on button "Next image" at bounding box center [897, 274] width 46 height 62
click at [897, 275] on button "Next image" at bounding box center [897, 274] width 46 height 62
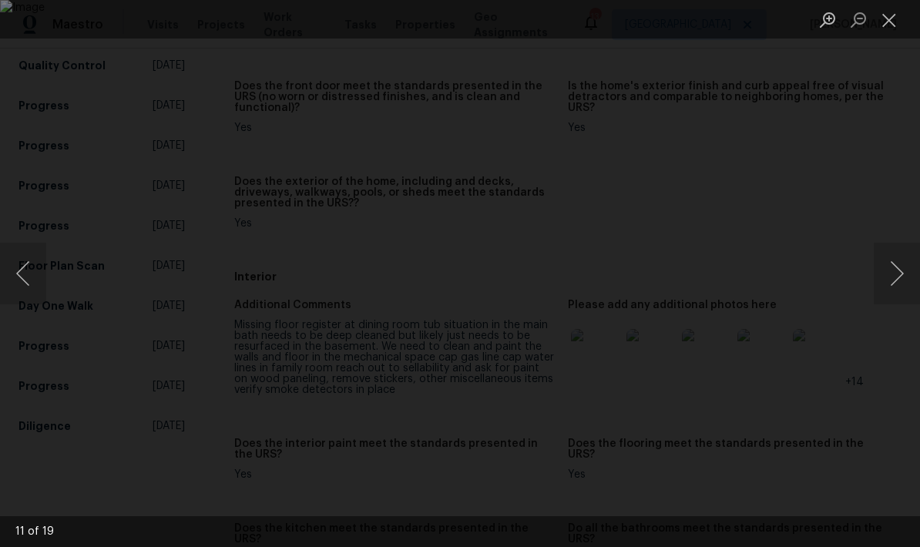
click at [896, 270] on button "Next image" at bounding box center [897, 274] width 46 height 62
click at [894, 257] on button "Next image" at bounding box center [897, 274] width 46 height 62
click at [892, 264] on button "Next image" at bounding box center [897, 274] width 46 height 62
click at [901, 265] on button "Next image" at bounding box center [897, 274] width 46 height 62
click at [887, 277] on button "Next image" at bounding box center [897, 274] width 46 height 62
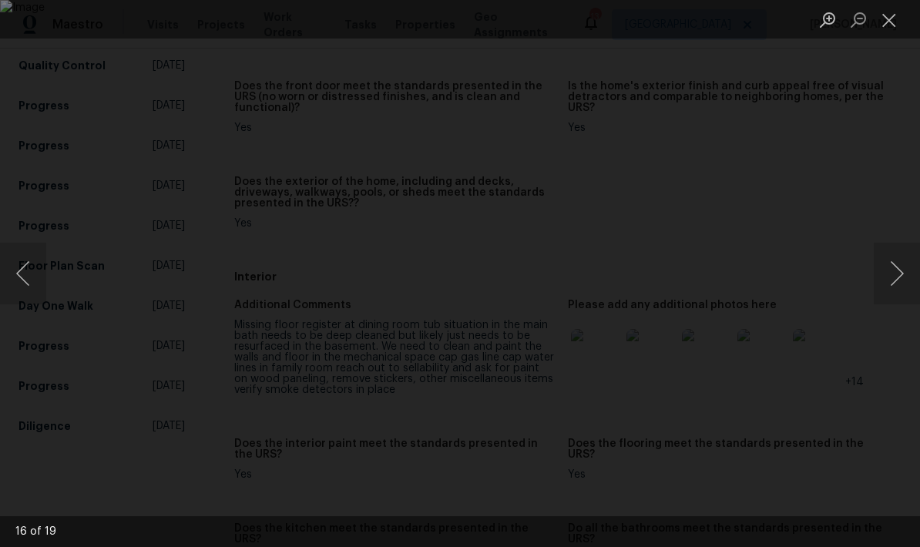
click at [894, 263] on button "Next image" at bounding box center [897, 274] width 46 height 62
click at [896, 269] on button "Next image" at bounding box center [897, 274] width 46 height 62
click at [897, 263] on button "Next image" at bounding box center [897, 274] width 46 height 62
click at [894, 274] on button "Next image" at bounding box center [897, 274] width 46 height 62
click at [891, 277] on button "Next image" at bounding box center [897, 274] width 46 height 62
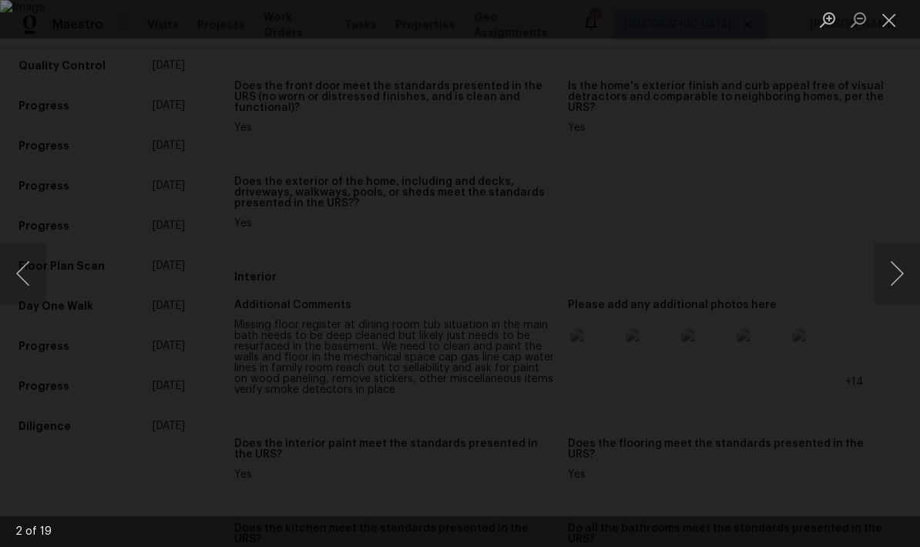
click at [911, 303] on button "Next image" at bounding box center [897, 274] width 46 height 62
click at [893, 20] on button "Close lightbox" at bounding box center [889, 19] width 31 height 27
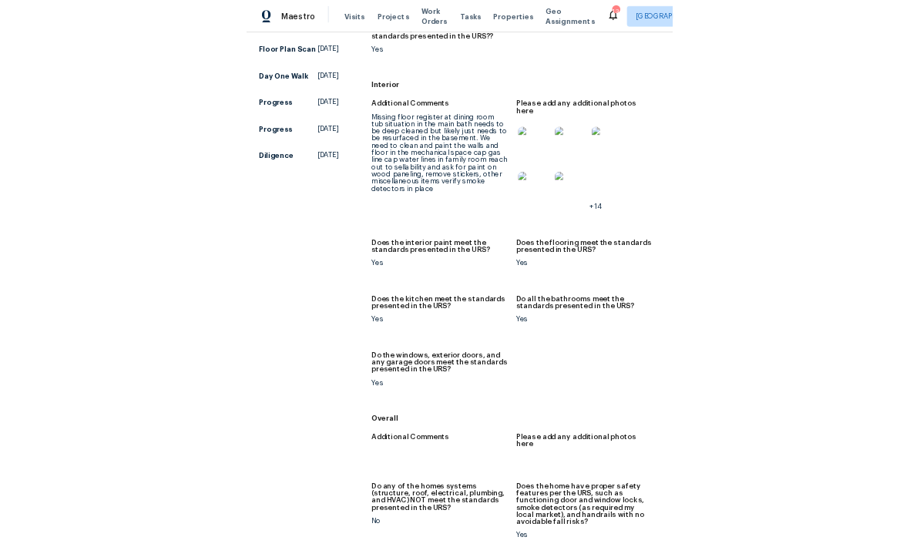
scroll to position [490, 0]
